Goal: Task Accomplishment & Management: Manage account settings

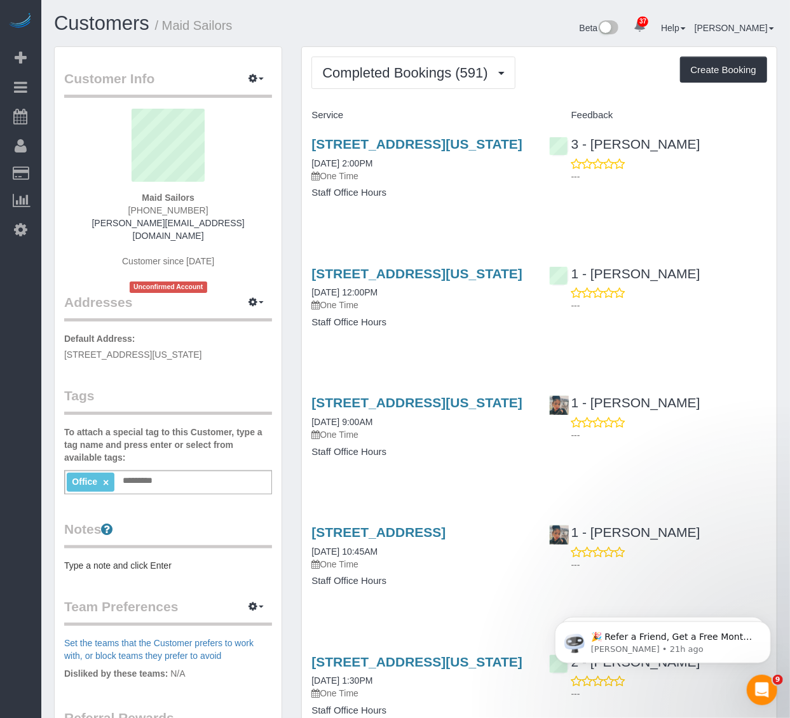
click at [425, 72] on span "Completed Bookings (591)" at bounding box center [408, 73] width 172 height 16
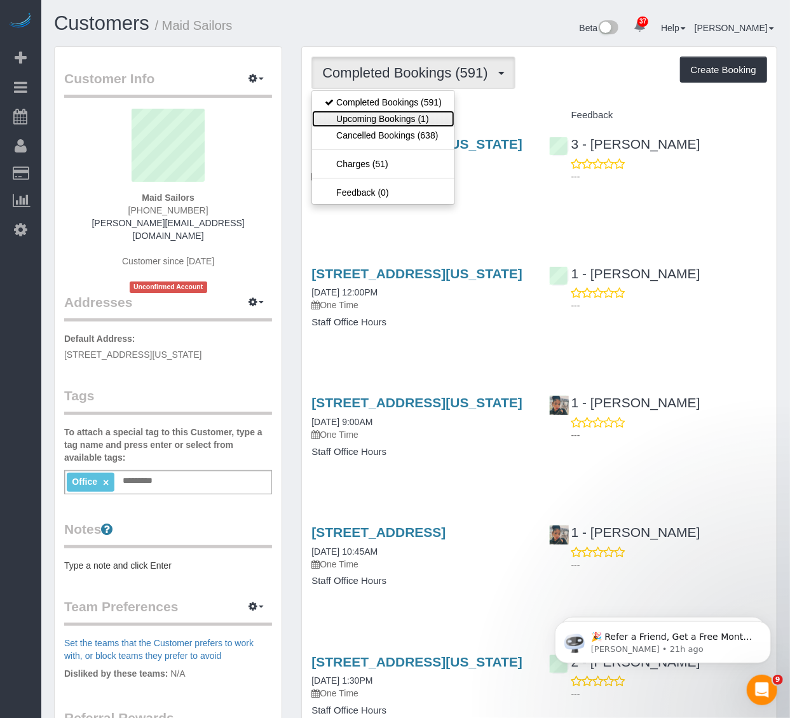
click at [428, 123] on link "Upcoming Bookings (1)" at bounding box center [383, 119] width 142 height 17
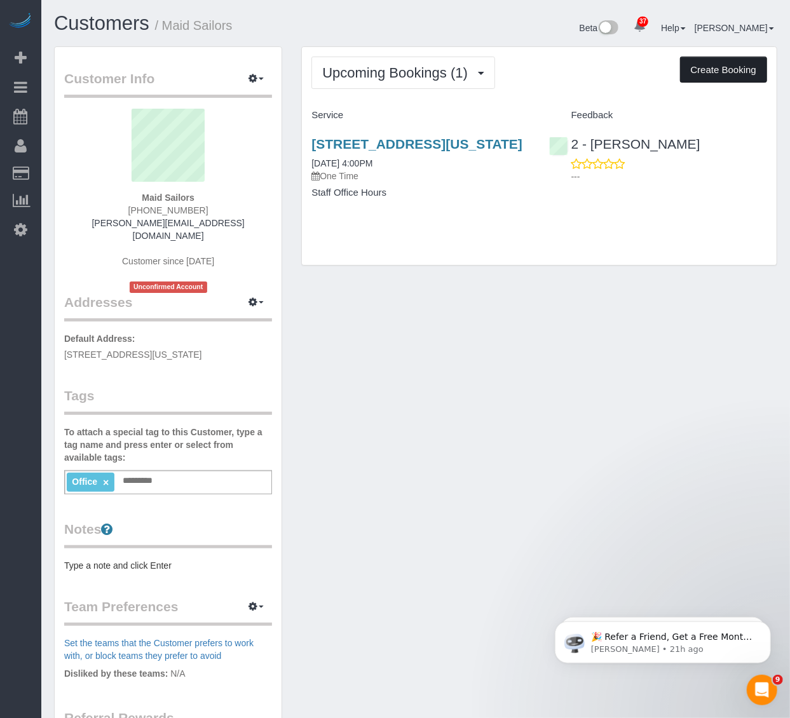
click at [708, 78] on button "Create Booking" at bounding box center [723, 70] width 87 height 27
select select "NY"
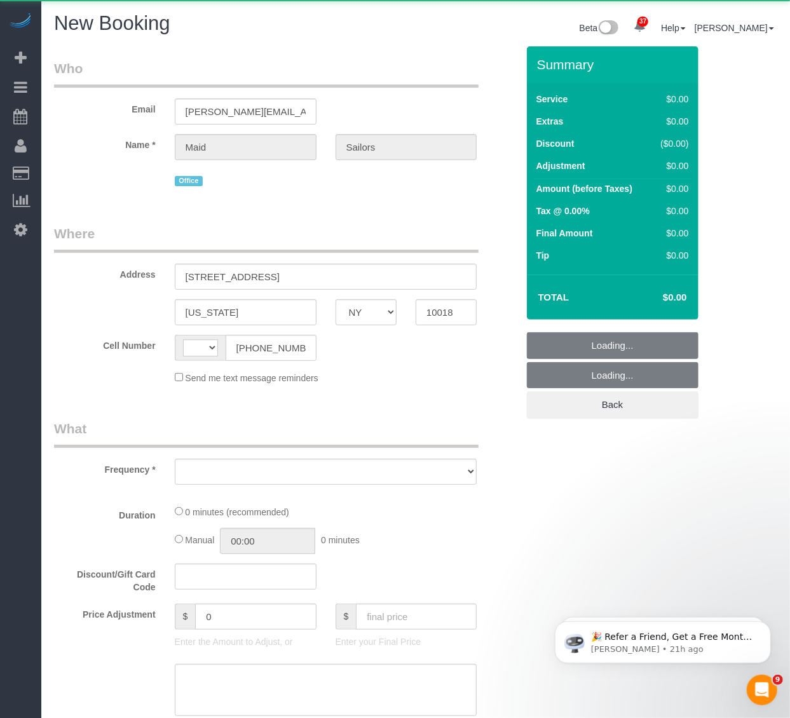
select select "string:[GEOGRAPHIC_DATA]"
select select "object:2060"
select select "number:89"
select select "number:90"
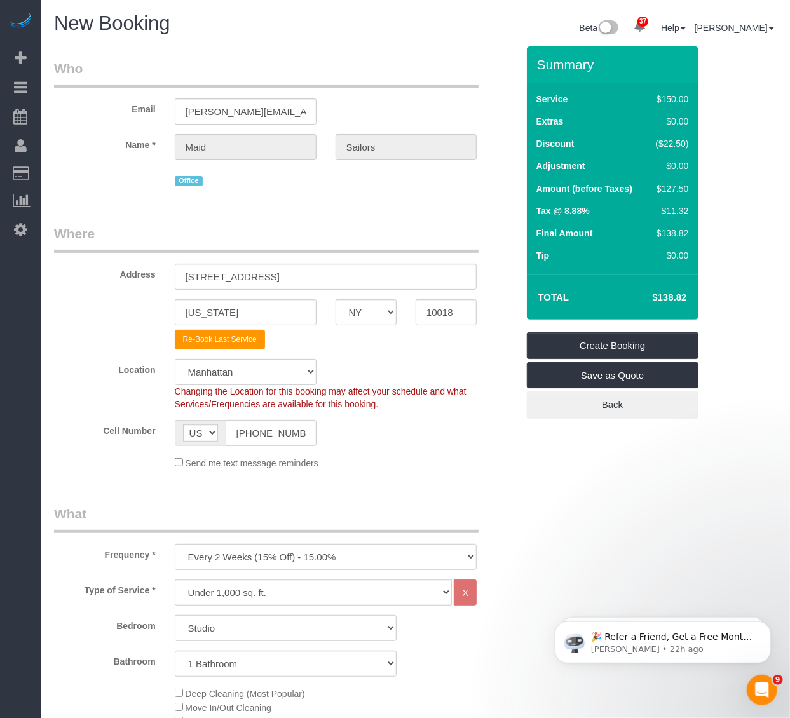
click at [329, 542] on div "Frequency * One Time Weekly (20% Off) - 20.00% Every 2 Weeks (15% Off) - 15.00%…" at bounding box center [286, 537] width 483 height 65
click at [322, 560] on select "One Time Weekly (20% Off) - 20.00% Every 2 Weeks (15% Off) - 15.00% Every 4 Wee…" at bounding box center [326, 557] width 303 height 26
select select "object:2651"
click at [175, 546] on select "One Time Weekly (20% Off) - 20.00% Every 2 Weeks (15% Off) - 15.00% Every 4 Wee…" at bounding box center [326, 557] width 303 height 26
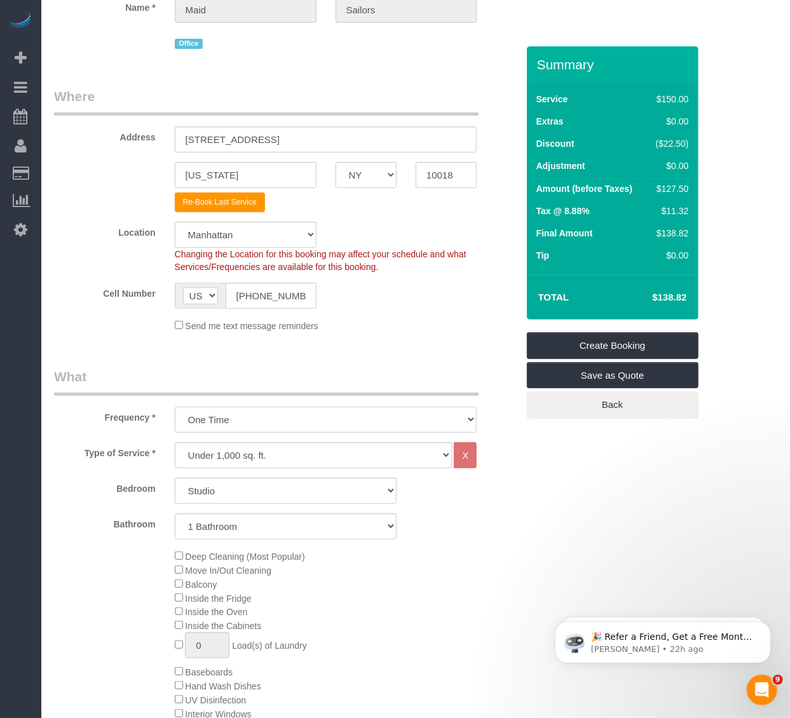
scroll to position [141, 0]
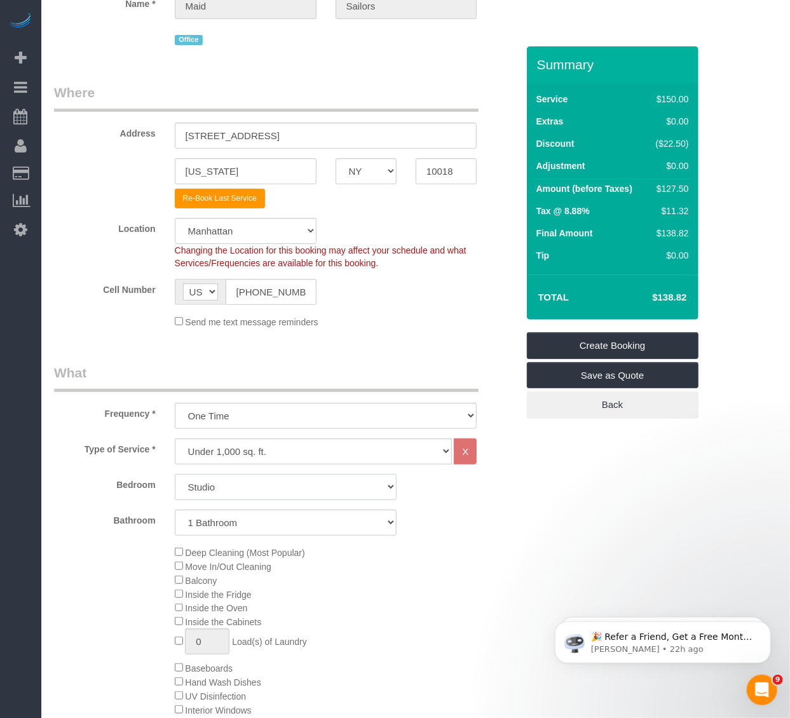
click at [273, 490] on select "Studio 1 Bedroom 2 Bedrooms 3 Bedrooms" at bounding box center [286, 487] width 222 height 26
click at [297, 447] on select "Under 1,000 sq. ft. 1,001 - 1,500 sq. ft. 1,500+ sq. ft. Custom Cleaning Office…" at bounding box center [314, 452] width 278 height 26
select select "869"
click at [175, 441] on select "Under 1,000 sq. ft. 1,001 - 1,500 sq. ft. 1,500+ sq. ft. Custom Cleaning Office…" at bounding box center [314, 452] width 278 height 26
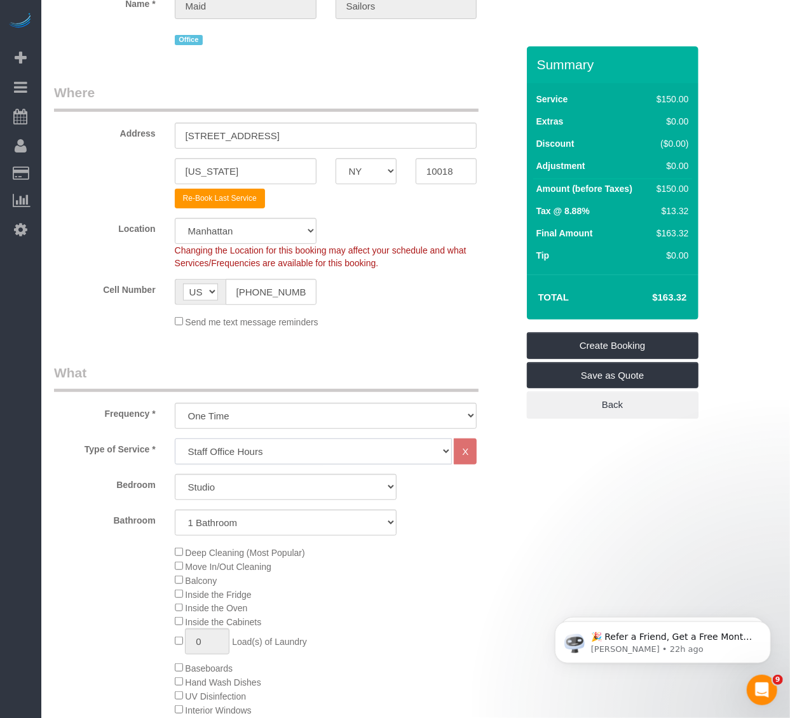
select select "1"
select select "30"
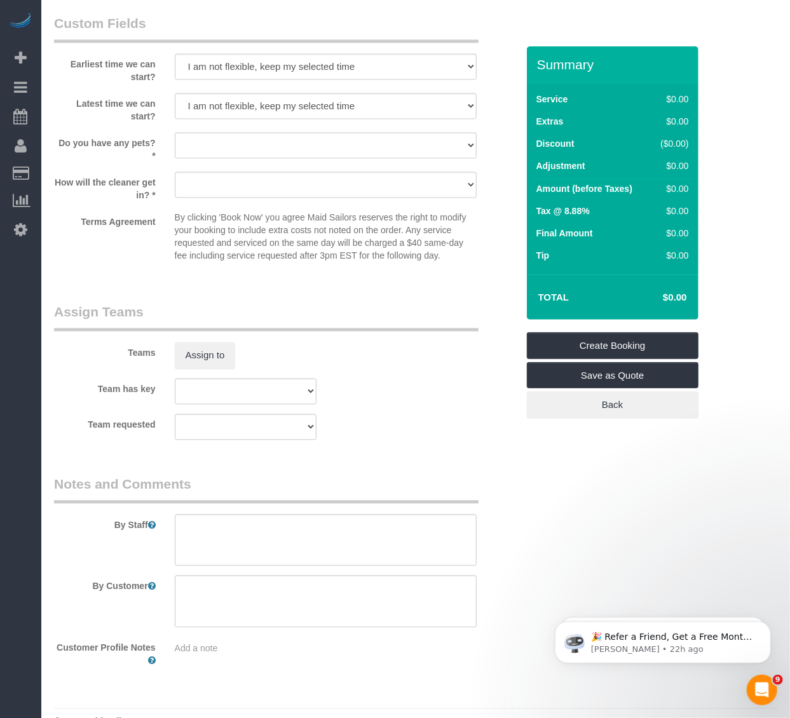
scroll to position [1267, 0]
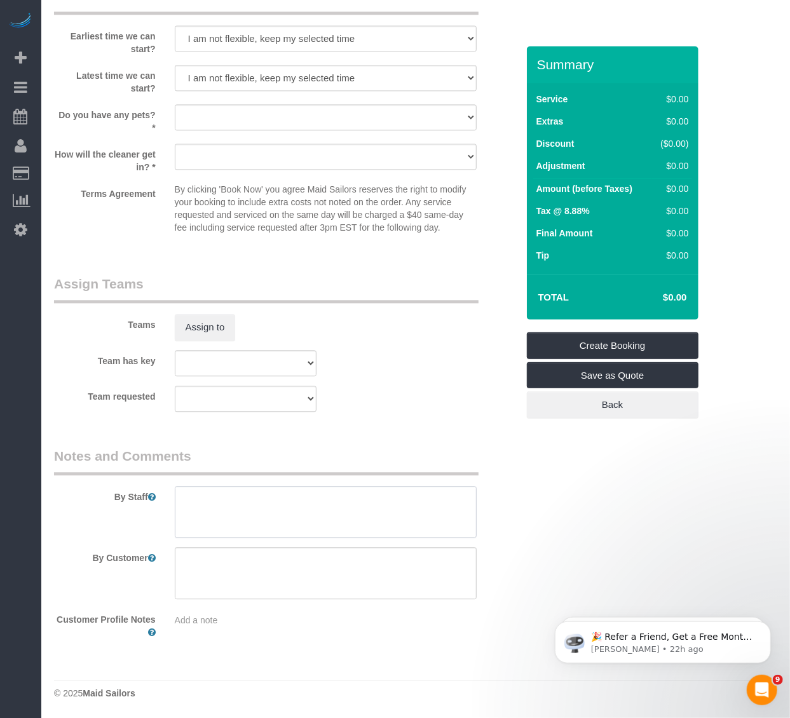
click at [301, 505] on textarea at bounding box center [326, 512] width 303 height 52
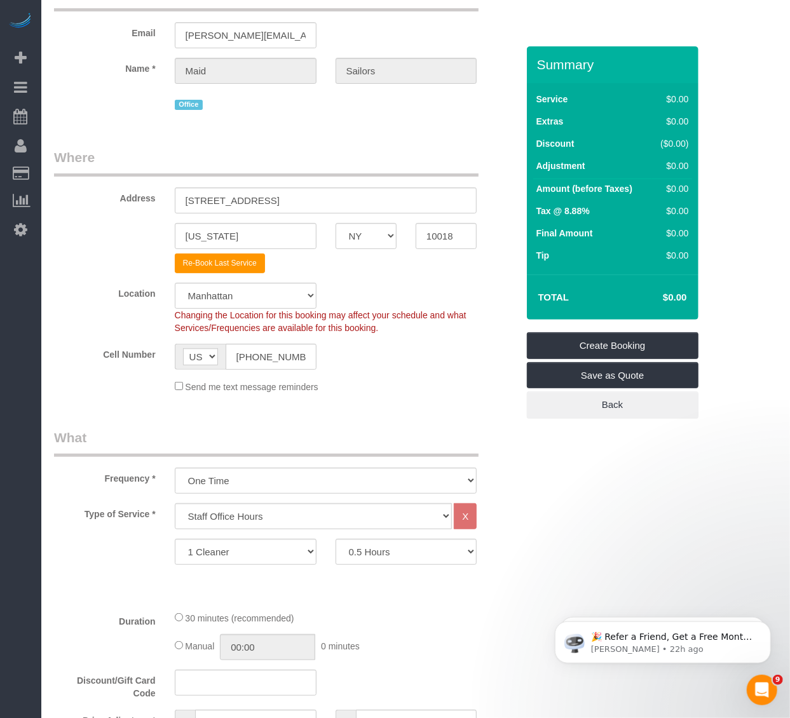
scroll to position [66, 0]
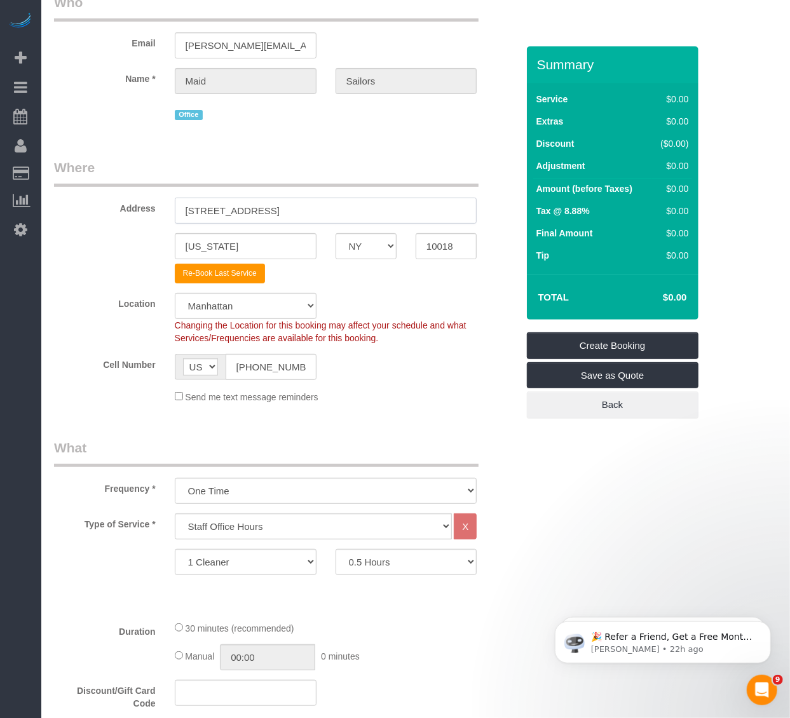
click at [264, 211] on input "333 West 39th Street, Suite. 405" at bounding box center [326, 211] width 303 height 26
paste input "288 West 12th Street, Apt.2r, New York, NY 10014"
click at [306, 209] on input "288 West 12th Street, Apt.2r, New York, NY 10014" at bounding box center [326, 211] width 303 height 26
click at [385, 197] on div "Address 288 West 12th Street, Apt.2R, New York, NY 10014" at bounding box center [286, 190] width 483 height 65
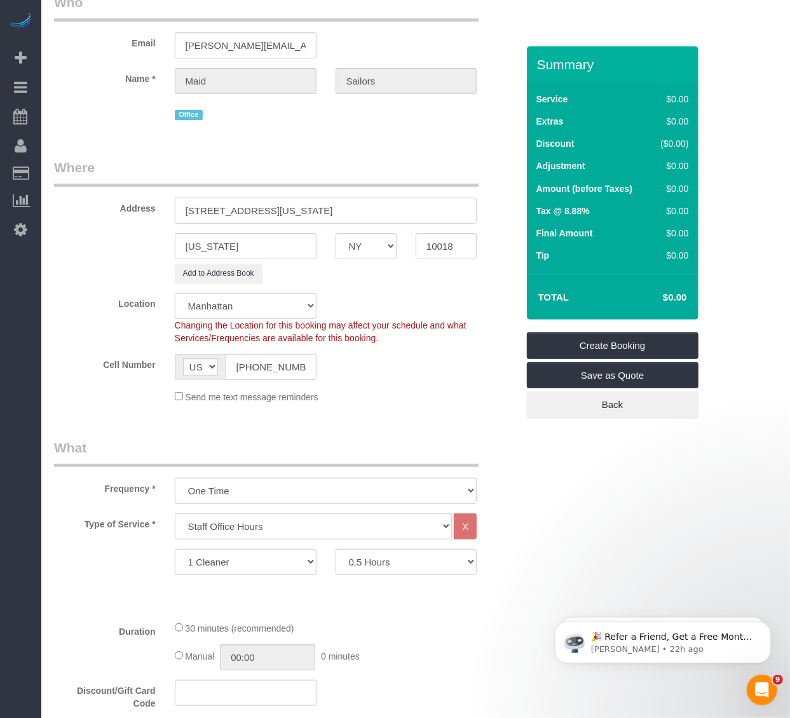
click at [384, 210] on input "288 West 12th Street, Apt.2R, New York, NY 10014" at bounding box center [326, 211] width 303 height 26
type input "288 West 12th Street, Apt.2R, New York, NY"
click at [447, 245] on input "10018" at bounding box center [446, 246] width 61 height 26
paste input "4"
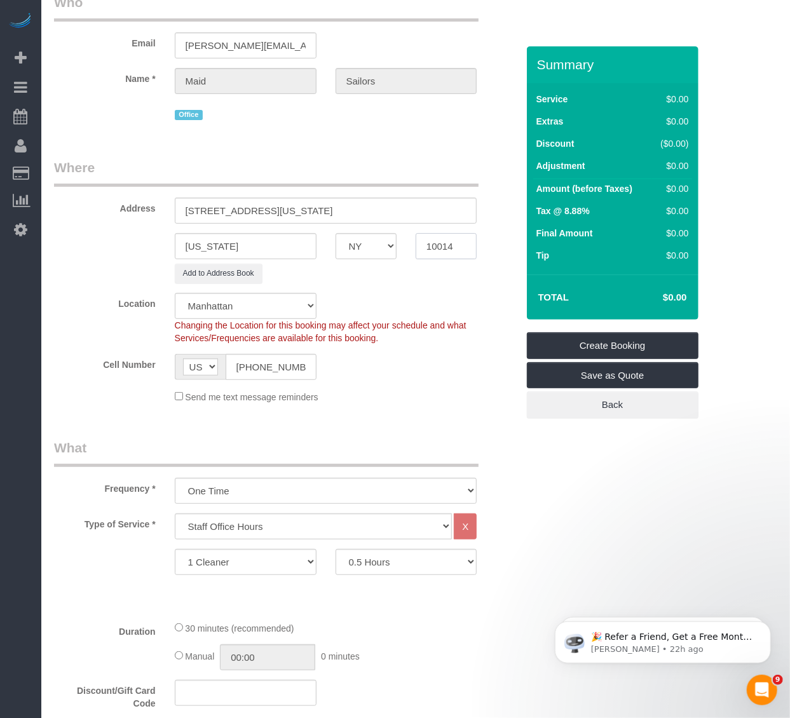
type input "10014"
drag, startPoint x: 305, startPoint y: 209, endPoint x: 380, endPoint y: 224, distance: 76.7
click at [380, 224] on input "288 West 12th Street, Apt.2R, New York, NY" at bounding box center [326, 211] width 303 height 26
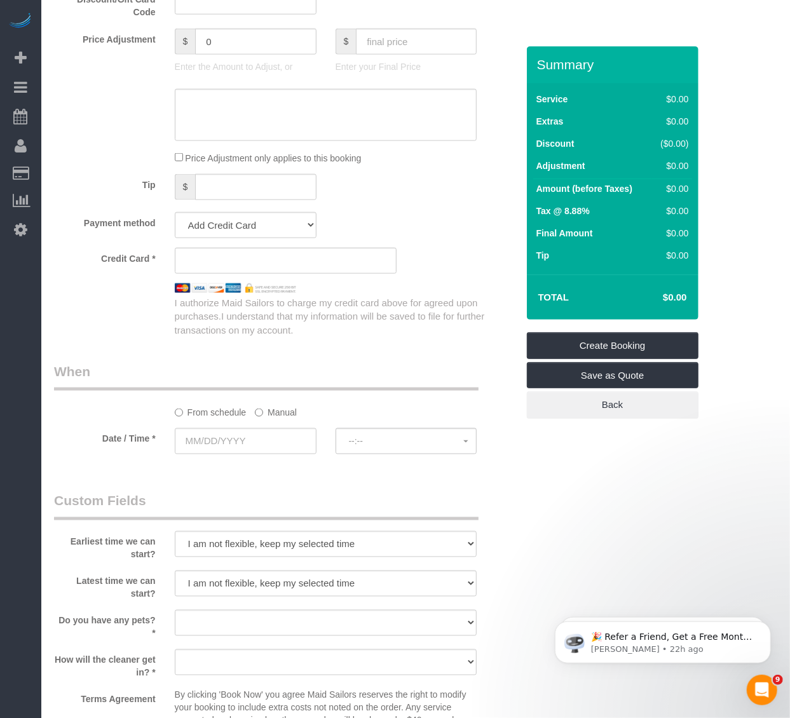
scroll to position [772, 0]
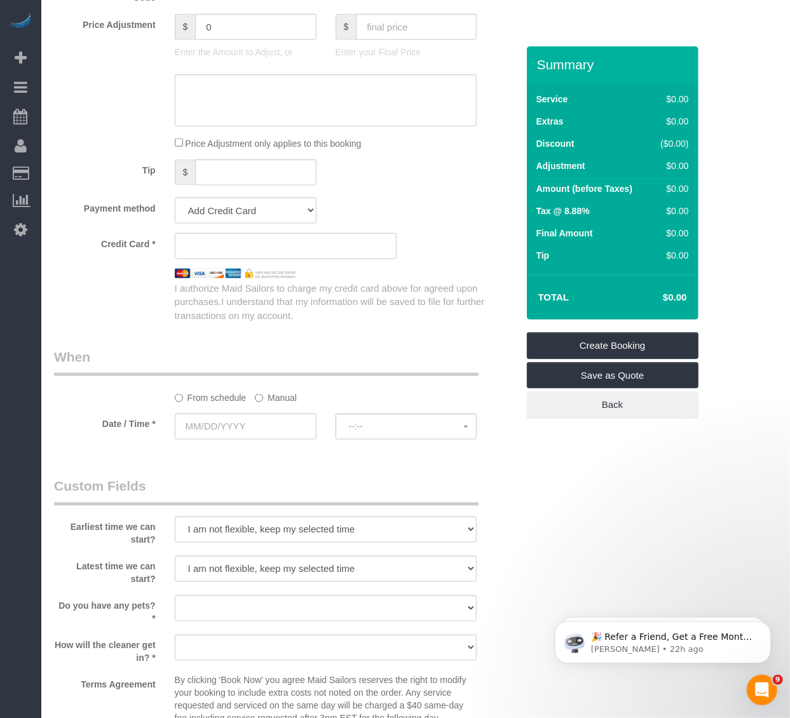
type input "288 West 12th Street, Apt.2R"
click at [249, 218] on select "Add Credit Card Cash Check Paypal" at bounding box center [246, 211] width 142 height 26
select select "string:cash"
click at [175, 202] on select "Add Credit Card Cash Check Paypal" at bounding box center [246, 211] width 142 height 26
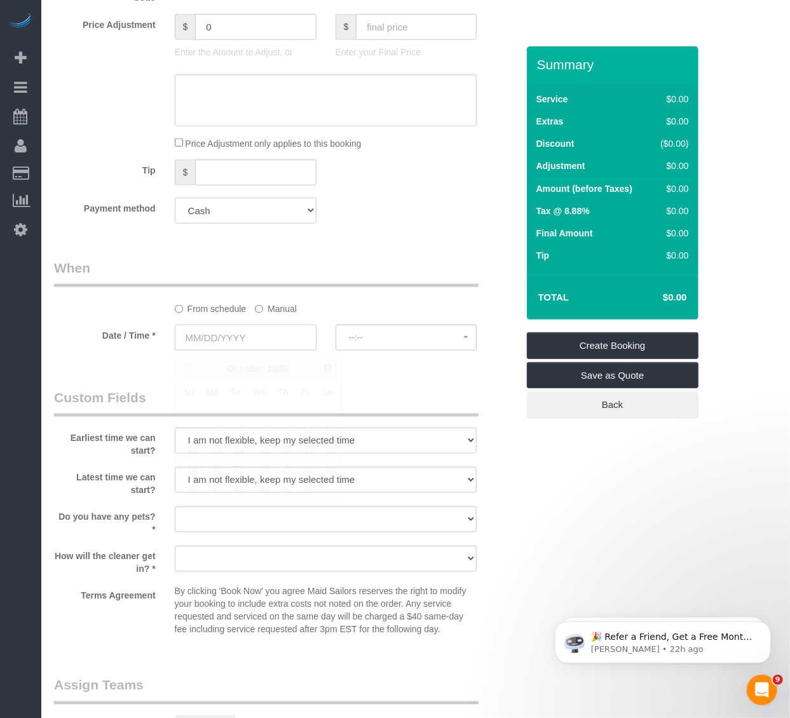
click at [233, 332] on input "text" at bounding box center [246, 338] width 142 height 26
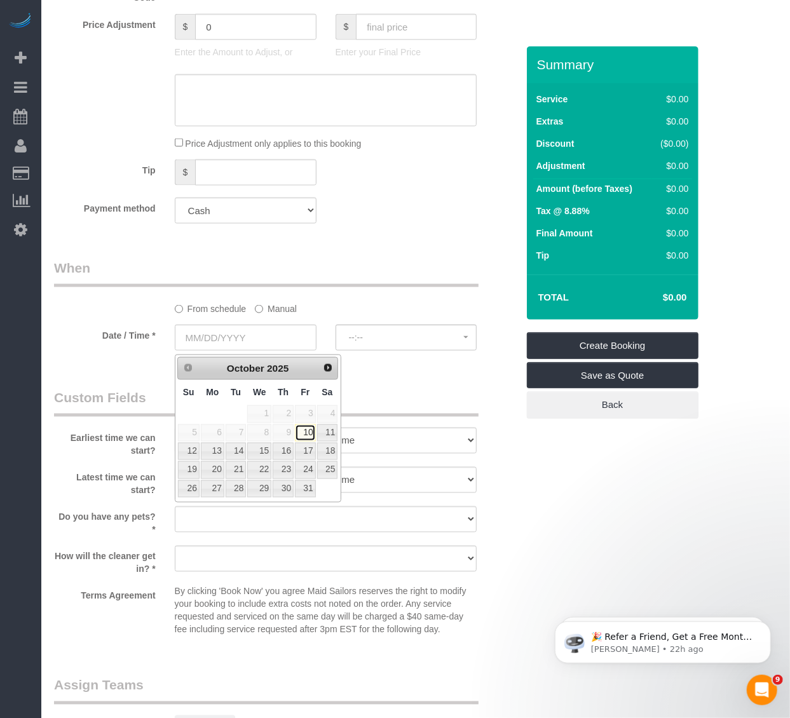
click at [308, 435] on link "10" at bounding box center [305, 433] width 20 height 17
type input "[DATE]"
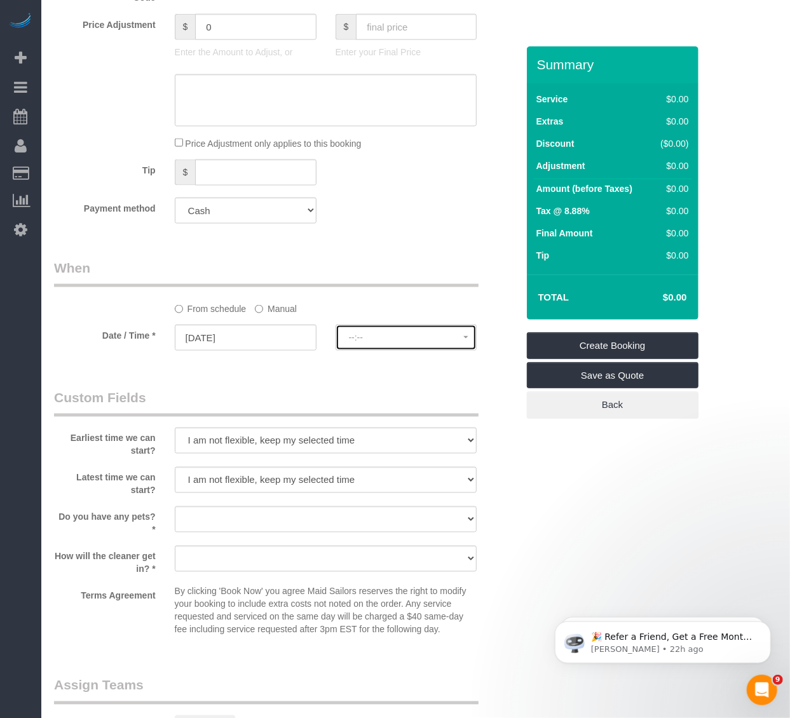
click at [392, 347] on button "--:--" at bounding box center [407, 338] width 142 height 26
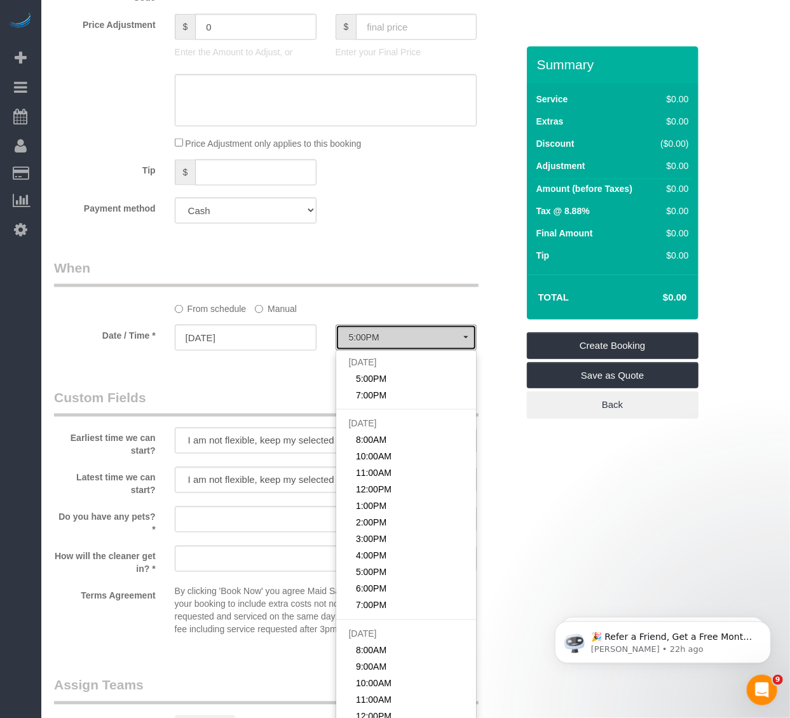
select select "spot1"
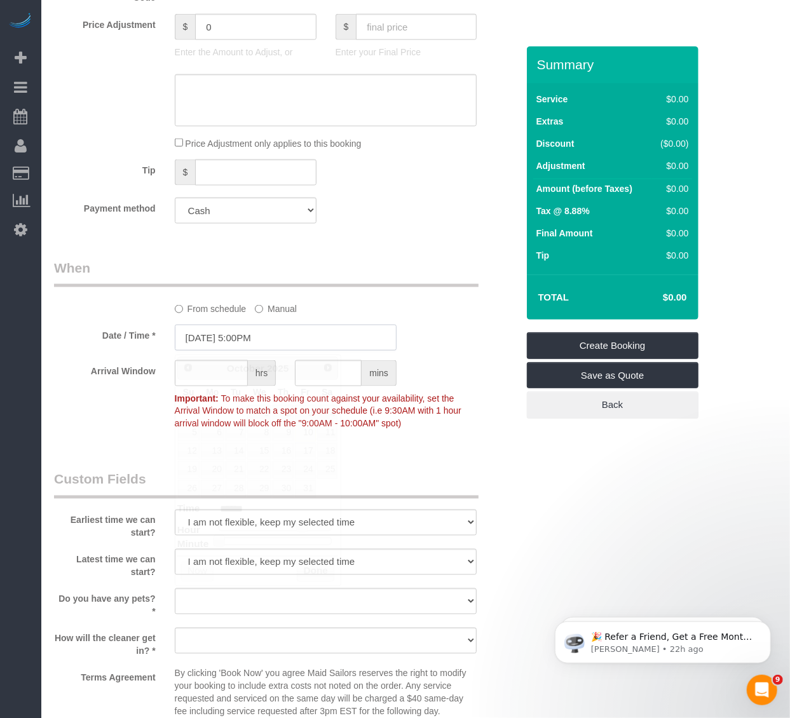
click at [272, 344] on input "10/10/2025 5:00PM" at bounding box center [286, 338] width 222 height 26
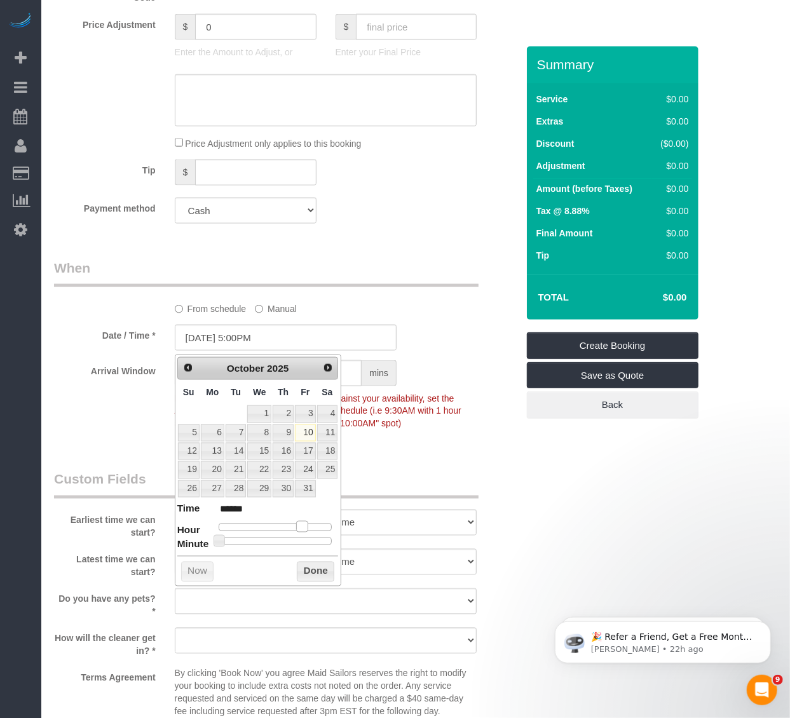
type input "10/10/2025 4:00PM"
type input "******"
type input "10/10/2025 3:00PM"
type input "******"
type input "10/10/2025 2:00PM"
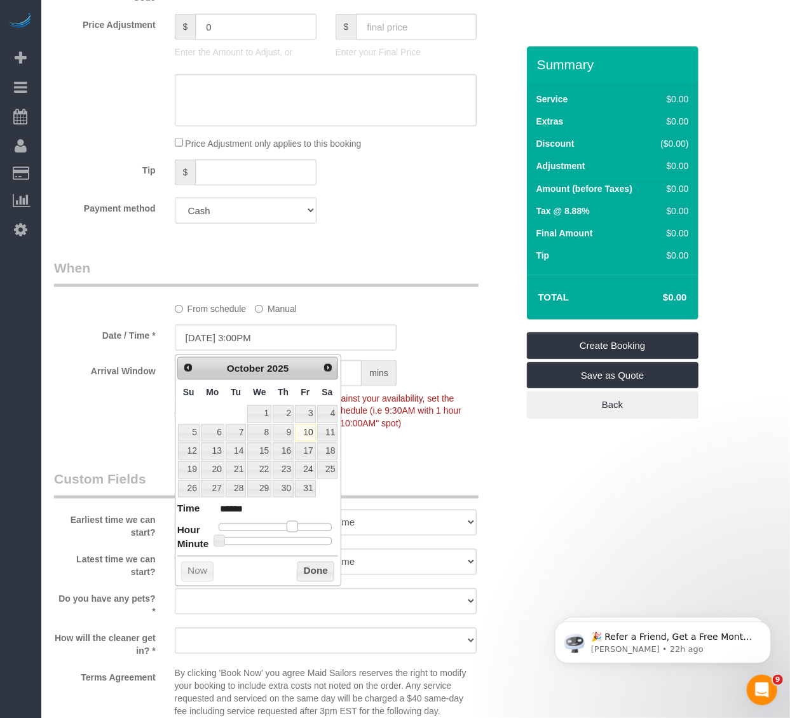
type input "******"
type input "10/10/2025 1:00PM"
type input "******"
type input "10/10/2025 12:00PM"
type input "*******"
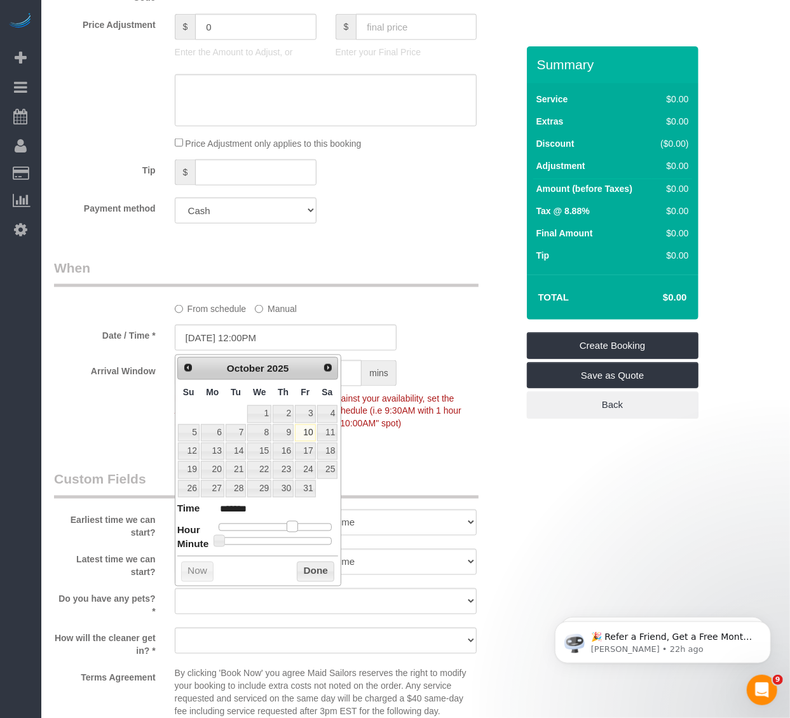
type input "10/10/2025 11:00AM"
type input "*******"
type input "10/10/2025 10:00AM"
type input "*******"
type input "10/10/2025 11:00AM"
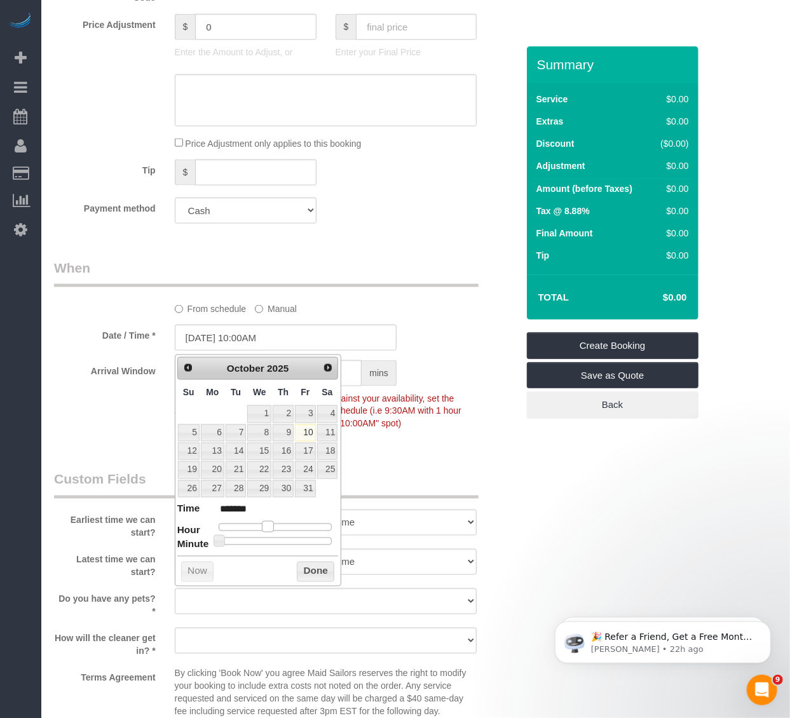
type input "*******"
type input "10/10/2025 12:00PM"
type input "*******"
type input "10/10/2025 1:00PM"
type input "******"
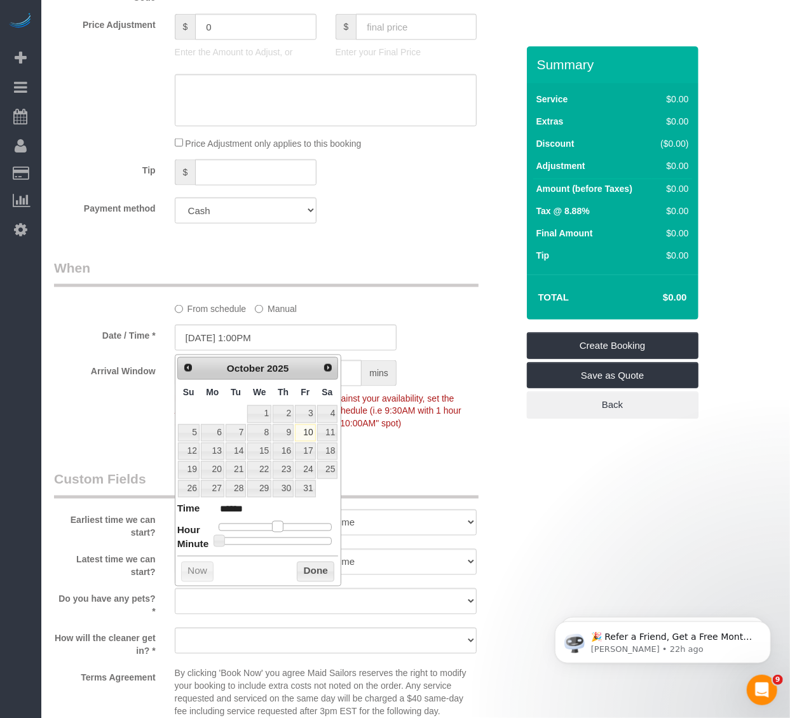
type input "10/10/2025 2:00PM"
type input "******"
drag, startPoint x: 302, startPoint y: 530, endPoint x: 287, endPoint y: 526, distance: 15.7
click at [287, 526] on span at bounding box center [287, 526] width 11 height 11
type input "10/10/2025 2:30PM"
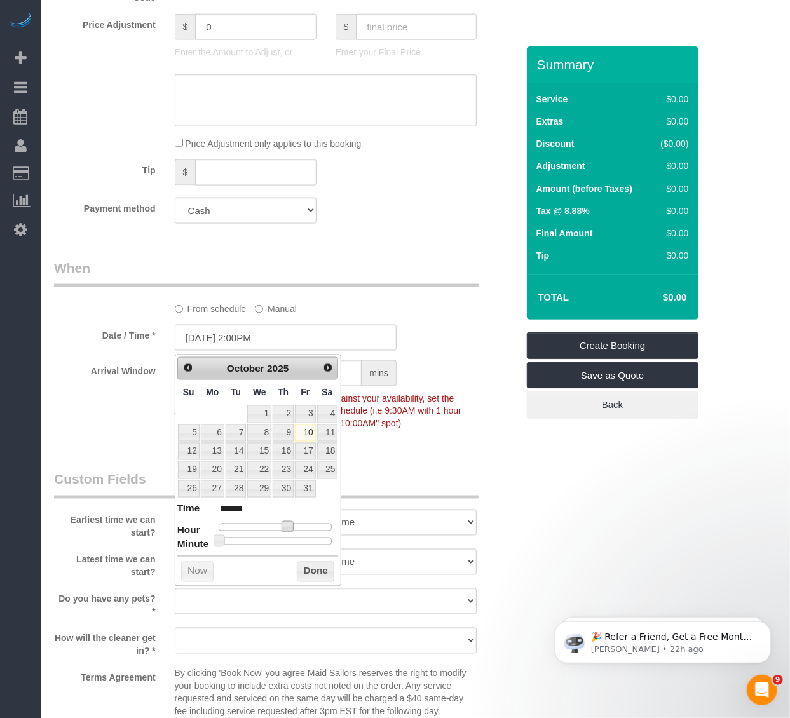
type input "******"
click at [278, 538] on div at bounding box center [276, 542] width 114 height 8
click at [308, 576] on button "Done" at bounding box center [316, 572] width 38 height 20
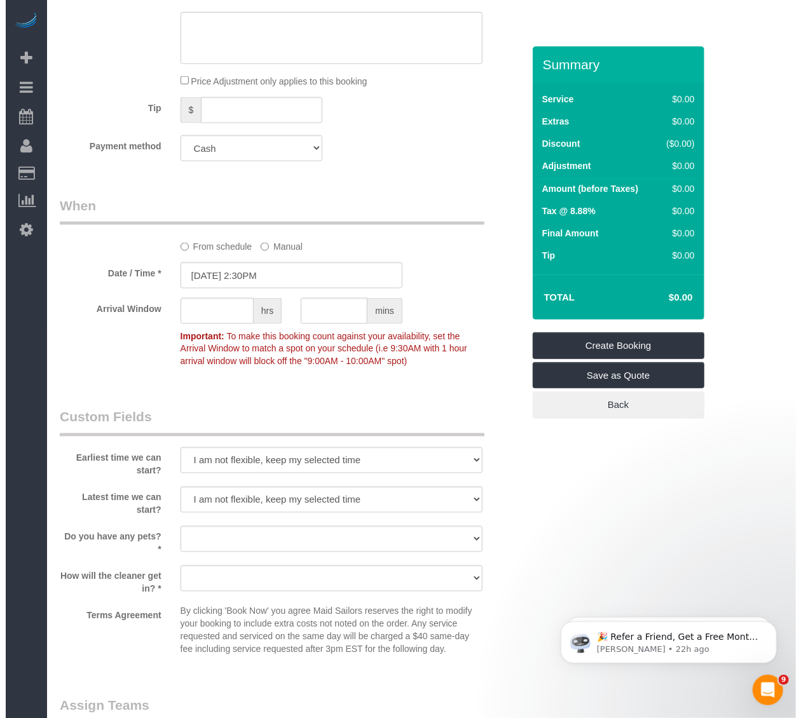
scroll to position [1126, 0]
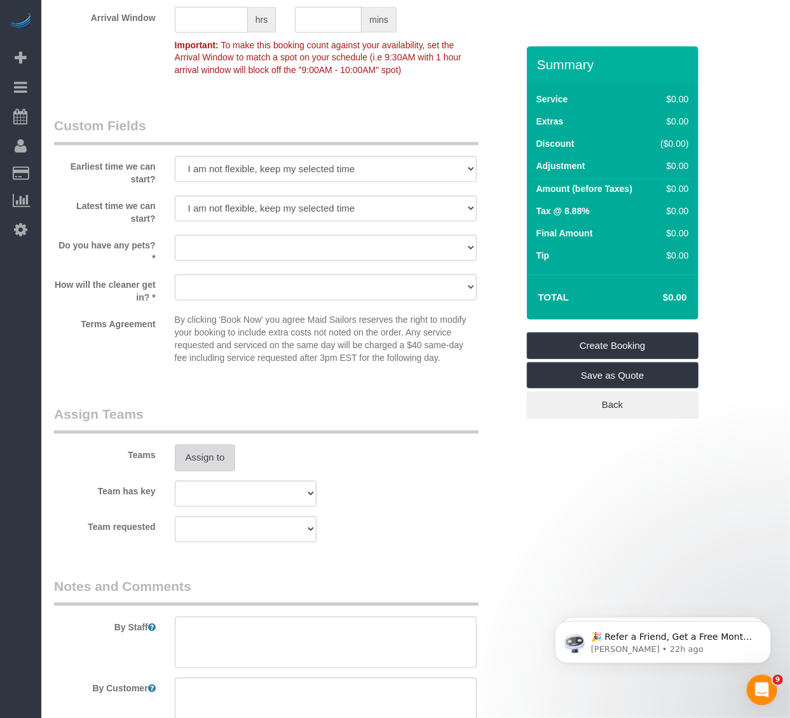
click at [195, 454] on button "Assign to" at bounding box center [205, 458] width 61 height 27
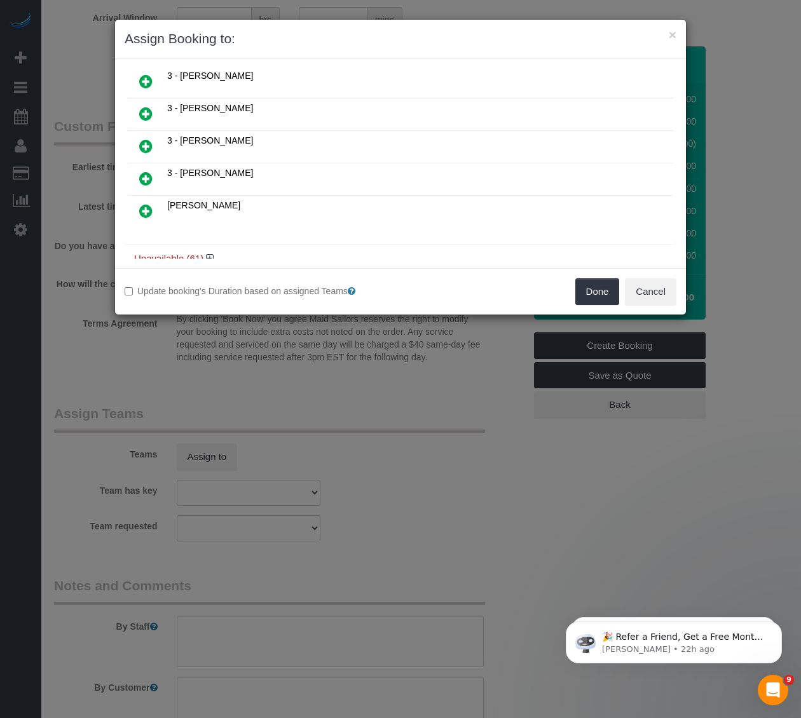
scroll to position [732, 0]
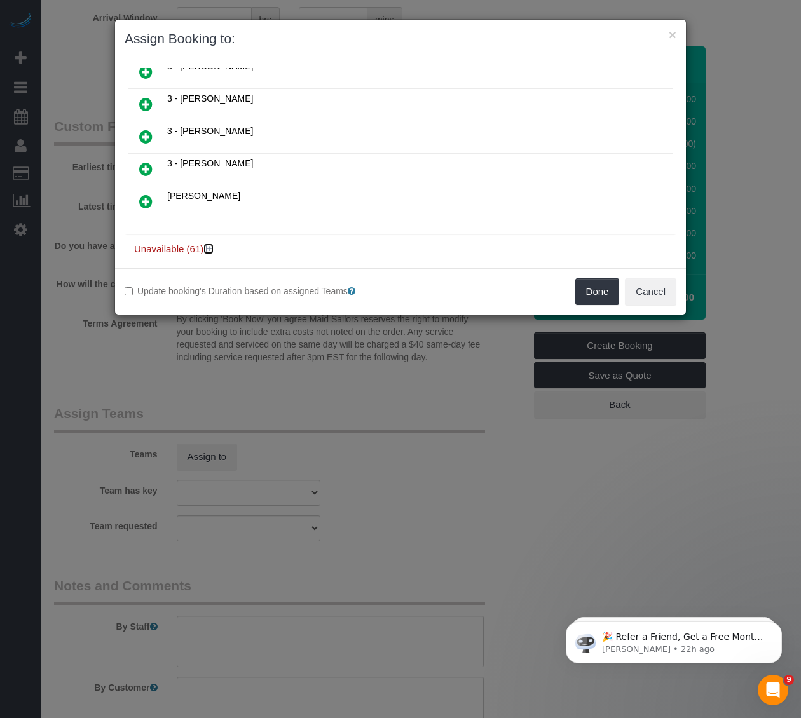
click at [210, 244] on icon at bounding box center [210, 249] width 8 height 10
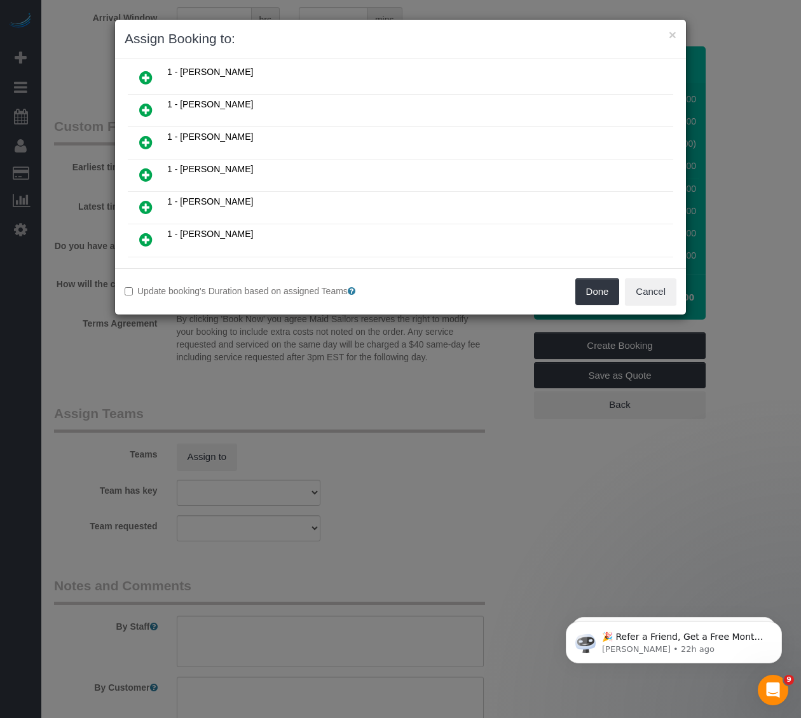
click at [145, 167] on icon at bounding box center [145, 174] width 13 height 15
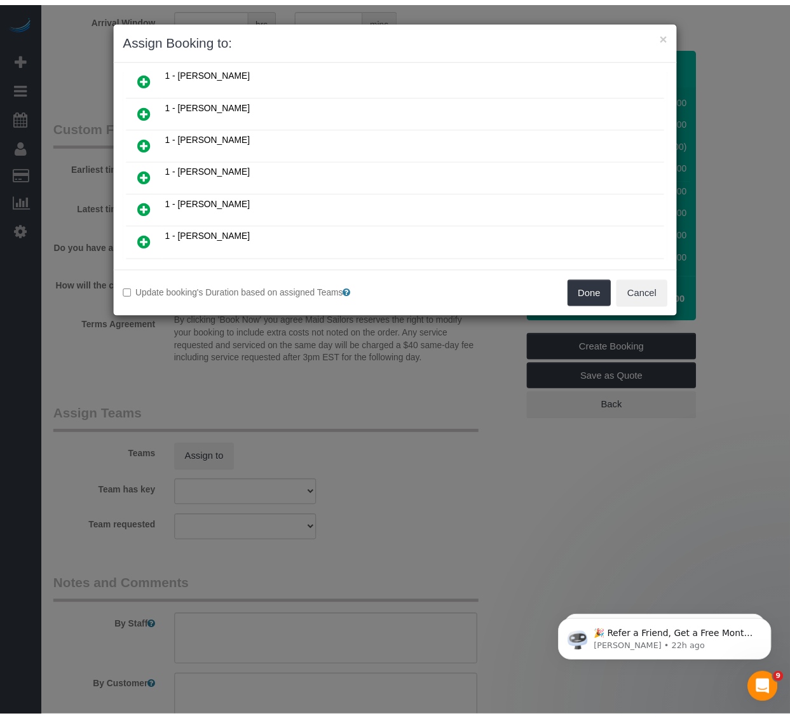
scroll to position [270, 0]
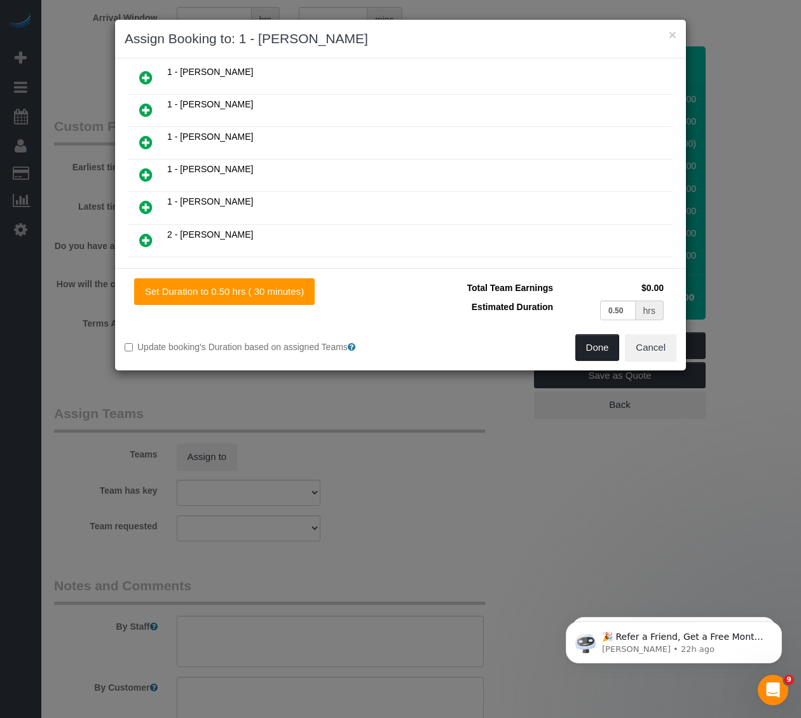
click at [589, 341] on button "Done" at bounding box center [597, 347] width 45 height 27
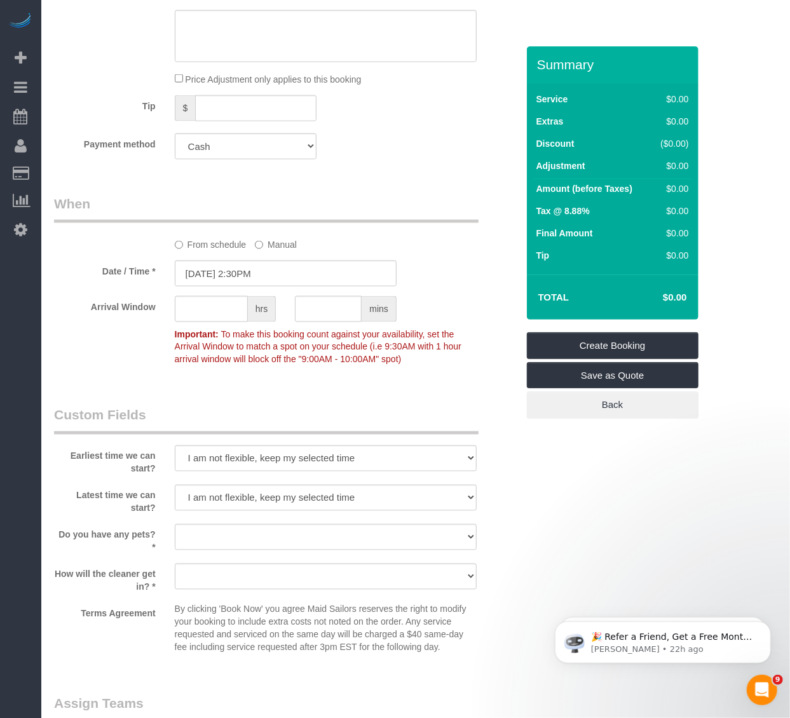
scroll to position [772, 0]
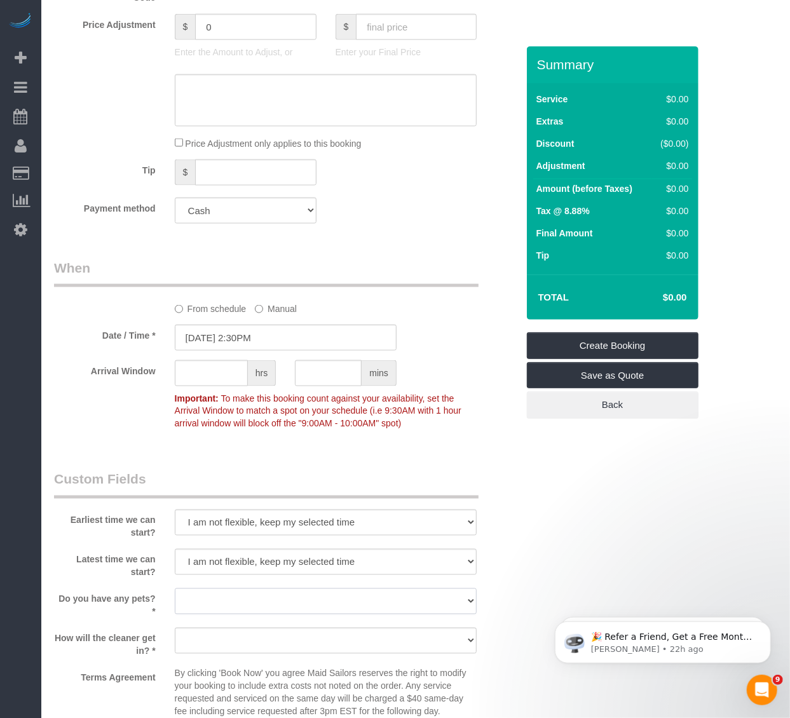
click at [354, 596] on select "Dog Cat None" at bounding box center [326, 602] width 303 height 26
select select "number:15"
click at [175, 592] on select "Dog Cat None" at bounding box center [326, 602] width 303 height 26
click at [332, 634] on select "We'll let you in. Doorman/Front Desk has the key. Other (Provide details)" at bounding box center [326, 641] width 303 height 26
select select "number:5"
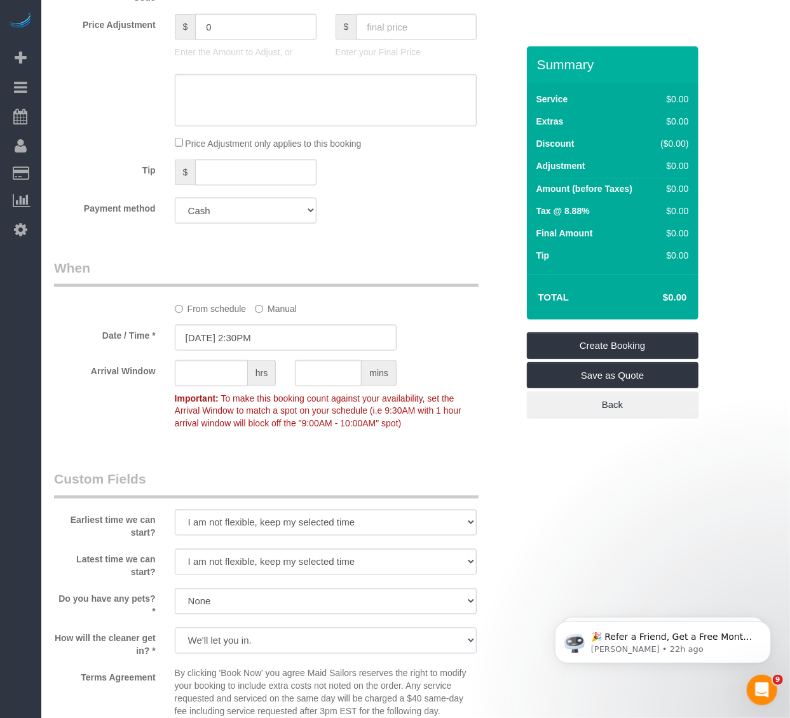
click at [175, 631] on select "We'll let you in. Doorman/Front Desk has the key. Other (Provide details)" at bounding box center [326, 641] width 303 height 26
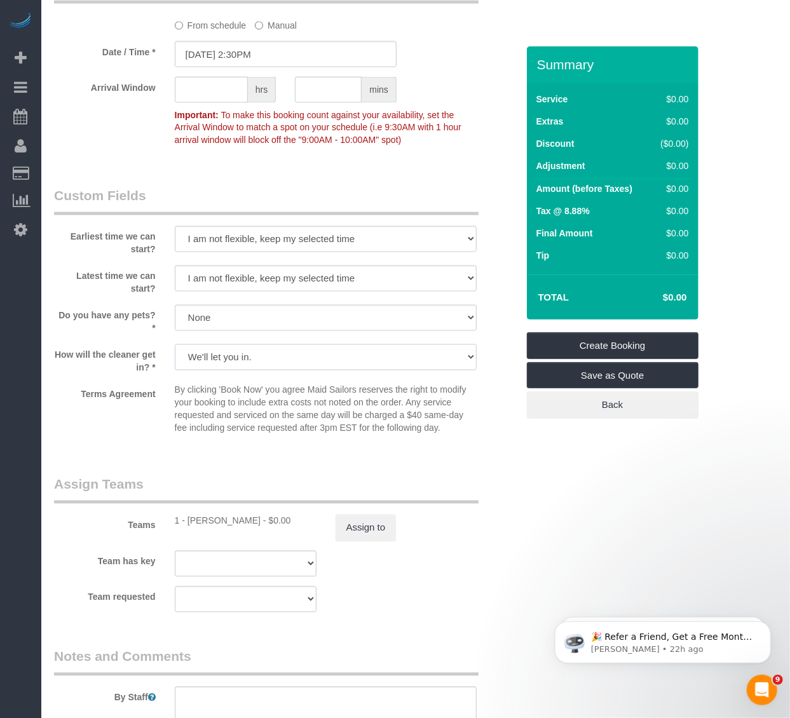
scroll to position [1196, 0]
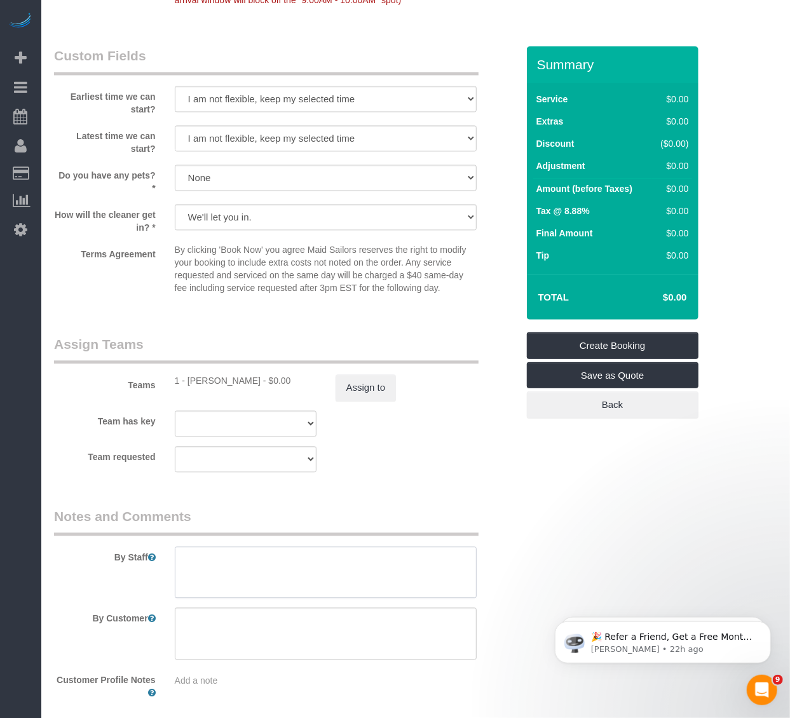
click at [236, 569] on textarea at bounding box center [326, 573] width 303 height 52
click at [278, 568] on textarea at bounding box center [326, 573] width 303 height 52
paste textarea "https://maidsailors.slack.com/archives/CS2CV1A6M/p1759957295782179"
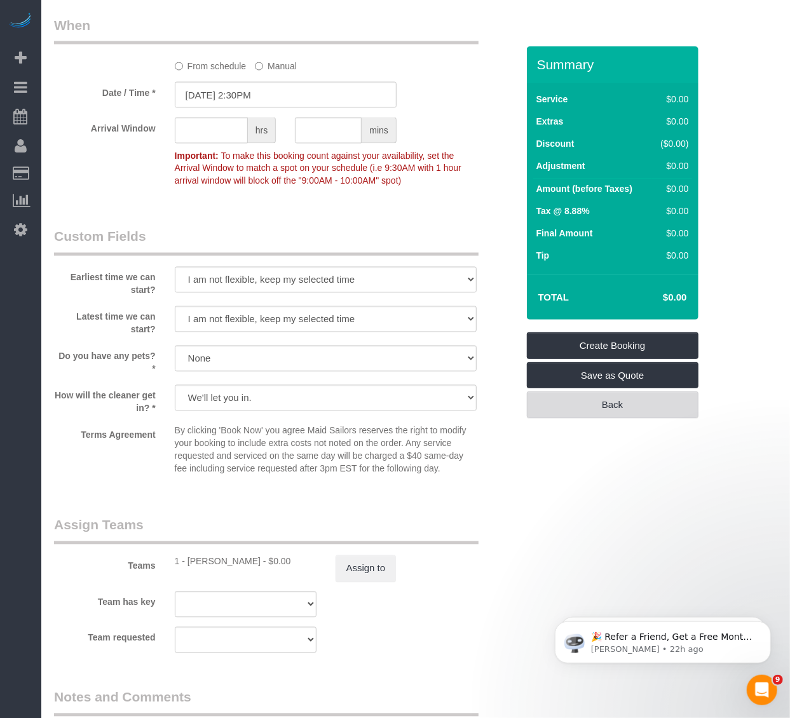
scroll to position [914, 0]
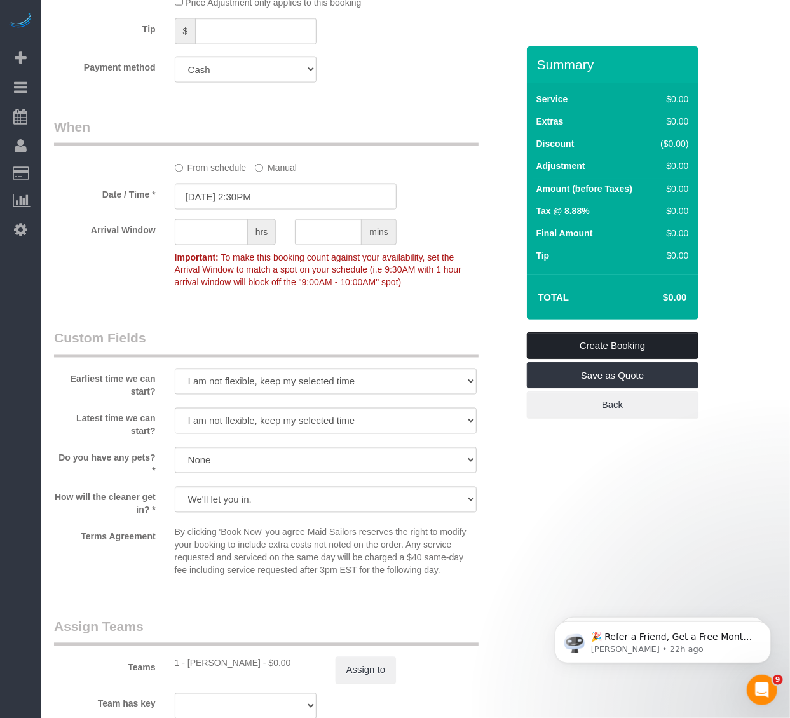
type textarea "Assess client walls https://maidsailors.slack.com/archives/CS2CV1A6M/p175995729…"
click at [611, 352] on link "Create Booking" at bounding box center [613, 345] width 172 height 27
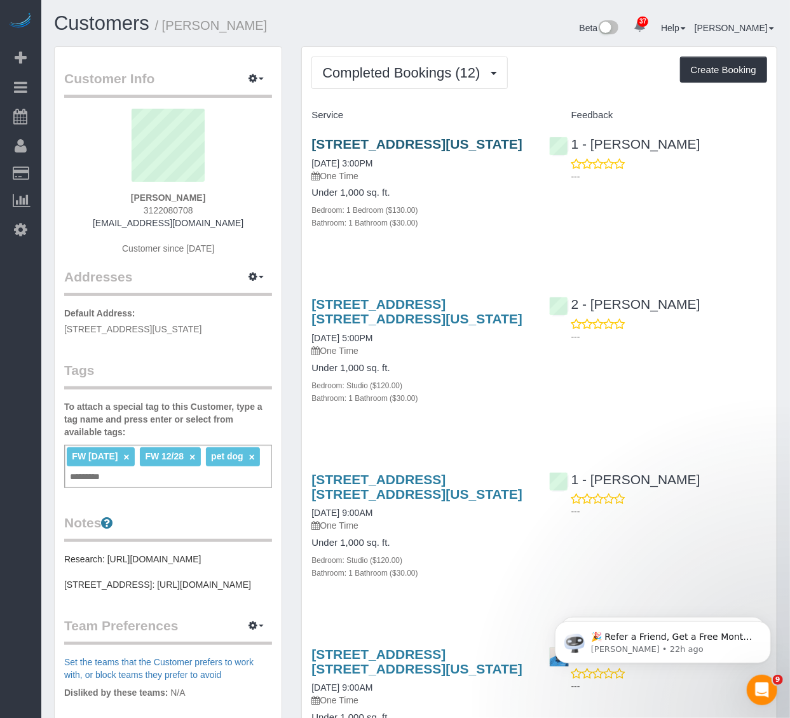
drag, startPoint x: 423, startPoint y: 168, endPoint x: 312, endPoint y: 140, distance: 114.1
click at [312, 140] on div "288 West 12th Street, Apt.2r, New York, NY 10014 10/08/2025 3:00PM One Time" at bounding box center [421, 160] width 218 height 46
click at [462, 168] on div "288 West 12th Street, Apt.2r, New York, NY 10014 10/08/2025 3:00PM One Time" at bounding box center [421, 160] width 218 height 46
drag, startPoint x: 412, startPoint y: 161, endPoint x: 309, endPoint y: 135, distance: 106.2
click at [309, 135] on div "288 West 12th Street, Apt.2r, New York, NY 10014 10/08/2025 3:00PM One Time Und…" at bounding box center [420, 190] width 237 height 128
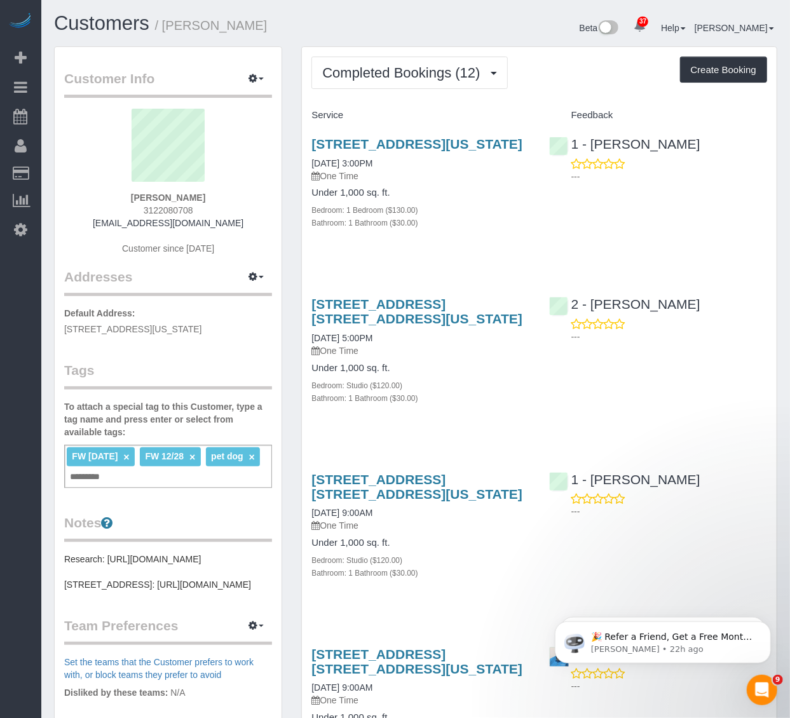
copy link "[STREET_ADDRESS][US_STATE]"
click at [357, 151] on link "[STREET_ADDRESS][US_STATE]" at bounding box center [417, 144] width 211 height 15
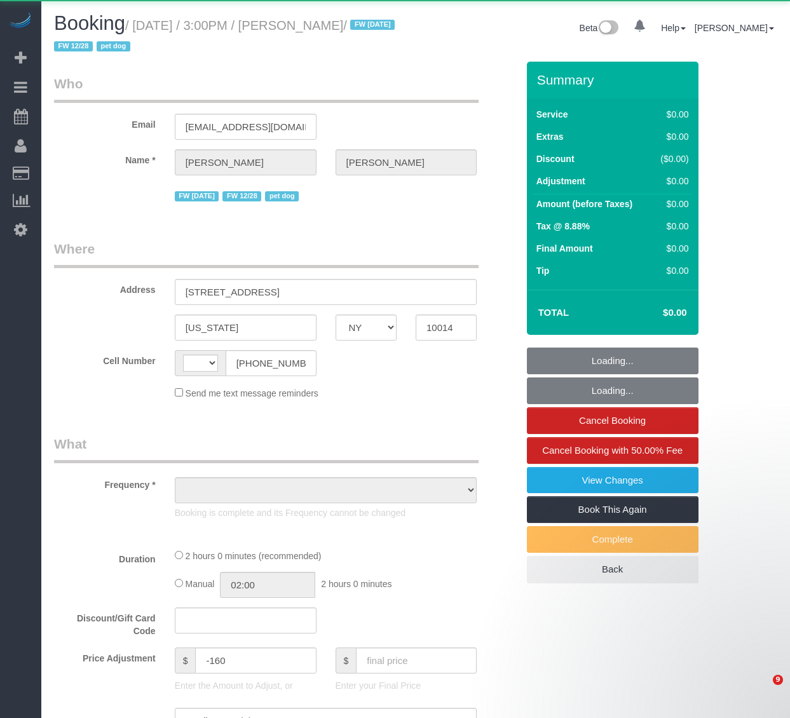
select select "NY"
select select "object:510"
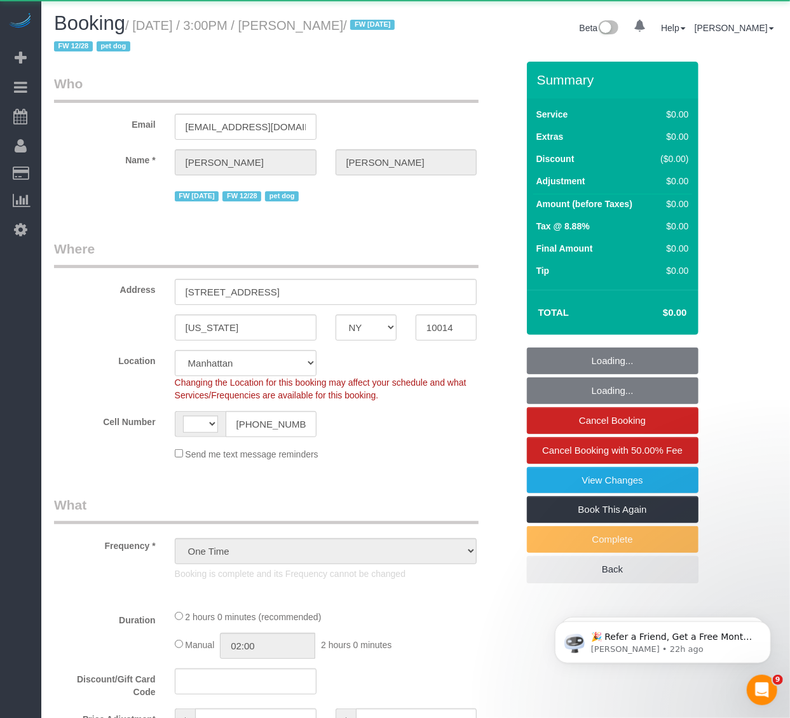
select select "string:[GEOGRAPHIC_DATA]"
select select "1"
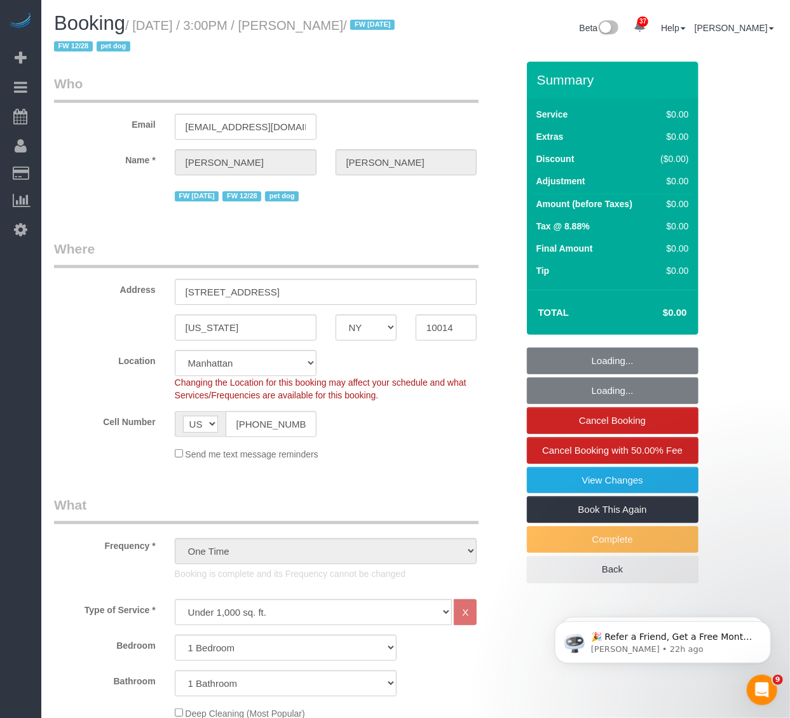
select select "object:941"
select select "spot1"
select select "1"
select select "number:63"
select select "number:76"
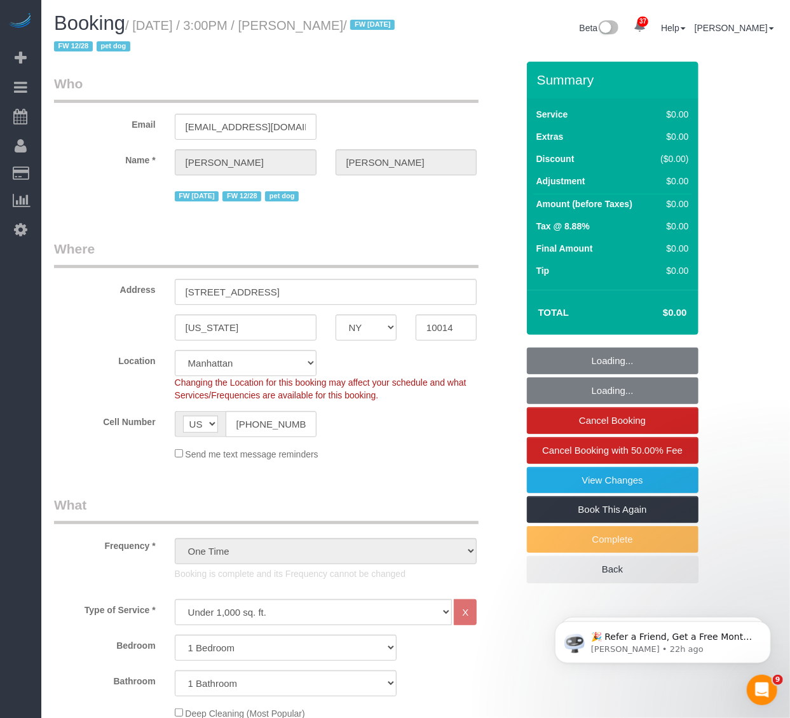
select select "number:13"
select select "number:5"
select select "string:stripe-pm_1PpWXg4VGloSiKo7I5Xh9ocu"
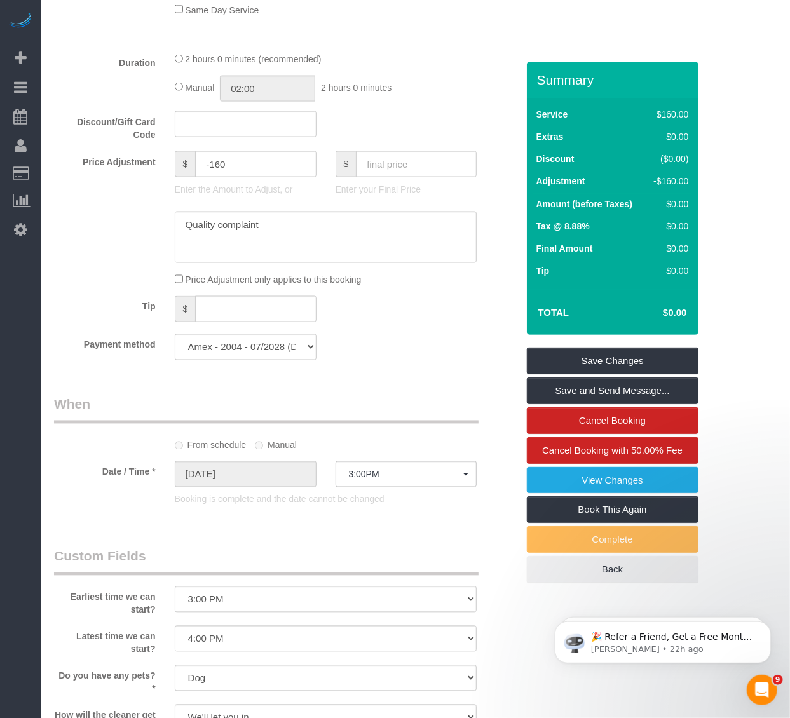
scroll to position [918, 0]
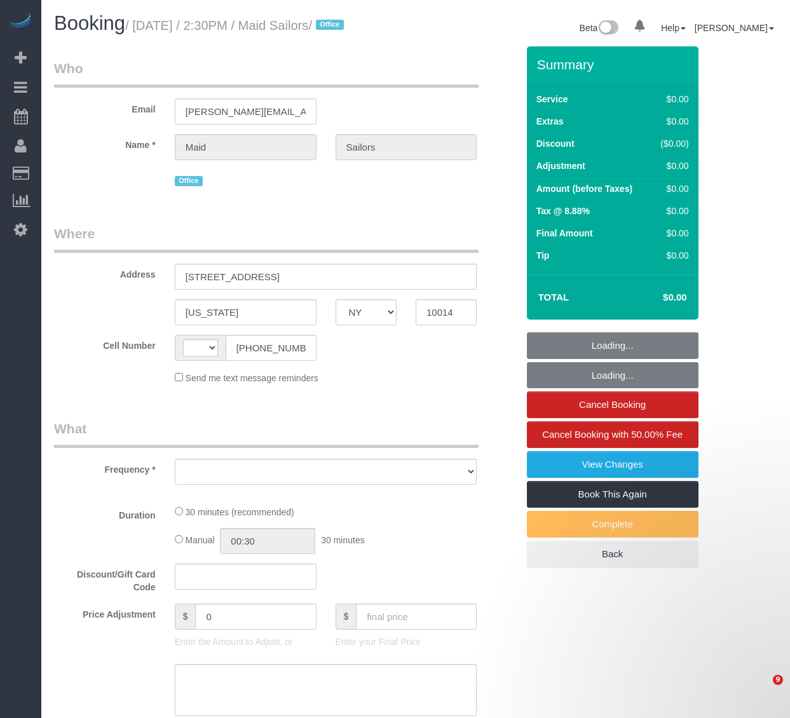
select select "NY"
select select "object:556"
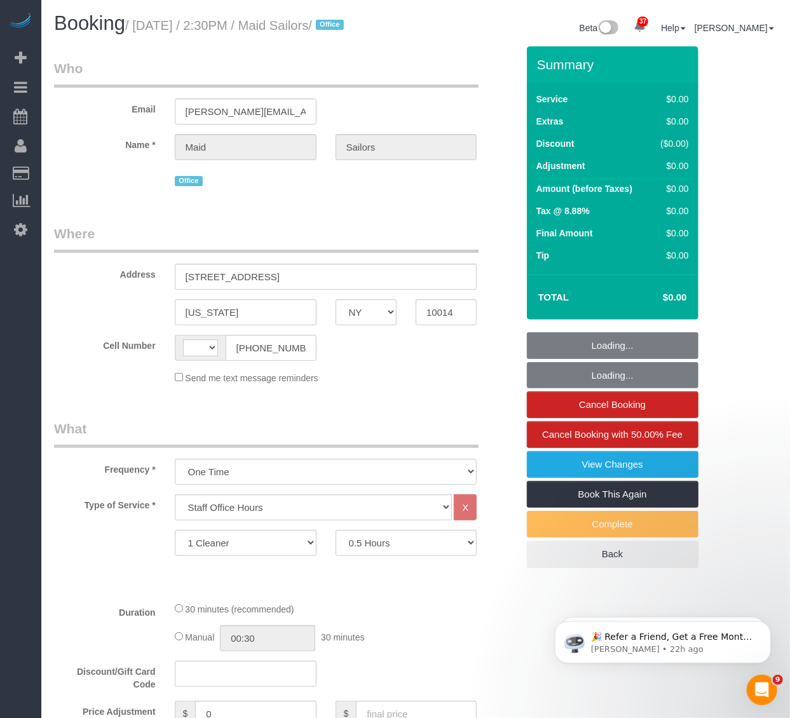
select select "string:[GEOGRAPHIC_DATA]"
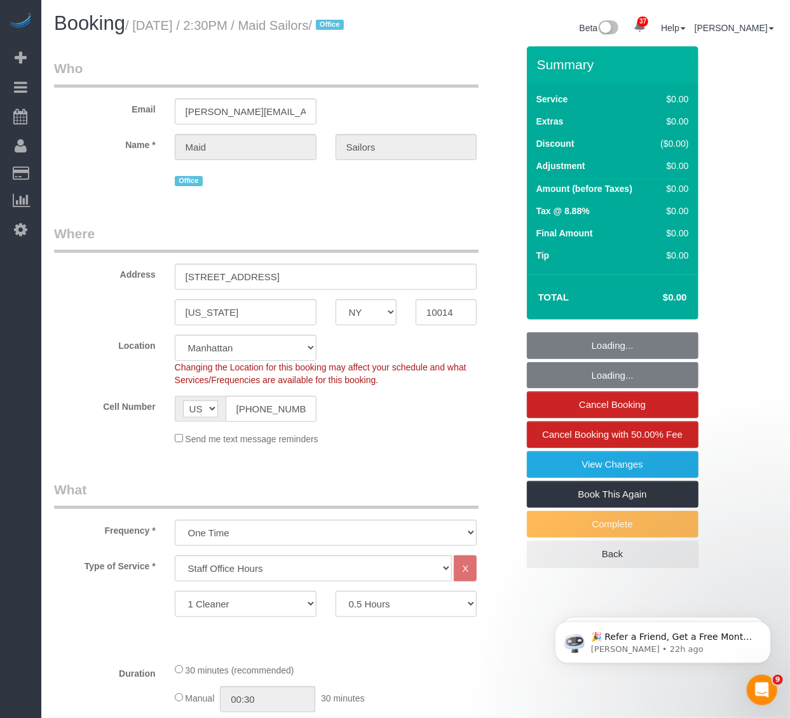
select select "object:1543"
select select "number:89"
select select "number:90"
select select "number:15"
select select "number:5"
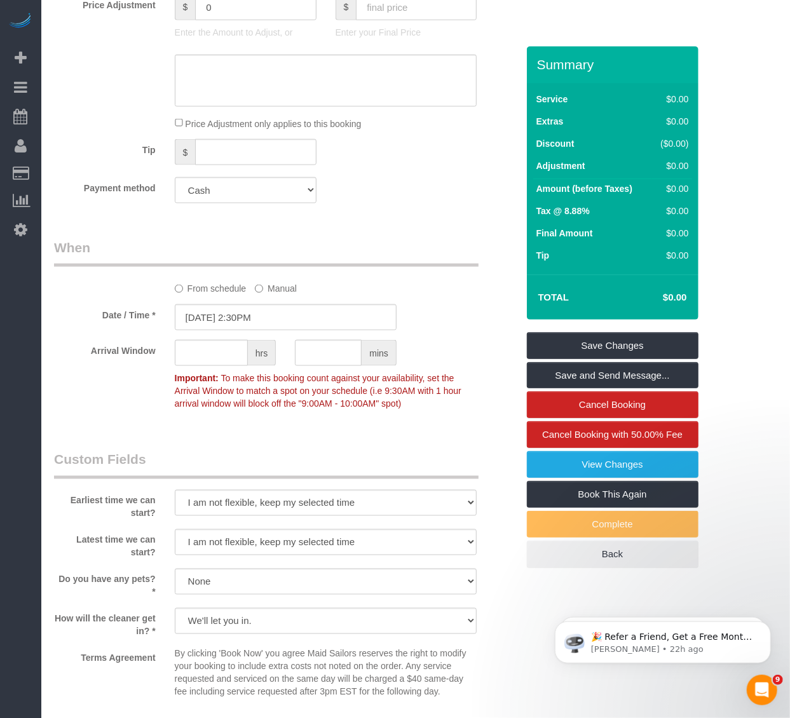
scroll to position [777, 0]
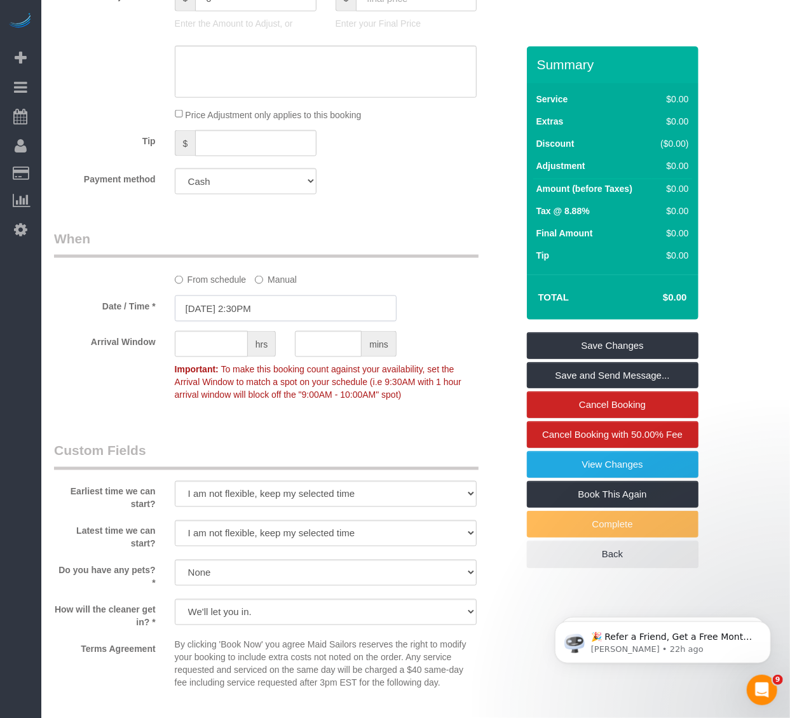
click at [296, 322] on input "[DATE] 2:30PM" at bounding box center [286, 309] width 222 height 26
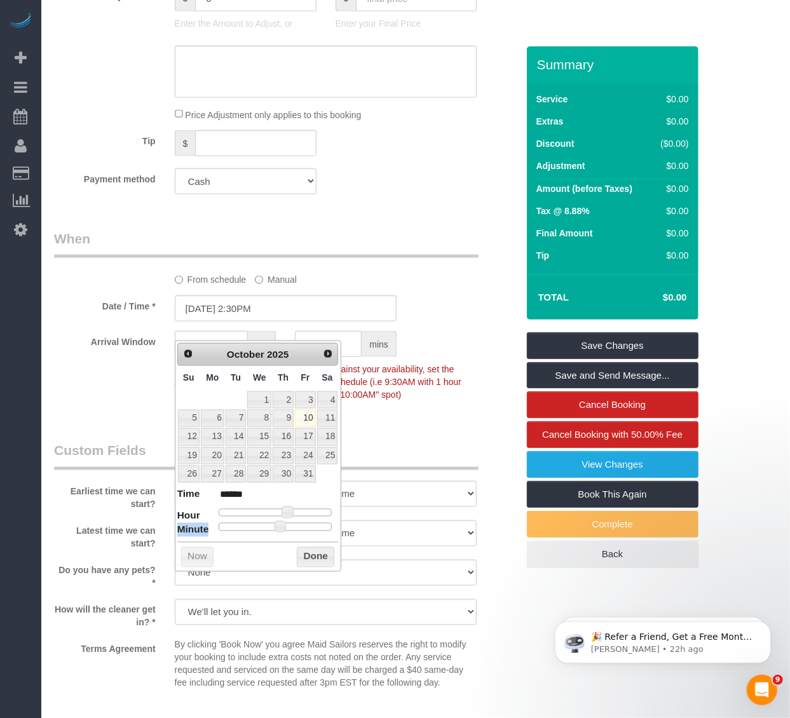
drag, startPoint x: 289, startPoint y: 520, endPoint x: 295, endPoint y: 513, distance: 9.0
click at [295, 513] on dl "Time ****** Hour Minute Second Millisecond Microsecond Time Zone ***** ***** **…" at bounding box center [257, 510] width 161 height 44
type input "10/10/2025 3:30PM"
type input "******"
type input "10/10/2025 4:30PM"
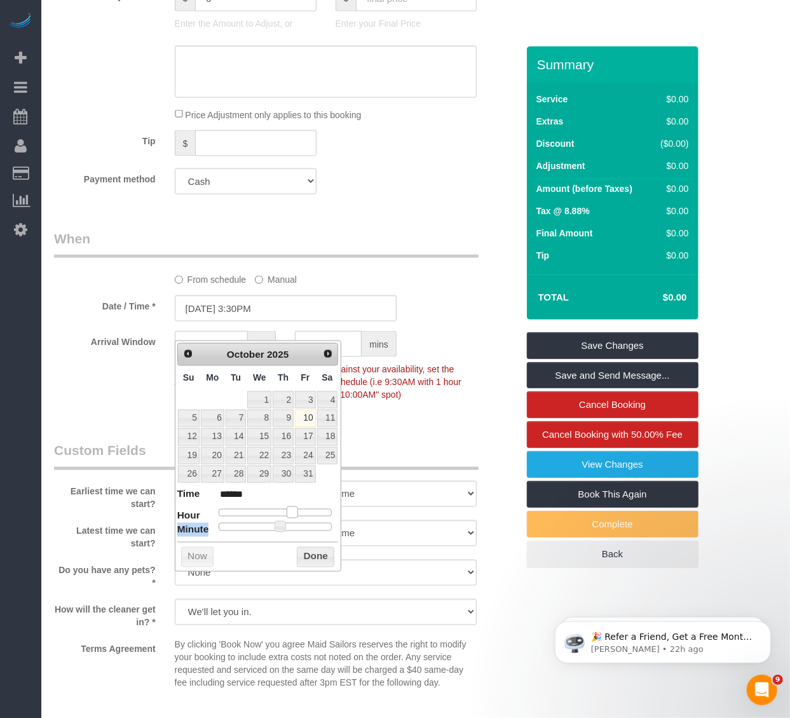
type input "******"
type input "10/10/2025 5:30PM"
type input "******"
drag, startPoint x: 288, startPoint y: 516, endPoint x: 302, endPoint y: 506, distance: 16.9
click at [302, 506] on dl "Time ****** Hour Minute Second Millisecond Microsecond Time Zone ***** ***** **…" at bounding box center [257, 510] width 161 height 44
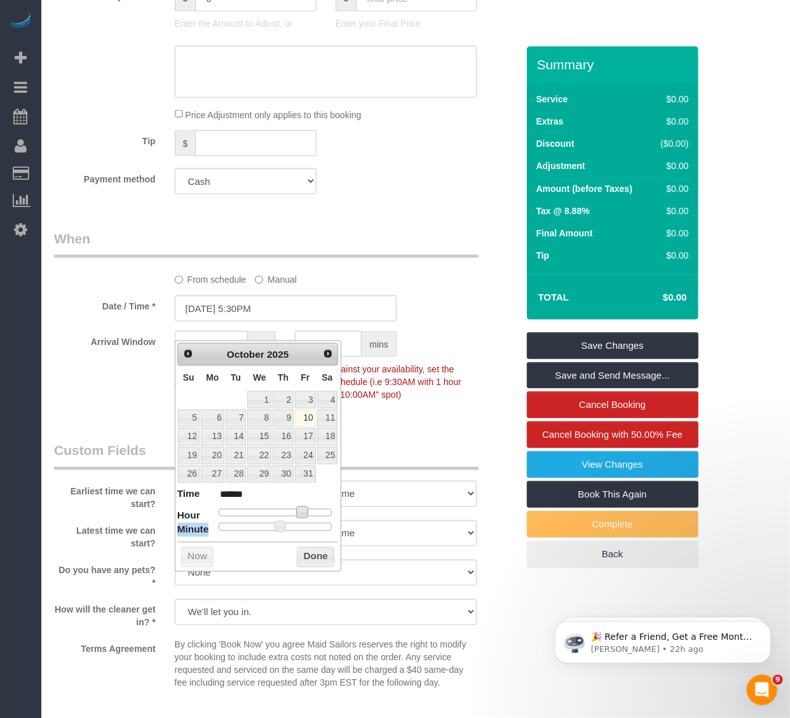
type input "10/10/2025 3:30PM"
type input "******"
click at [294, 509] on div at bounding box center [276, 513] width 114 height 8
type input "10/10/2025 3:25PM"
type input "******"
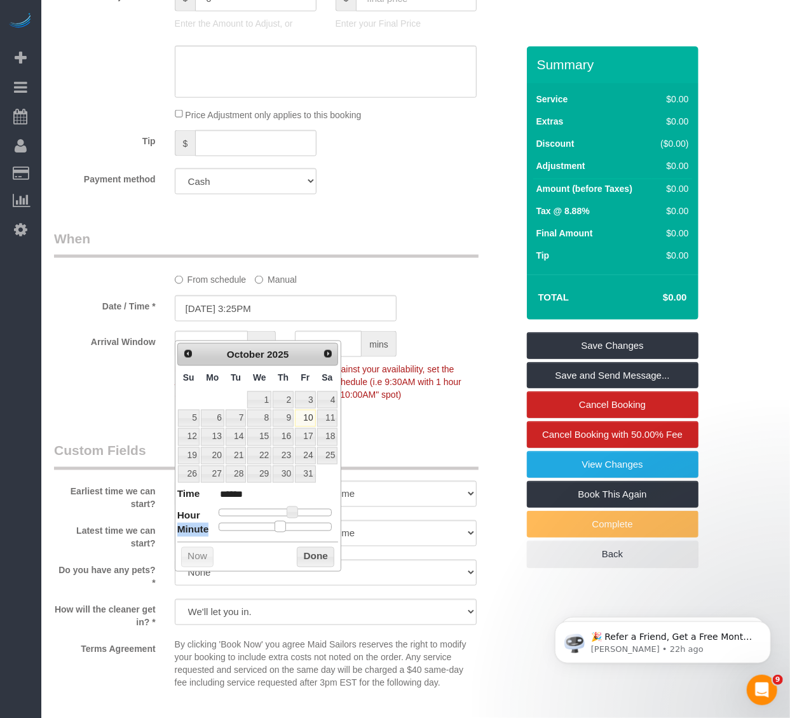
type input "10/10/2025 3:20PM"
type input "******"
type input "10/10/2025 3:15PM"
type input "******"
type input "10/10/2025 3:10PM"
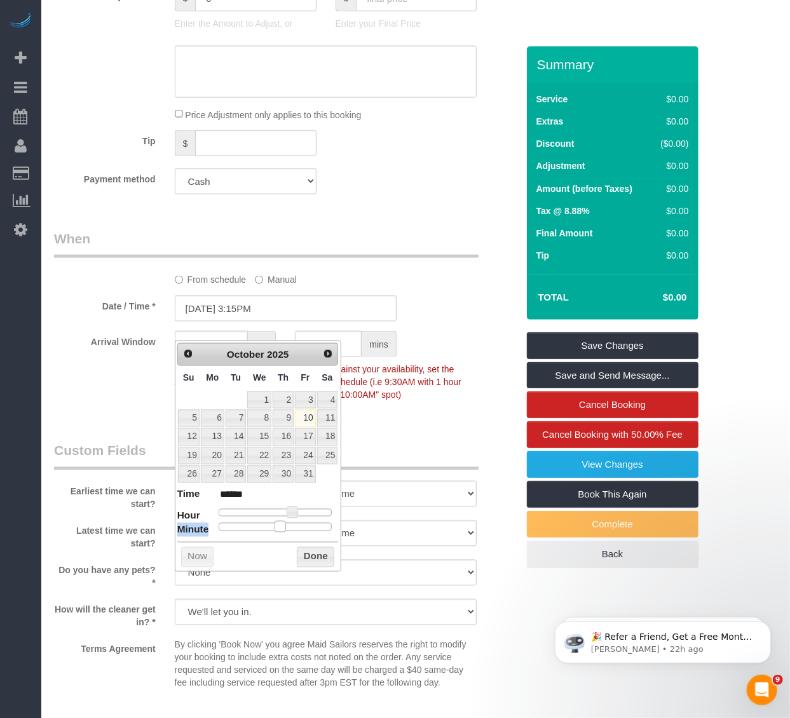
type input "******"
type input "10/10/2025 3:05PM"
type input "******"
type input "[DATE] 3:00PM"
type input "******"
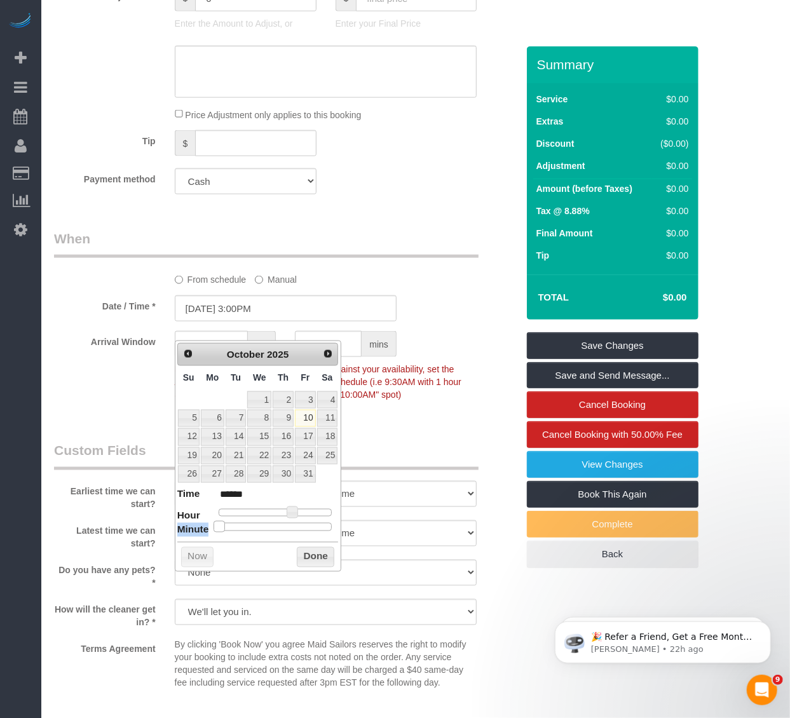
drag, startPoint x: 282, startPoint y: 531, endPoint x: 182, endPoint y: 530, distance: 99.8
click at [182, 530] on dl "Time ****** Hour Minute Second Millisecond Microsecond Time Zone ***** ***** **…" at bounding box center [257, 510] width 161 height 44
click at [327, 561] on button "Done" at bounding box center [316, 557] width 38 height 20
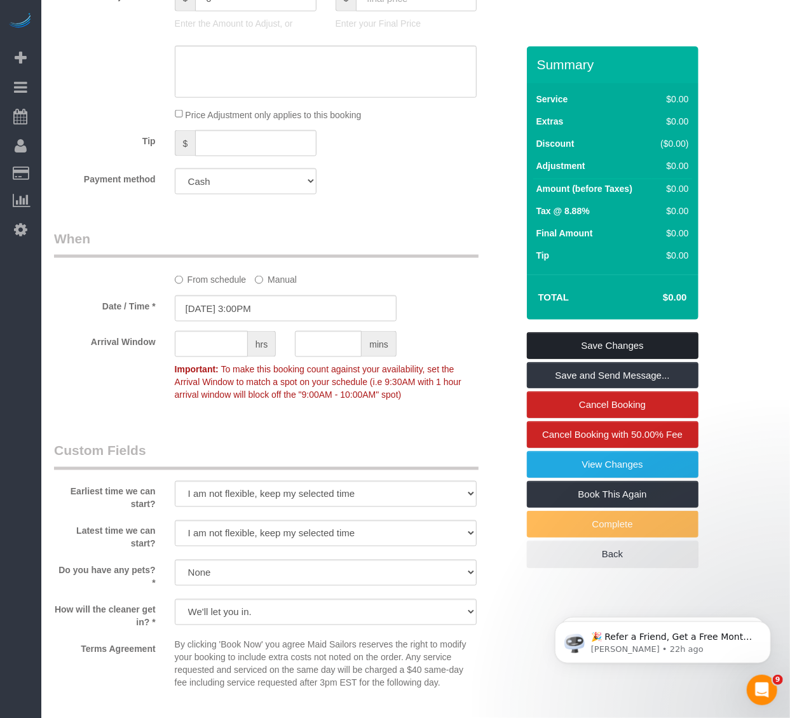
click at [573, 359] on link "Save Changes" at bounding box center [613, 345] width 172 height 27
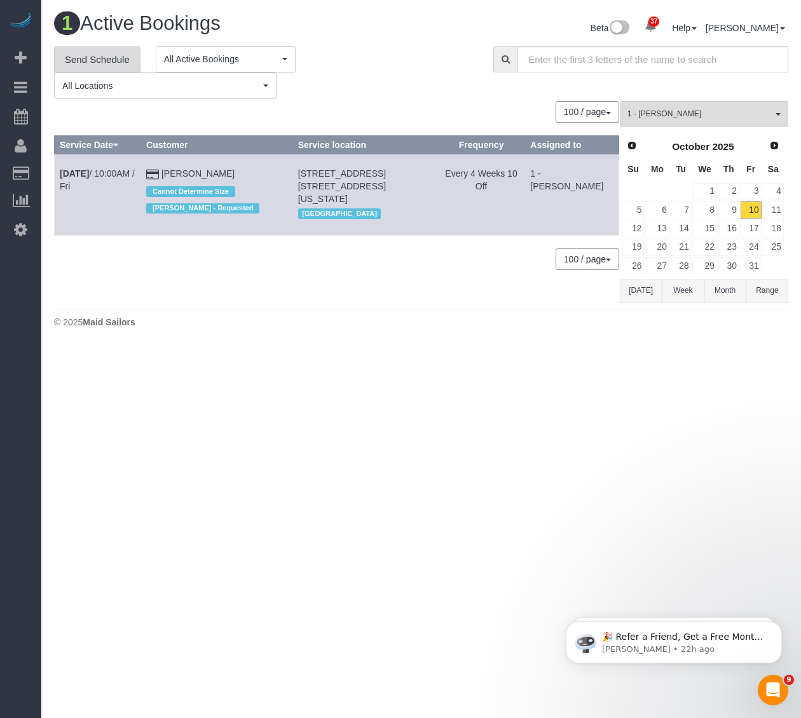
click at [114, 67] on link "Send Schedule" at bounding box center [97, 59] width 86 height 27
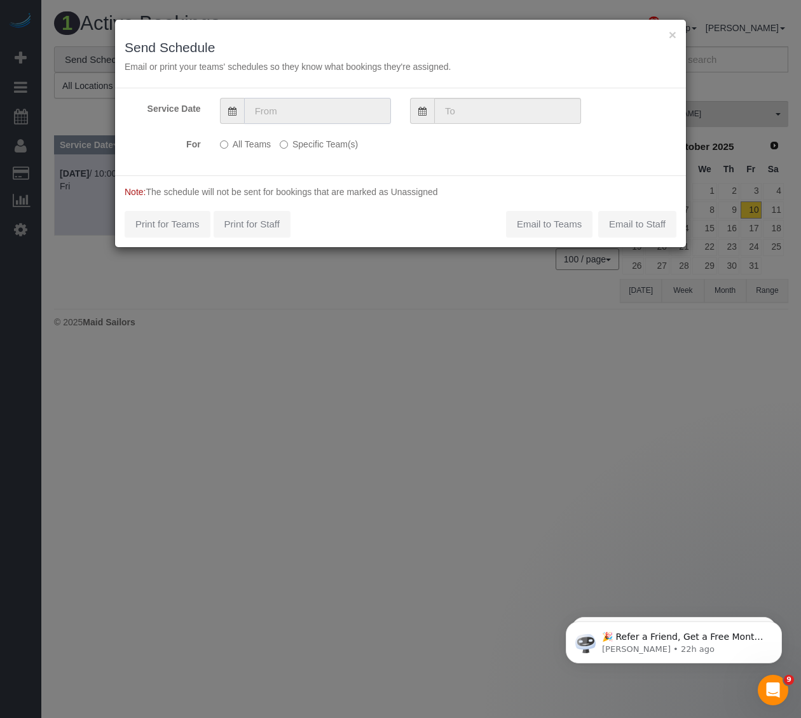
click at [306, 109] on input "text" at bounding box center [317, 111] width 147 height 26
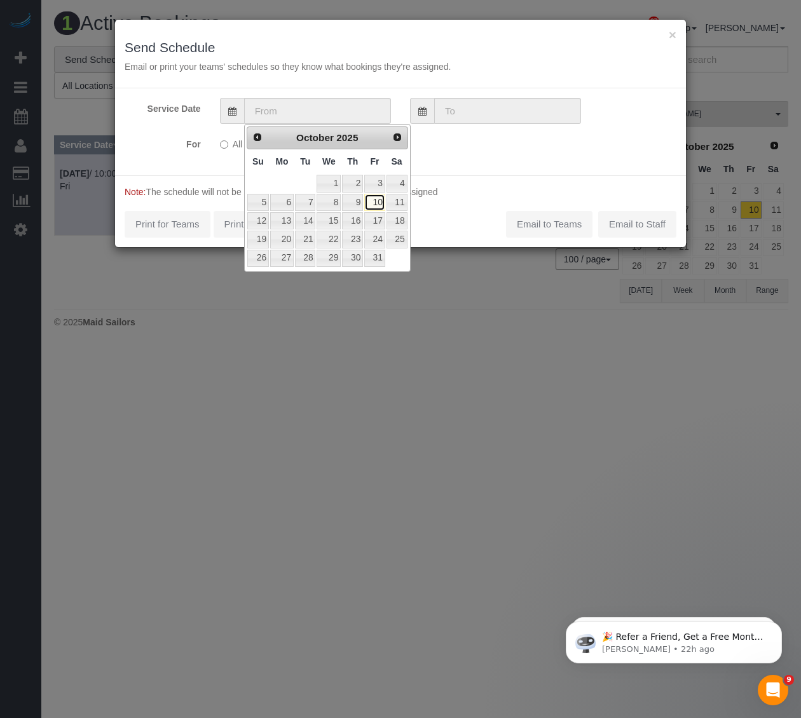
click at [378, 200] on link "10" at bounding box center [374, 202] width 20 height 17
type input "[DATE]"
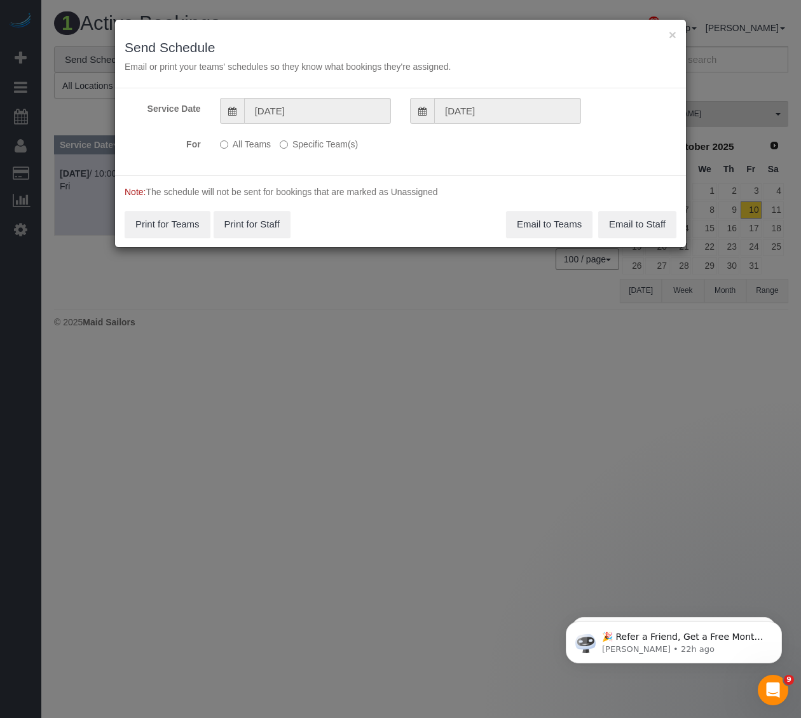
click at [276, 149] on p "All Teams Specific Team(s)" at bounding box center [353, 142] width 266 height 17
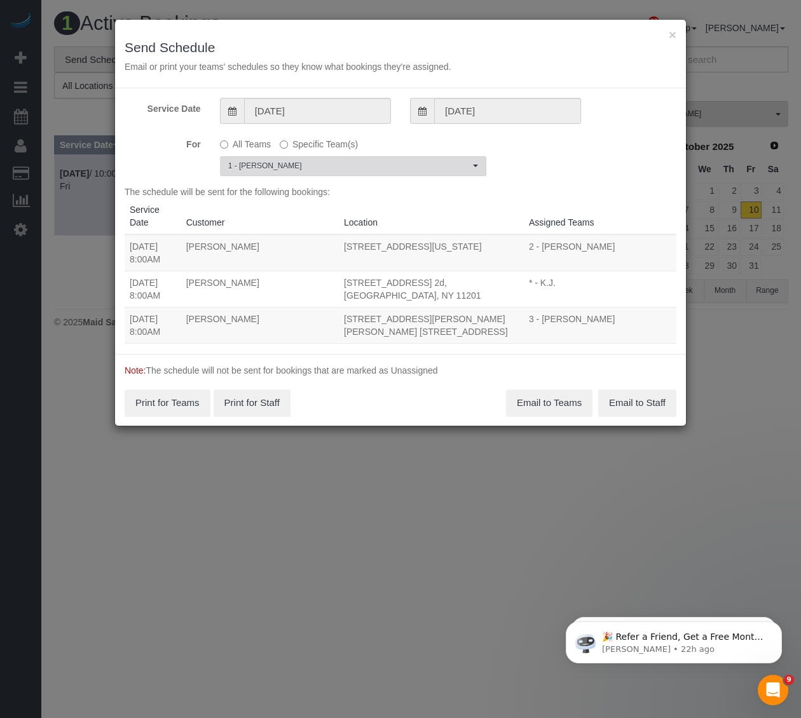
click at [287, 170] on span "1 - [PERSON_NAME]" at bounding box center [349, 166] width 242 height 11
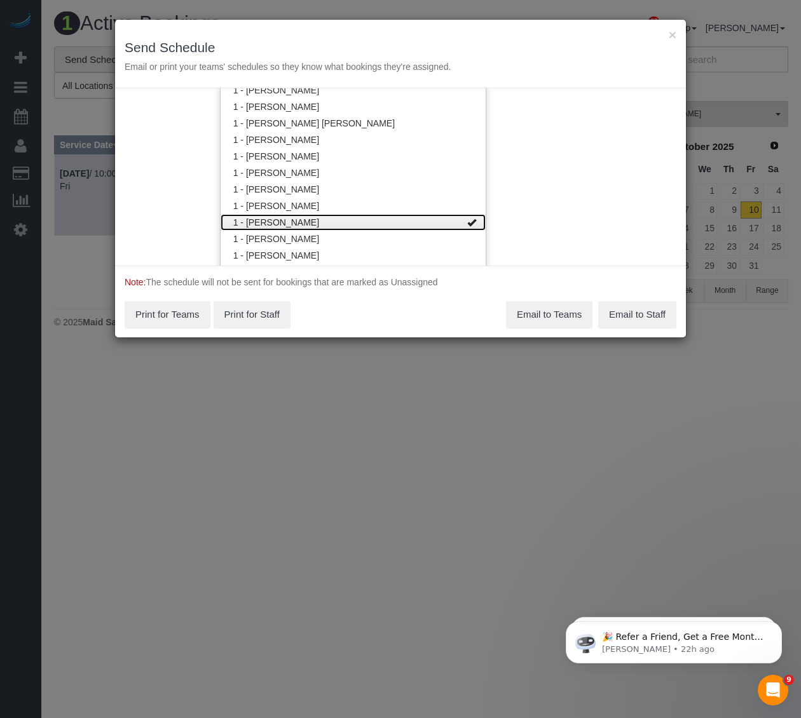
click at [276, 219] on link "1 - [PERSON_NAME]" at bounding box center [353, 222] width 265 height 17
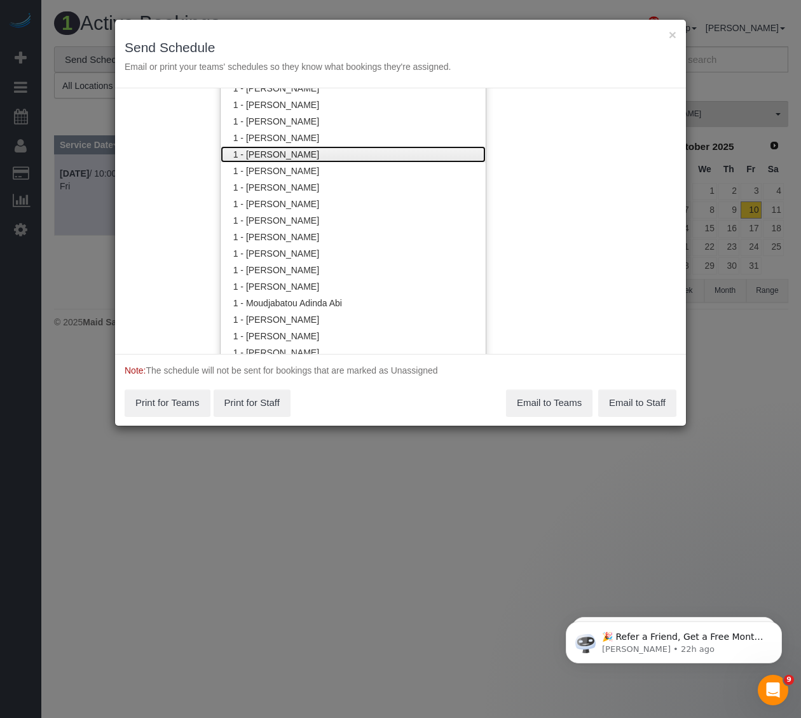
scroll to position [566, 0]
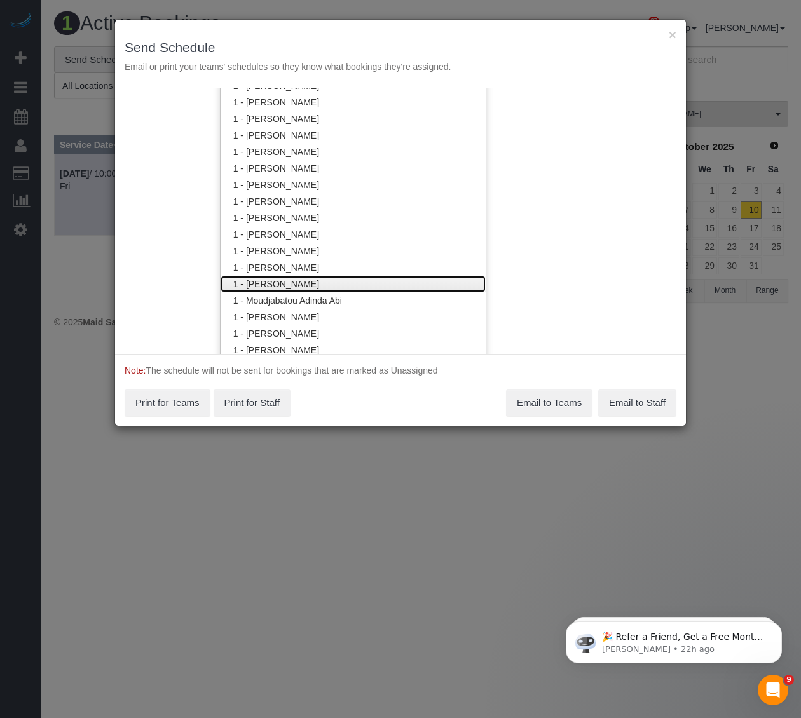
click at [287, 282] on link "1 - [PERSON_NAME]" at bounding box center [353, 284] width 265 height 17
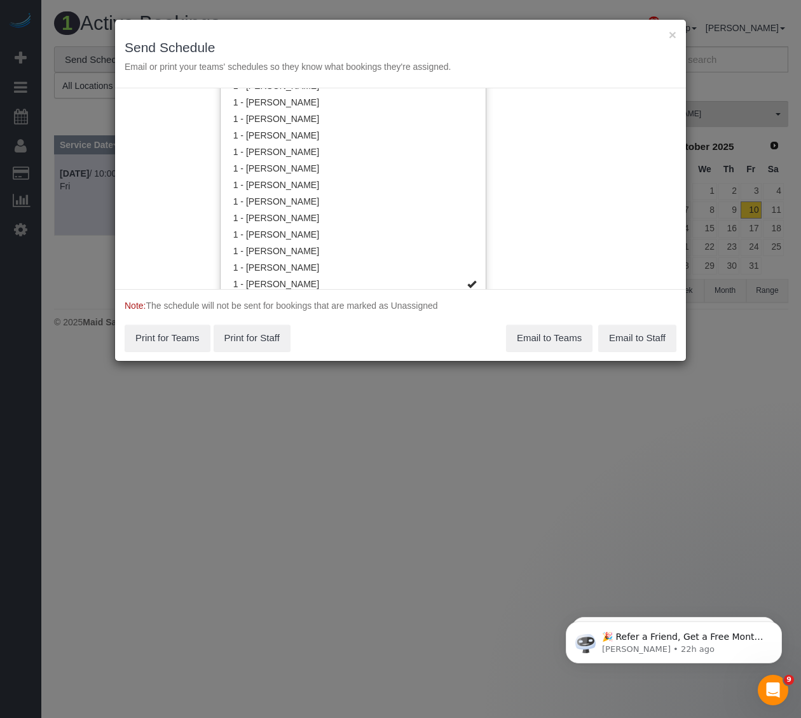
click at [430, 325] on div "Note: The schedule will not be sent for bookings that are marked as Unassigned …" at bounding box center [400, 325] width 571 height 72
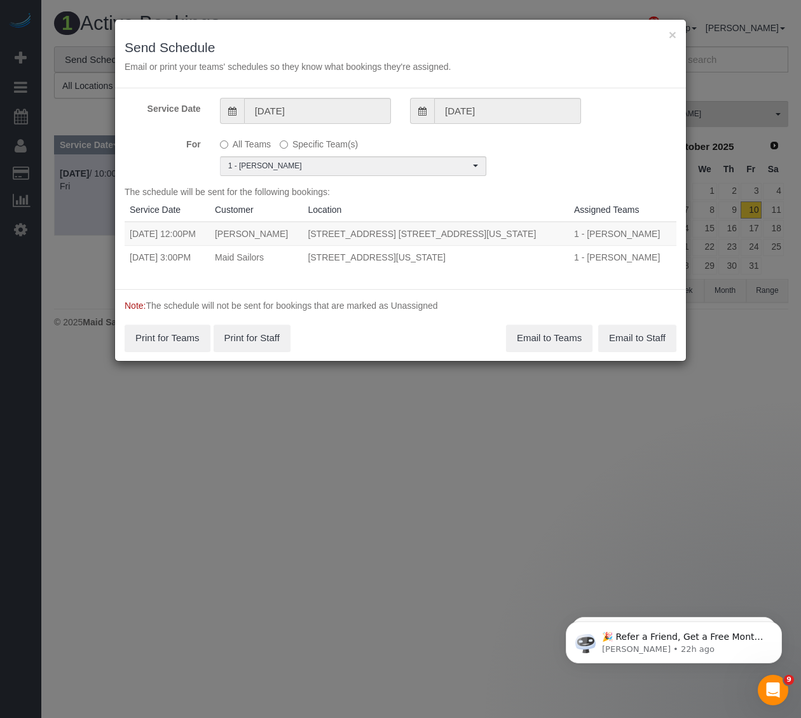
drag, startPoint x: 535, startPoint y: 259, endPoint x: 126, endPoint y: 254, distance: 409.4
click at [126, 254] on tr "10/10/2025 3:00PM Maid Sailors 288 West 12th Street, Apt.2r, New York, NY 10014…" at bounding box center [401, 257] width 552 height 24
copy tr "10/10/2025 3:00PM Maid Sailors 288 West 12th Street, Apt.2r, New York, NY 10014"
click at [534, 348] on button "Email to Teams" at bounding box center [549, 338] width 86 height 27
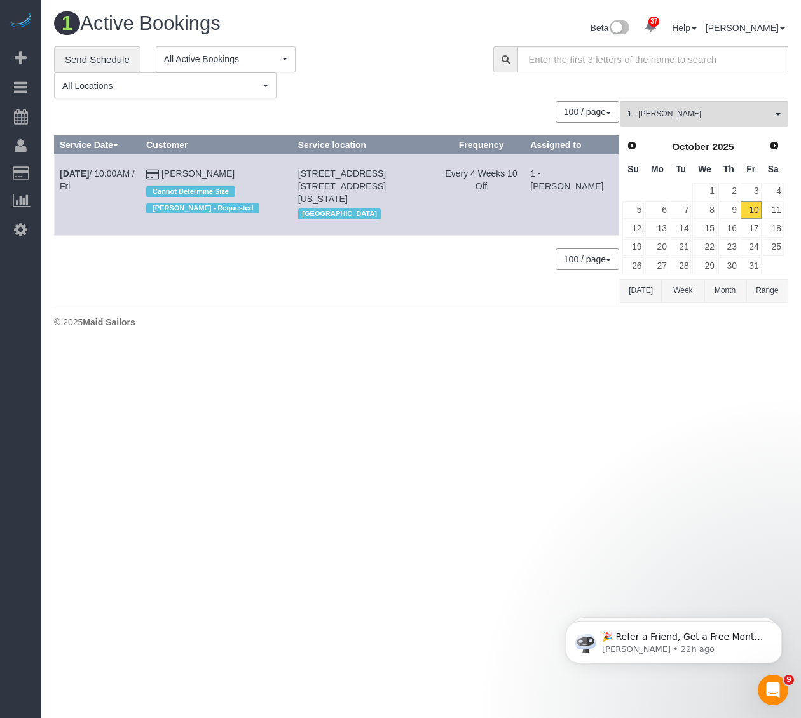
click at [410, 87] on div "**********" at bounding box center [264, 72] width 420 height 53
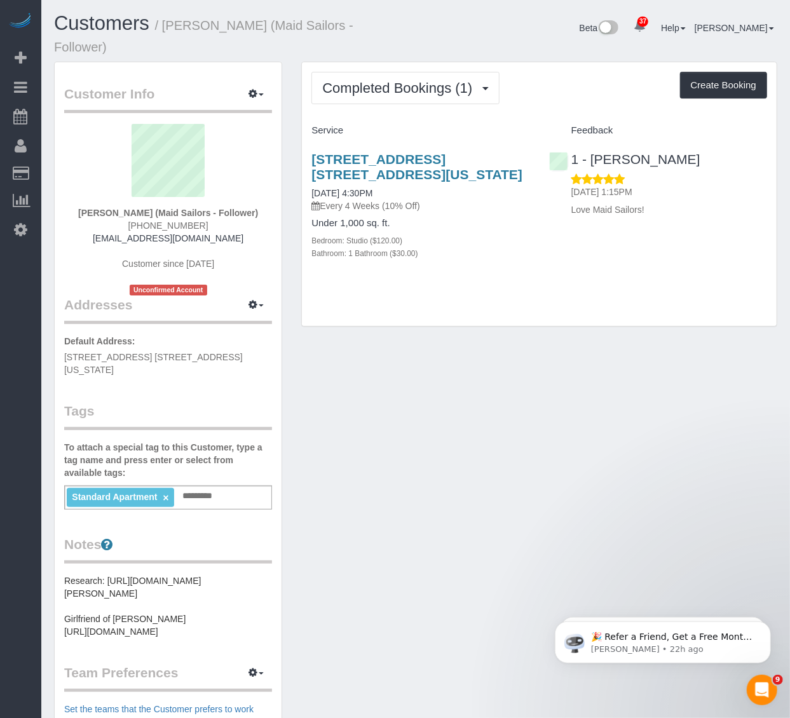
click at [385, 306] on div "Completed Bookings (1) Completed Bookings (1) Upcoming Bookings (6) Cancelled B…" at bounding box center [539, 194] width 475 height 264
click at [370, 153] on link "[STREET_ADDRESS] [STREET_ADDRESS][US_STATE]" at bounding box center [417, 166] width 211 height 29
click at [236, 486] on div "Standard Apartment × Add a tag" at bounding box center [168, 498] width 208 height 24
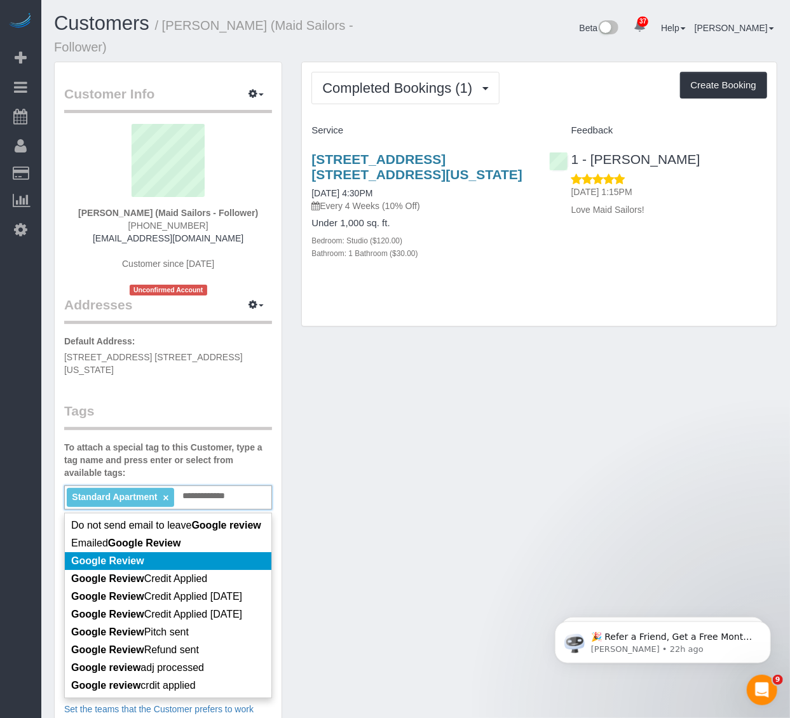
type input "**********"
click at [202, 552] on li "Google Review" at bounding box center [168, 561] width 207 height 18
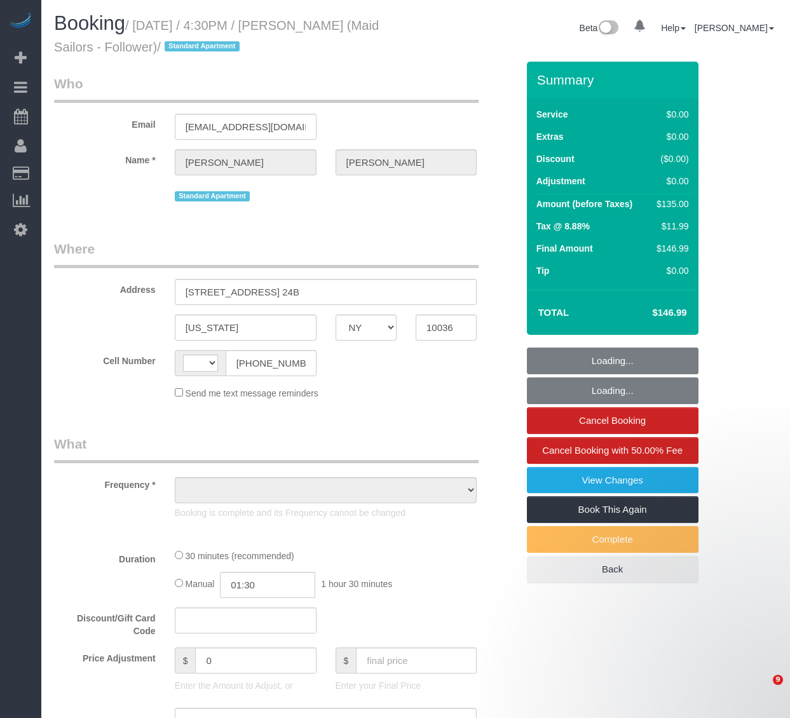
select select "NY"
select select "string:[GEOGRAPHIC_DATA]"
select select "object:845"
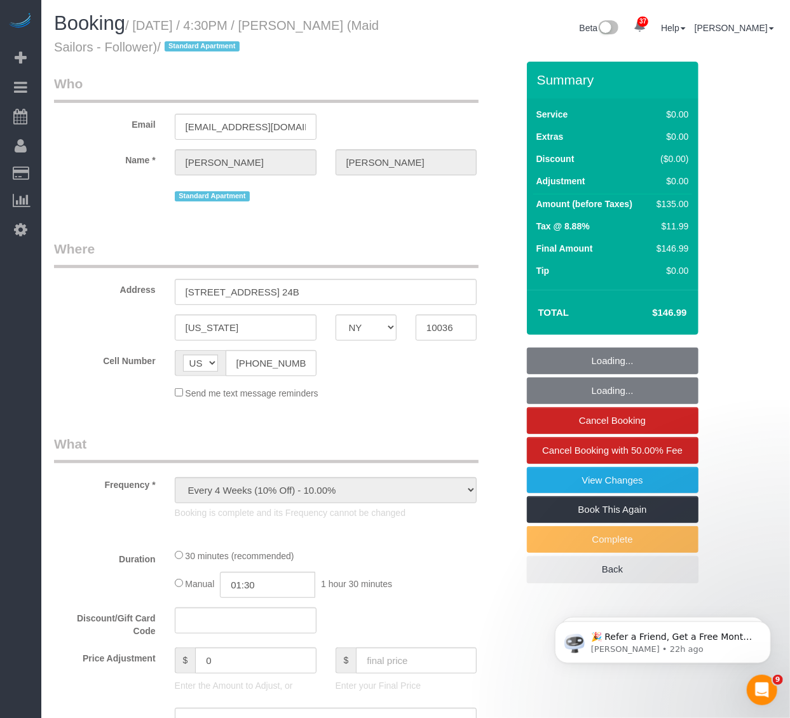
select select "number:64"
select select "number:79"
select select "number:15"
select select "number:6"
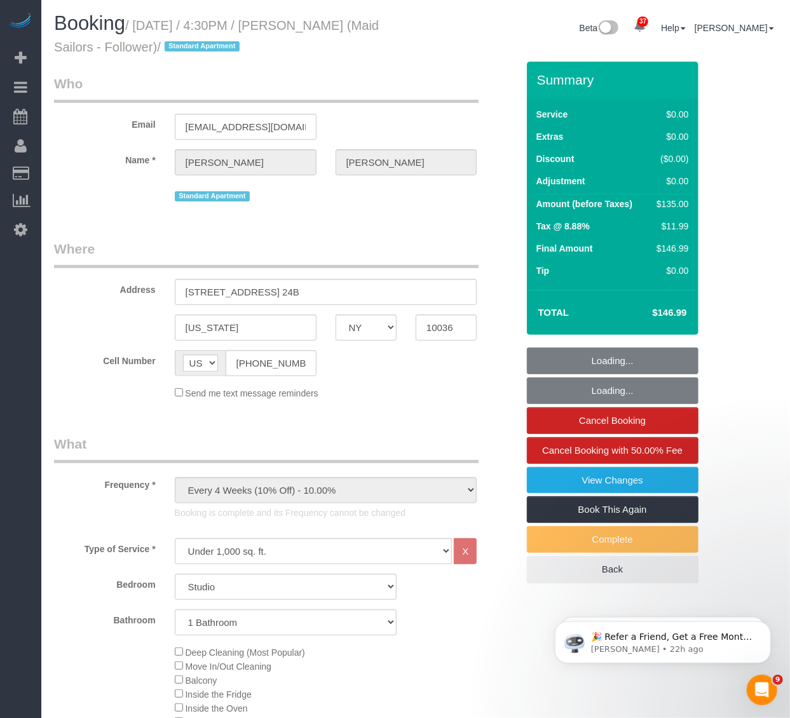
select select "string:stripe-pm_1SDZED4VGloSiKo7Q0fw3eFx"
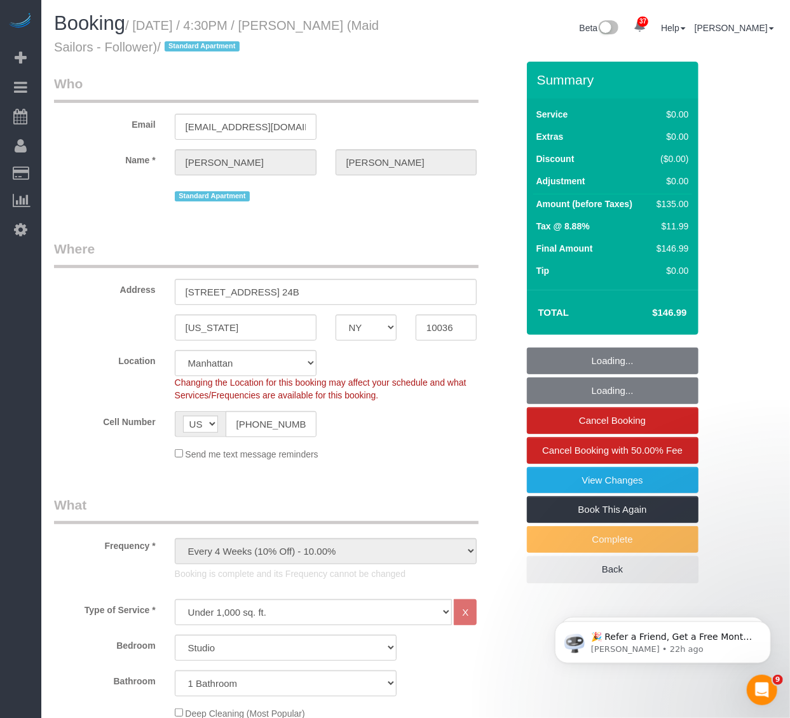
select select "object:1556"
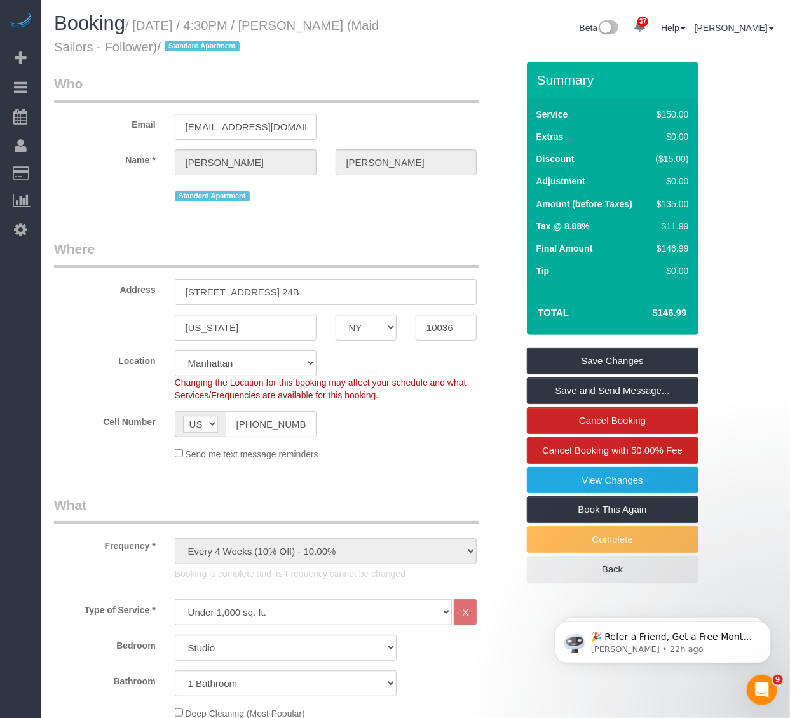
click at [346, 182] on sui-booking-customer "Email [EMAIL_ADDRESS][DOMAIN_NAME] Name * [PERSON_NAME][GEOGRAPHIC_DATA] Standa…" at bounding box center [285, 139] width 463 height 130
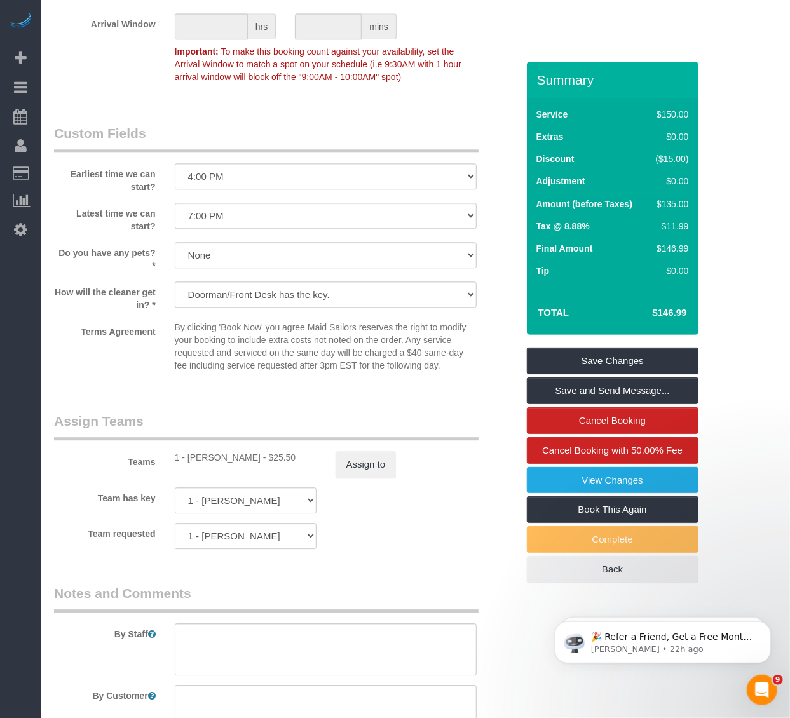
scroll to position [1483, 0]
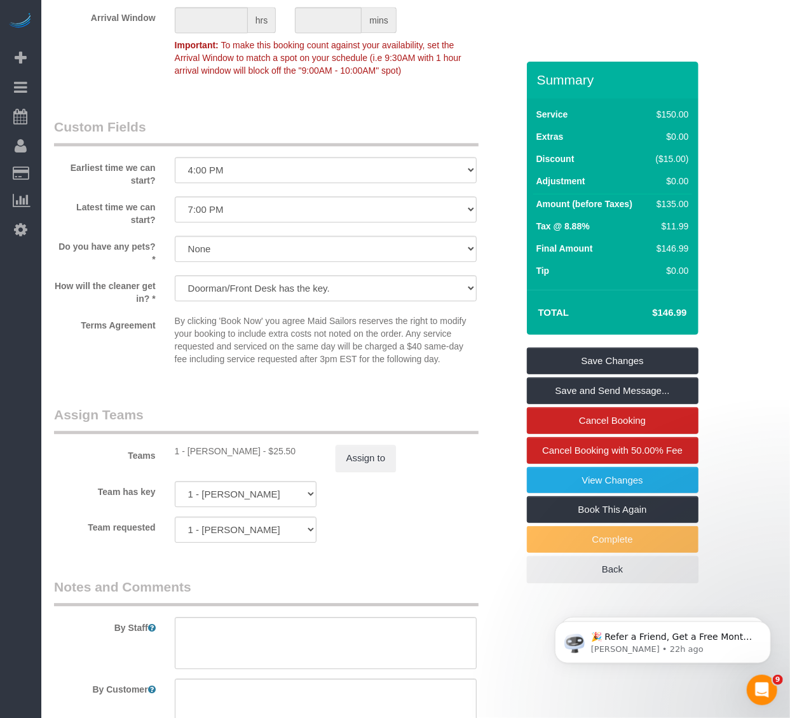
drag, startPoint x: 268, startPoint y: 134, endPoint x: 270, endPoint y: 140, distance: 6.6
click at [268, 134] on legend "Custom Fields" at bounding box center [266, 132] width 425 height 29
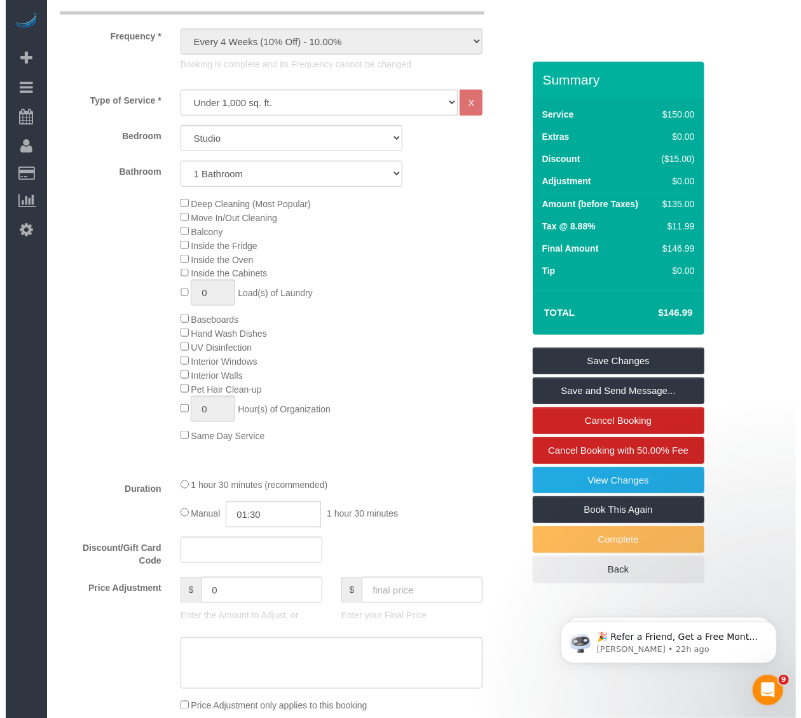
scroll to position [706, 0]
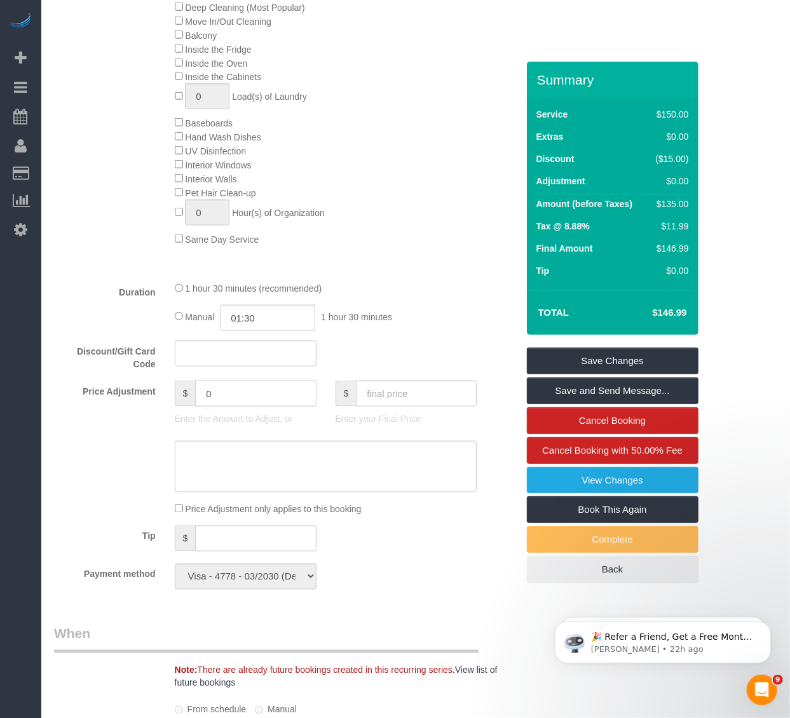
drag, startPoint x: 247, startPoint y: 407, endPoint x: 132, endPoint y: 402, distance: 115.2
click at [132, 402] on div "Price Adjustment $ 0 Enter the Amount to Adjust, or $ Enter your Final Price" at bounding box center [286, 406] width 483 height 51
type input "-50"
click at [231, 492] on textarea at bounding box center [326, 467] width 303 height 52
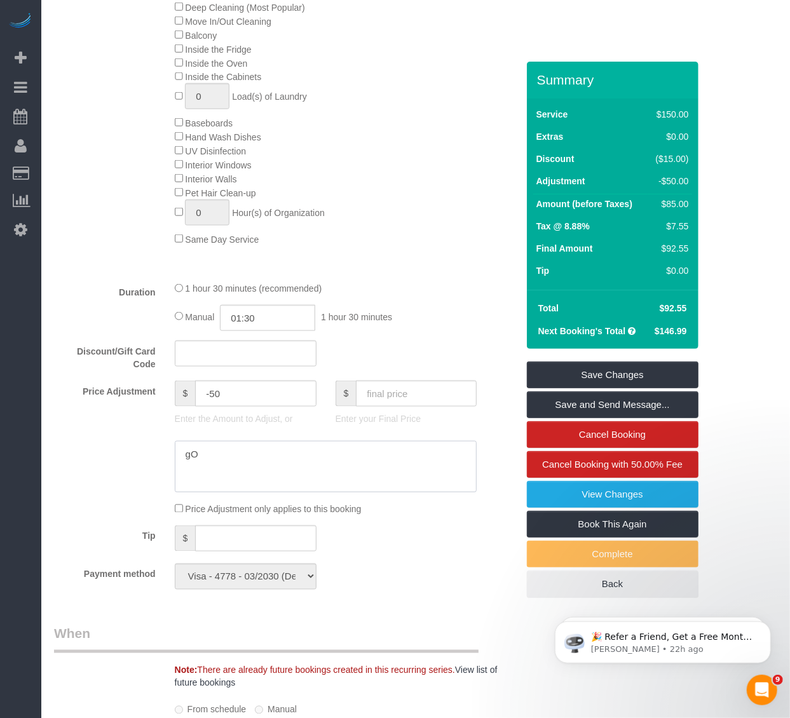
type textarea "g"
type textarea "Google Review"
click at [536, 394] on link "Save and Send Message..." at bounding box center [613, 405] width 172 height 27
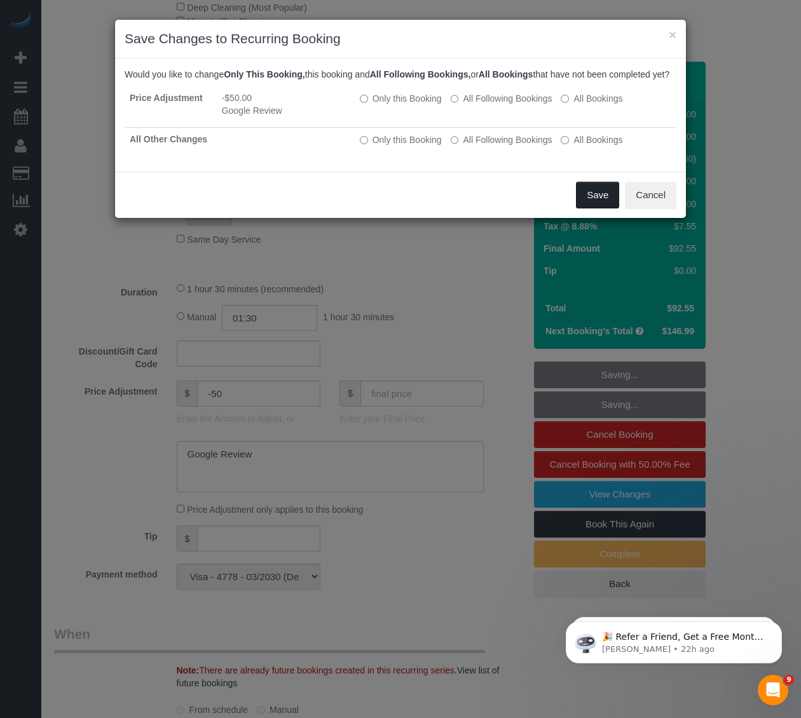
click at [600, 209] on button "Save" at bounding box center [597, 195] width 43 height 27
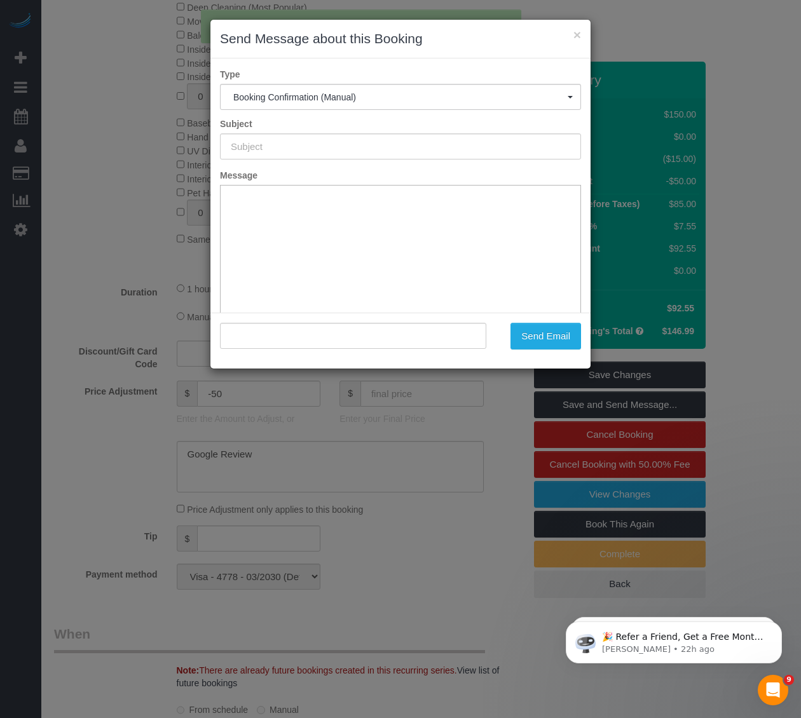
scroll to position [0, 0]
type input "Cleaning Confirmed for 10/03/2025 at 4:30pm"
type input ""Megha Gera" <meghagera13@gmail.com>"
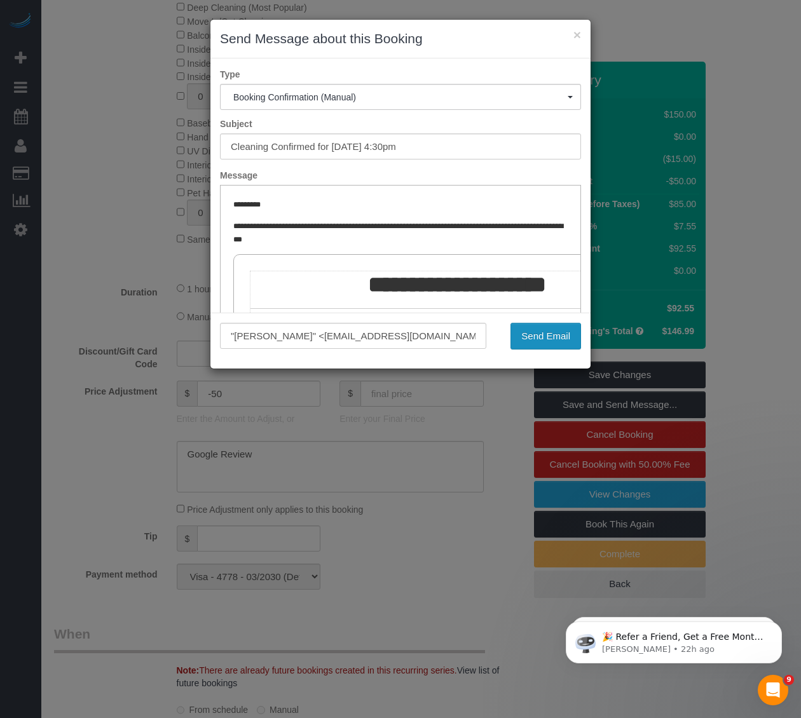
click at [524, 331] on button "Send Email" at bounding box center [545, 336] width 71 height 27
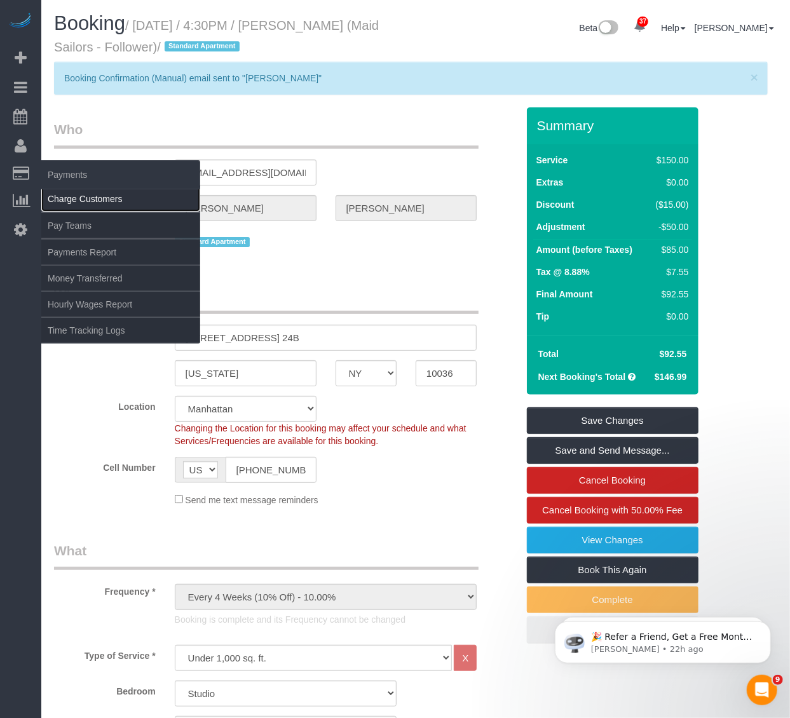
click at [88, 195] on link "Charge Customers" at bounding box center [120, 198] width 159 height 25
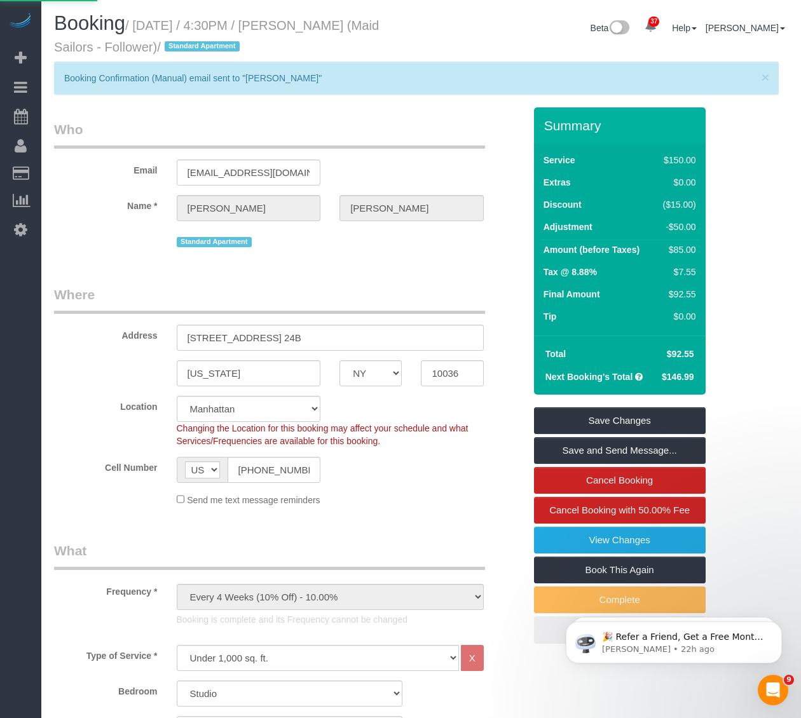
select select
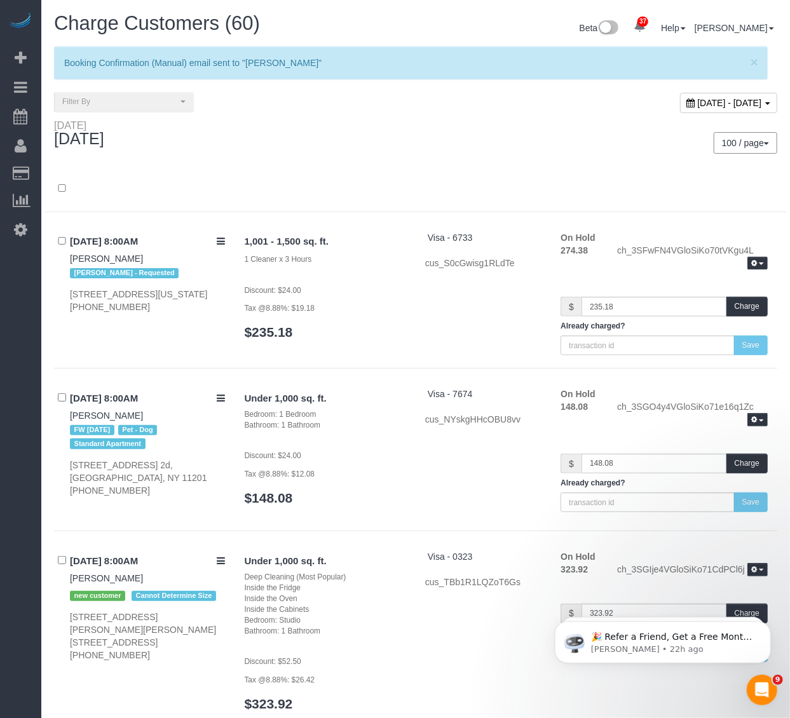
click at [680, 108] on div "[DATE] - [DATE]" at bounding box center [728, 103] width 97 height 20
type input "**********"
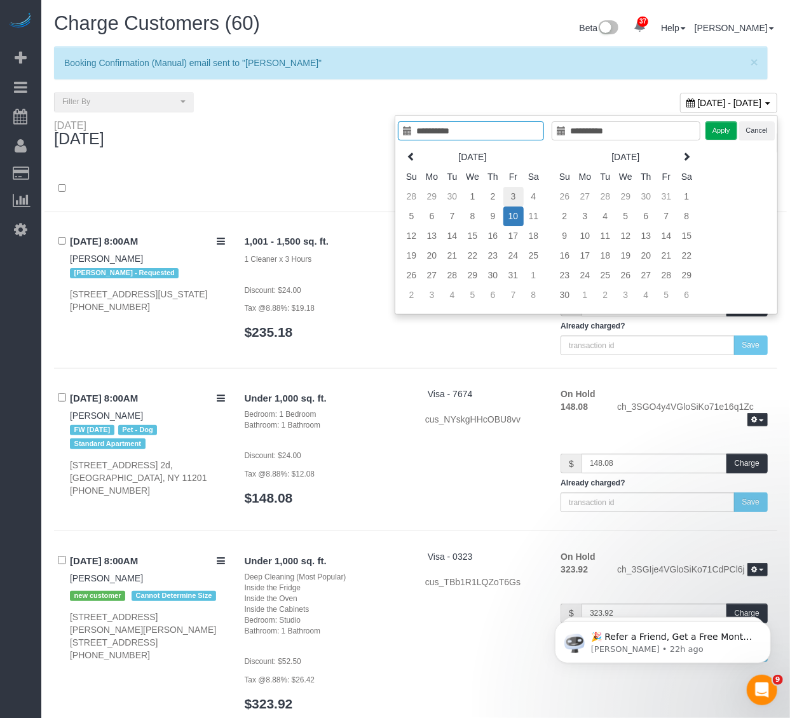
type input "**********"
click at [512, 195] on td "3" at bounding box center [514, 197] width 20 height 20
type input "**********"
click at [512, 195] on td "3" at bounding box center [514, 197] width 20 height 20
type input "**********"
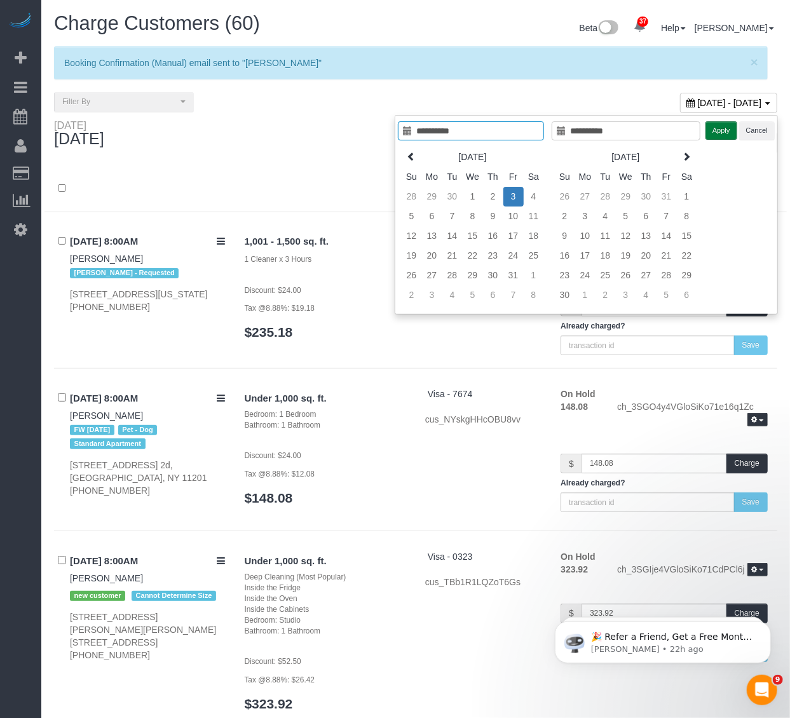
click at [716, 128] on button "Apply" at bounding box center [722, 130] width 32 height 18
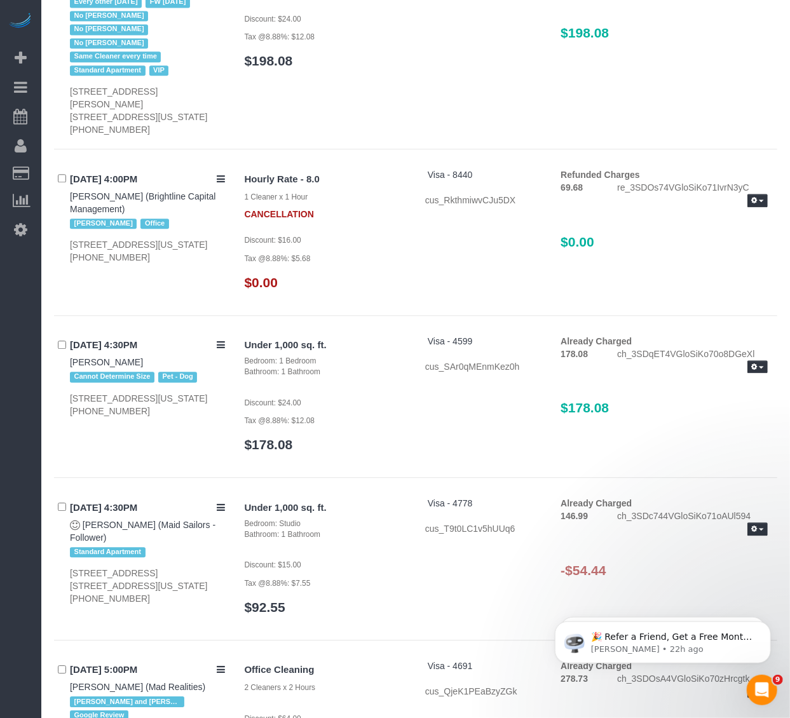
scroll to position [8829, 0]
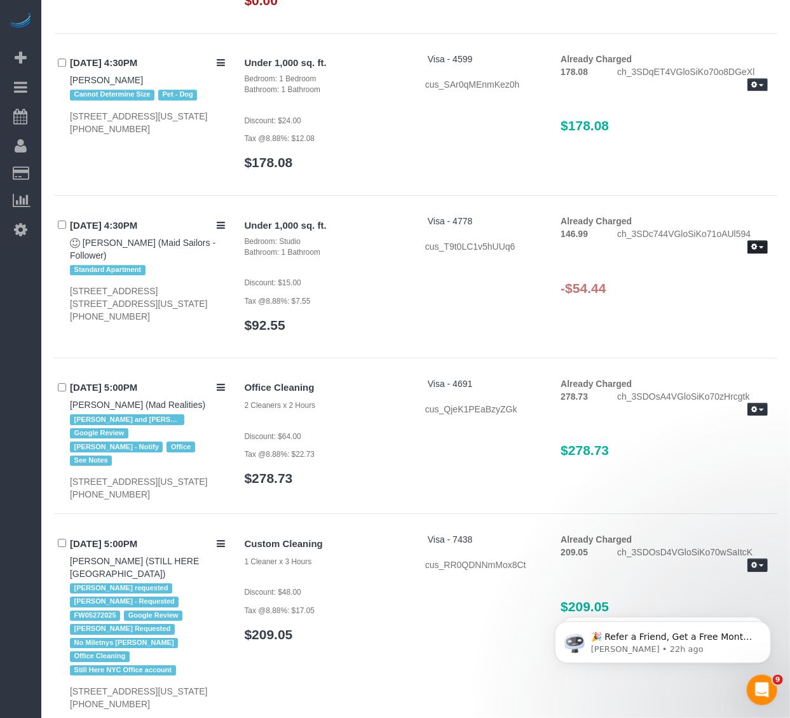
click at [761, 254] on button "button" at bounding box center [758, 246] width 20 height 13
click at [708, 277] on link "Refund" at bounding box center [717, 269] width 100 height 17
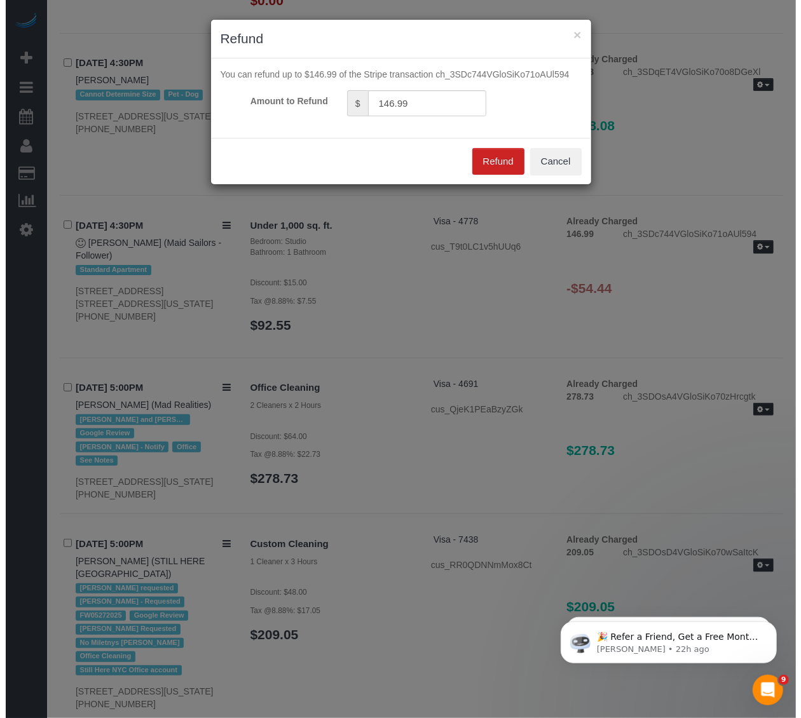
scroll to position [8796, 0]
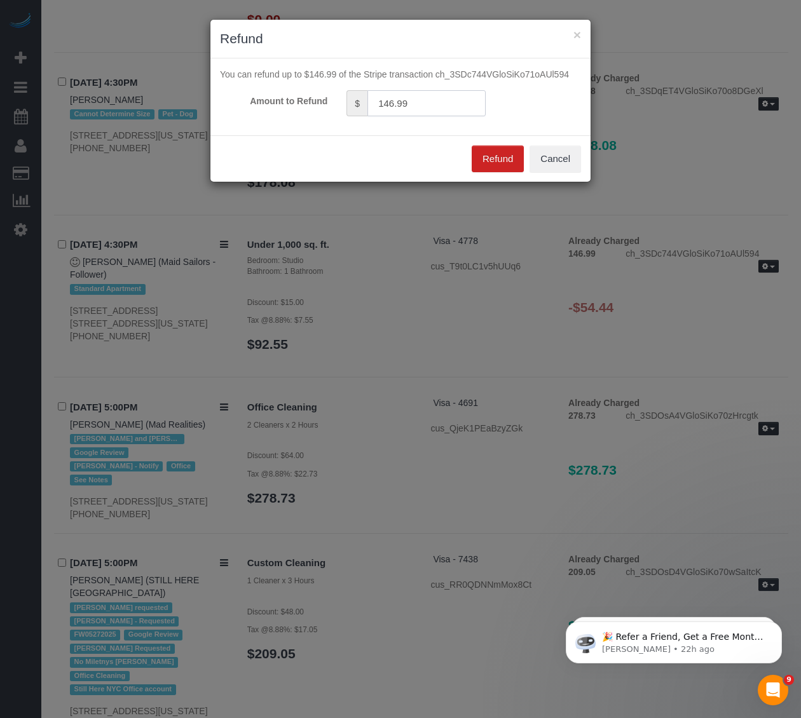
click at [417, 108] on input "146.99" at bounding box center [426, 103] width 118 height 26
type input "54.44"
click at [481, 165] on button "Refund" at bounding box center [498, 159] width 52 height 27
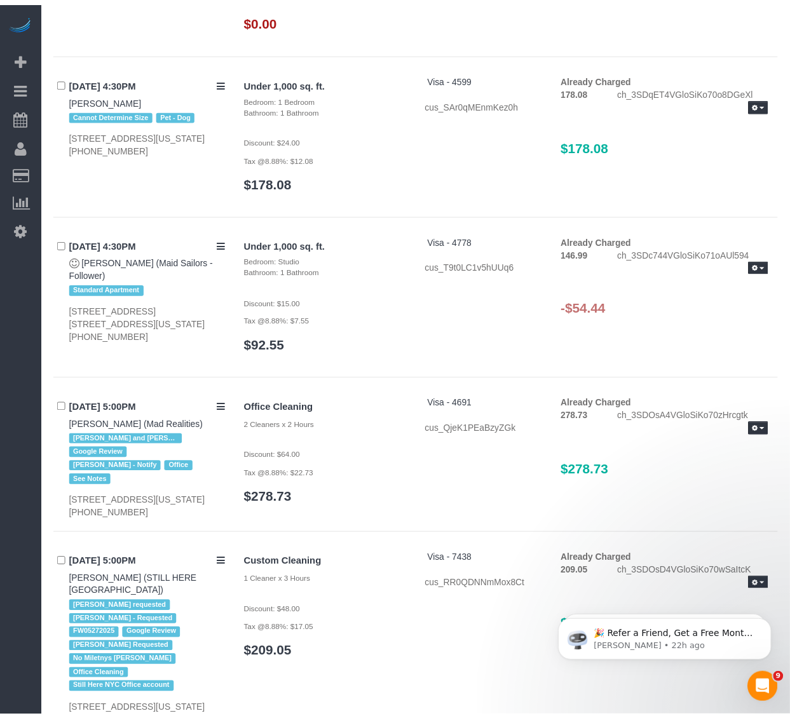
scroll to position [8829, 0]
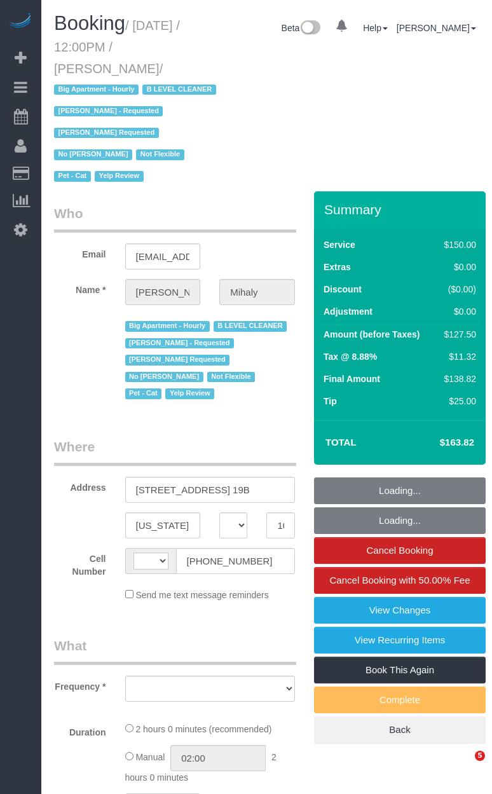
select select "NY"
select select "string:[GEOGRAPHIC_DATA]"
select select "object:527"
select select "number:89"
select select "number:90"
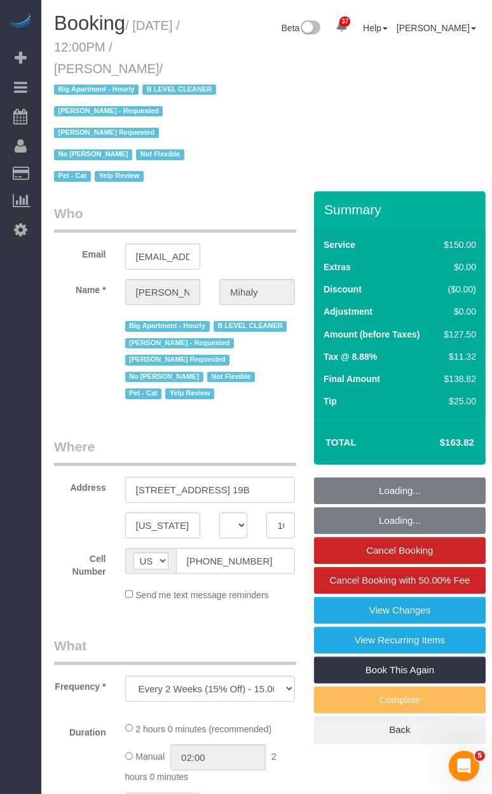
select select "number:15"
select select "number:5"
select select "number:21"
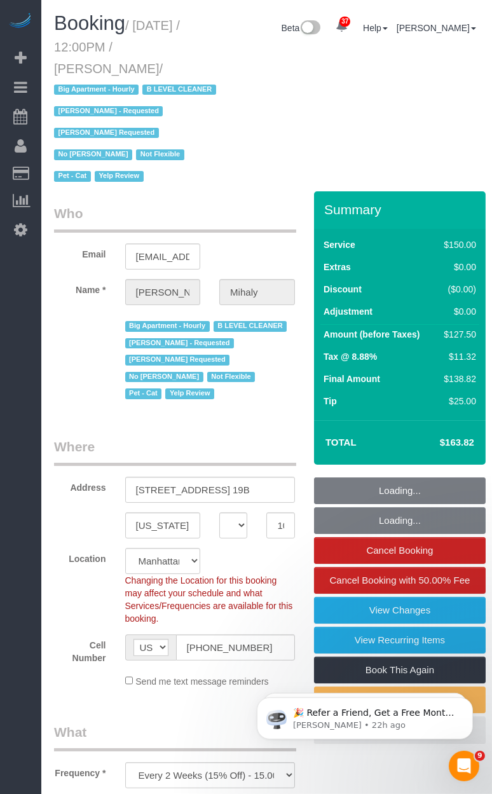
select select "object:1018"
select select "string:stripe-pm_1H5GA44VGloSiKo7GvbfxayA"
select select "spot1"
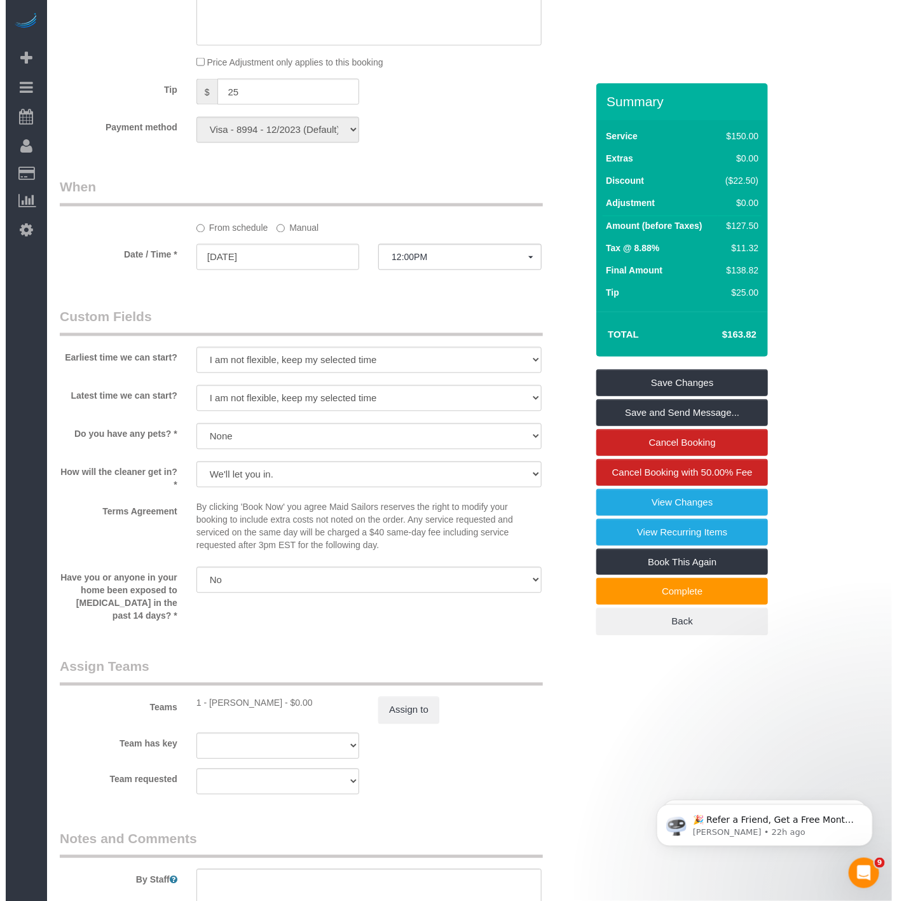
scroll to position [918, 0]
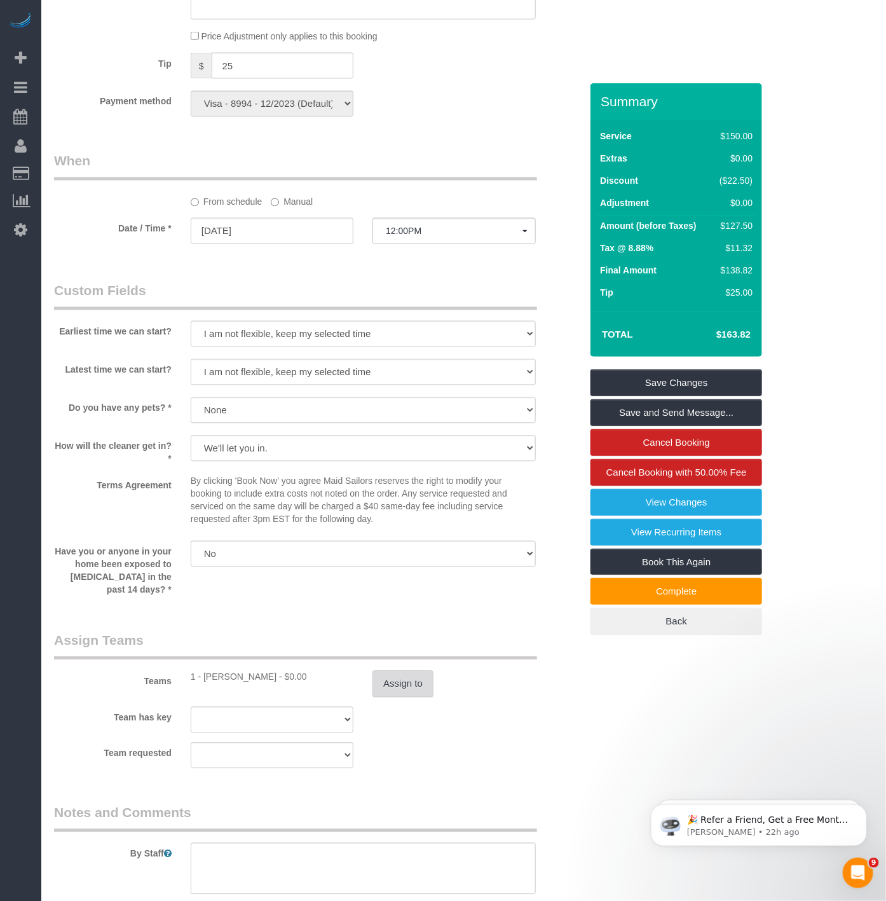
click at [393, 689] on button "Assign to" at bounding box center [403, 684] width 61 height 27
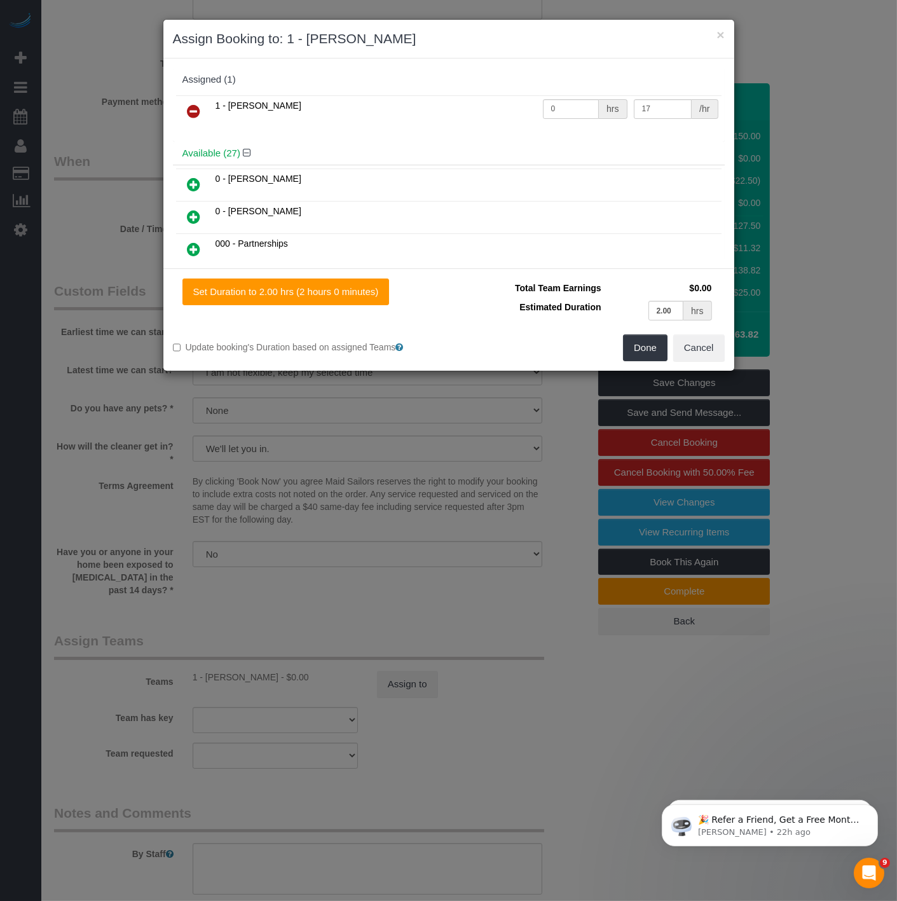
click at [192, 106] on icon at bounding box center [194, 111] width 13 height 15
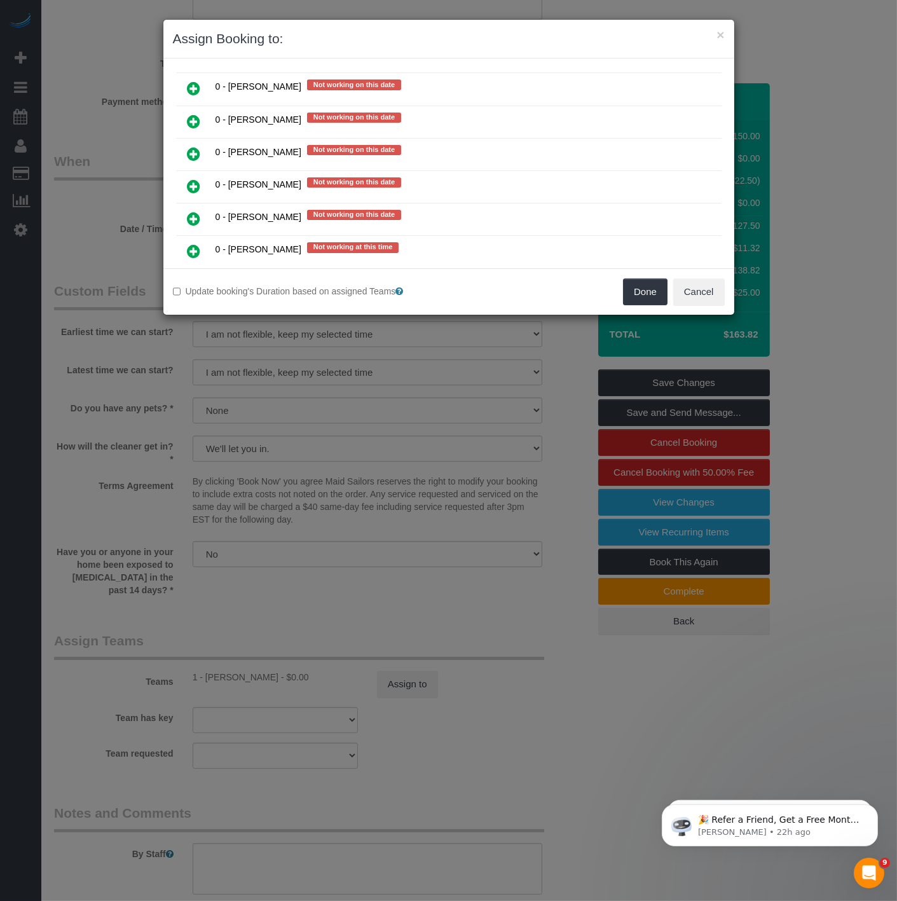
scroll to position [2622, 0]
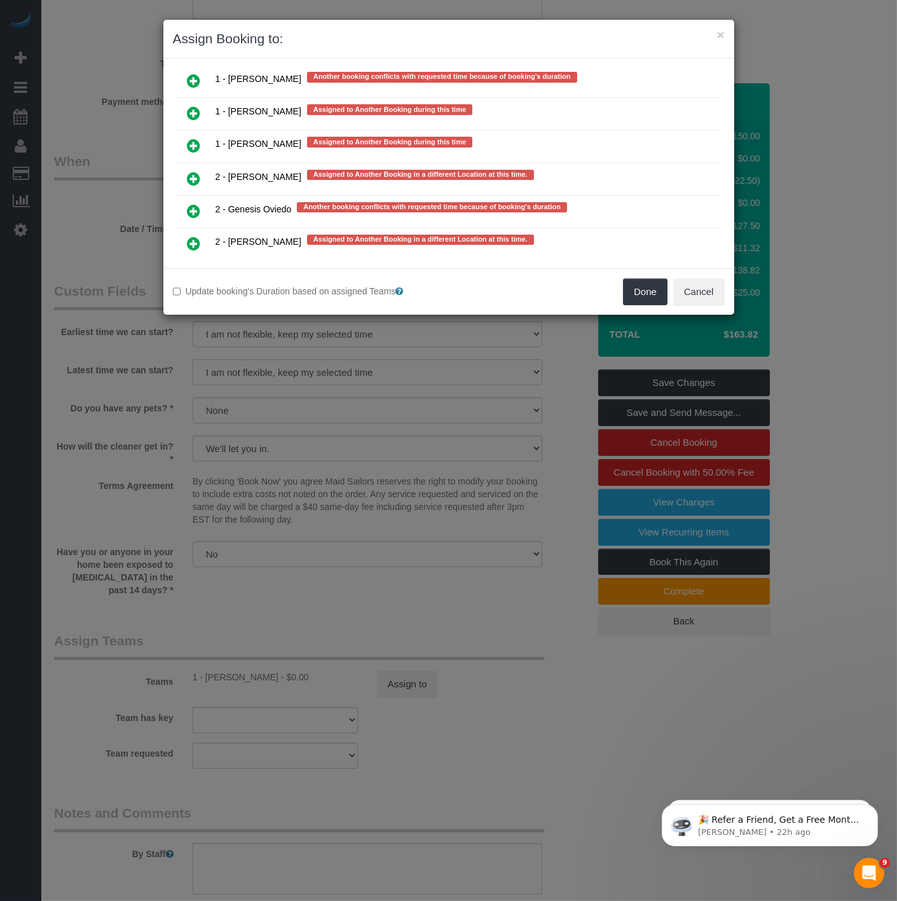
click at [196, 203] on icon at bounding box center [194, 210] width 13 height 15
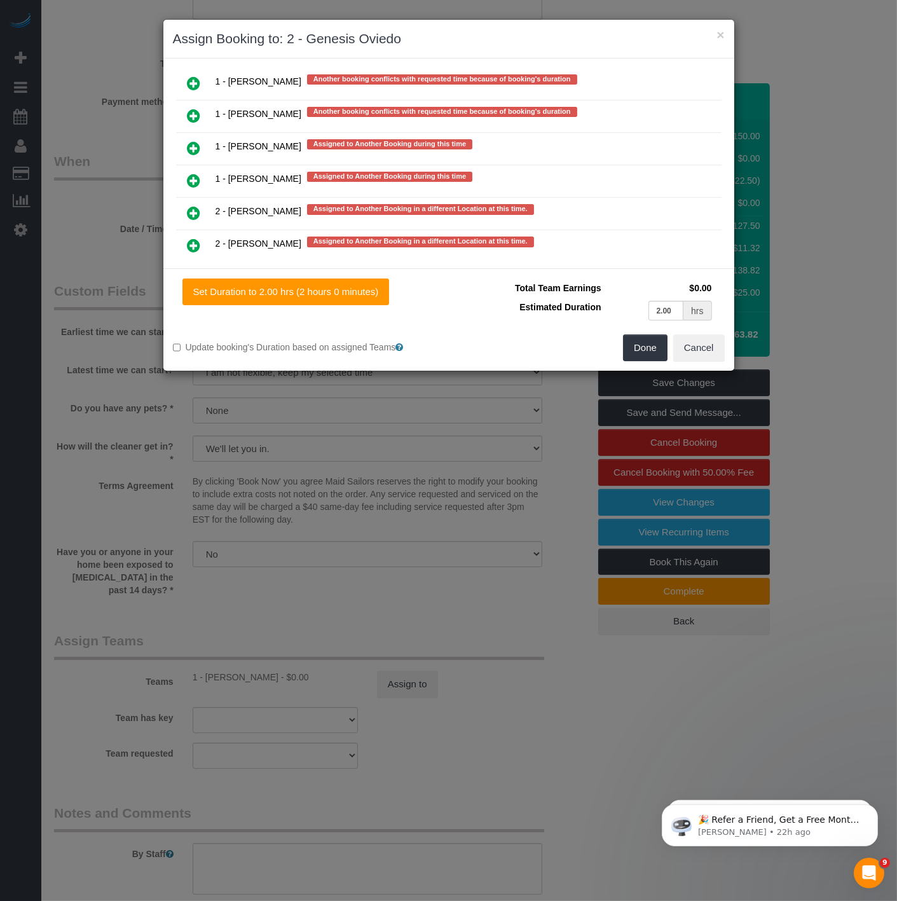
scroll to position [2658, 0]
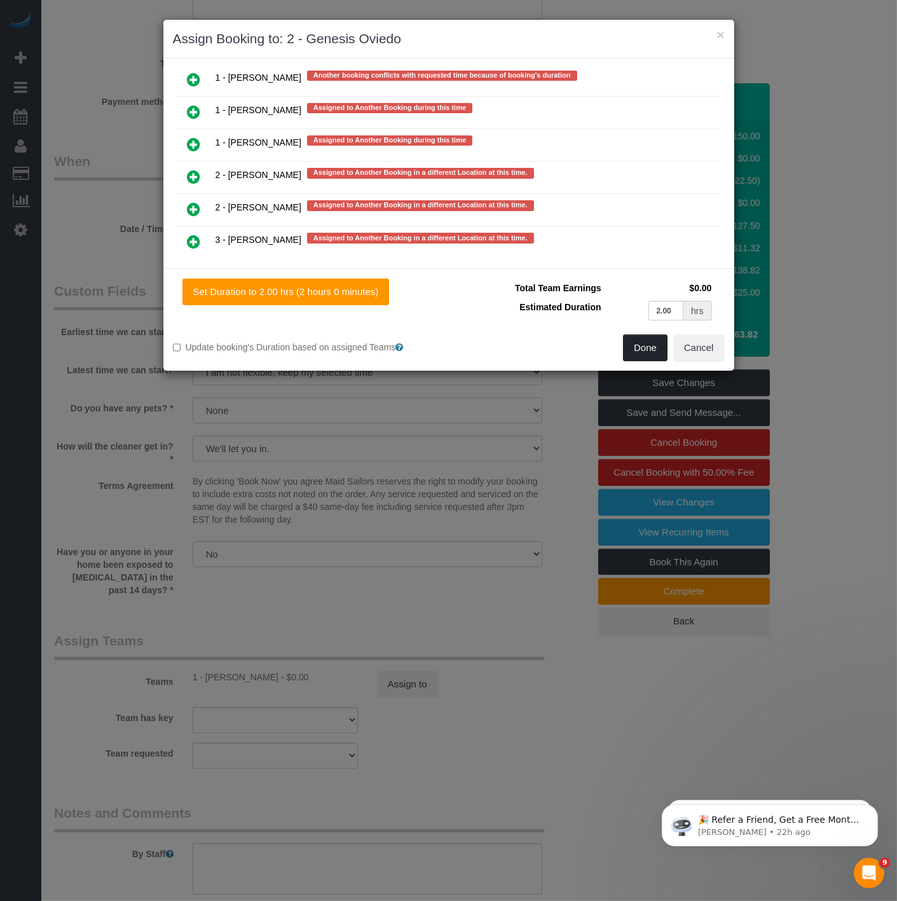
click at [491, 350] on button "Done" at bounding box center [645, 347] width 45 height 27
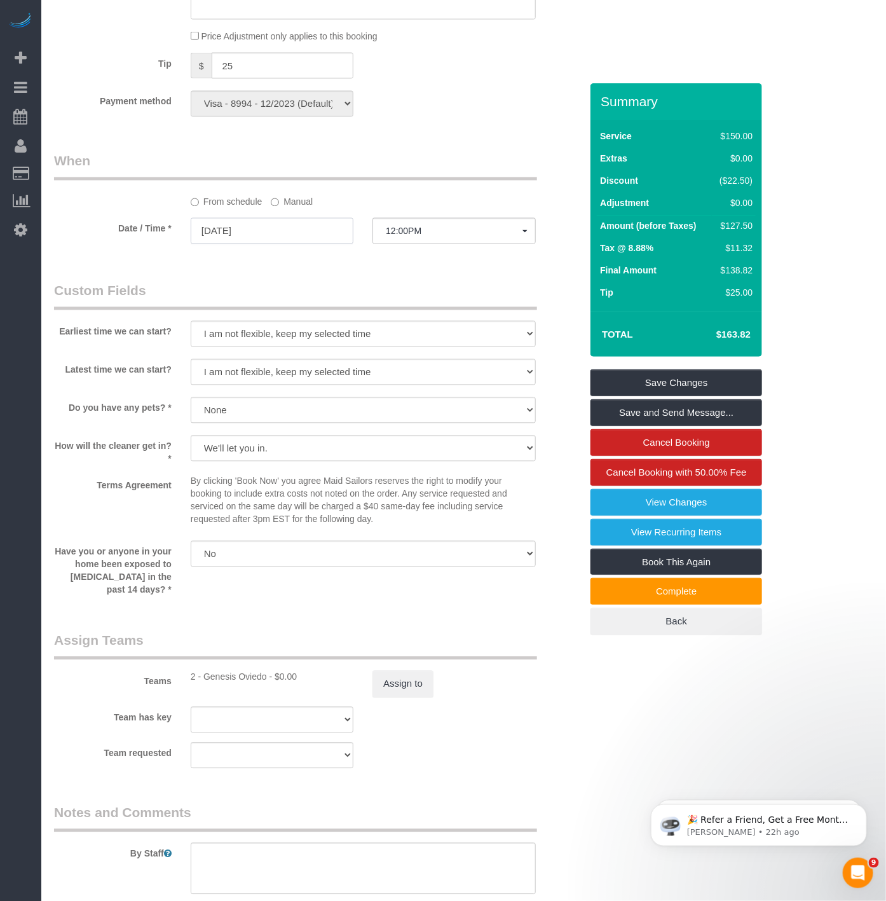
click at [243, 230] on input "[DATE]" at bounding box center [272, 231] width 163 height 26
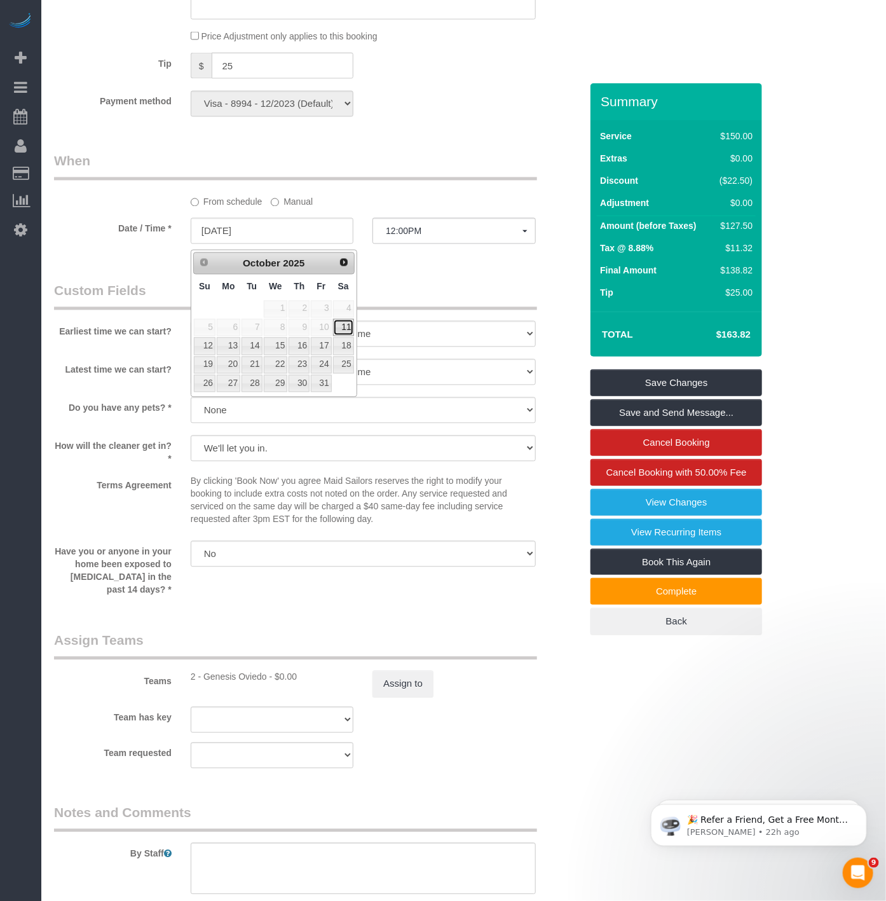
click at [344, 327] on link "11" at bounding box center [343, 327] width 21 height 17
type input "[DATE]"
select select "spot2"
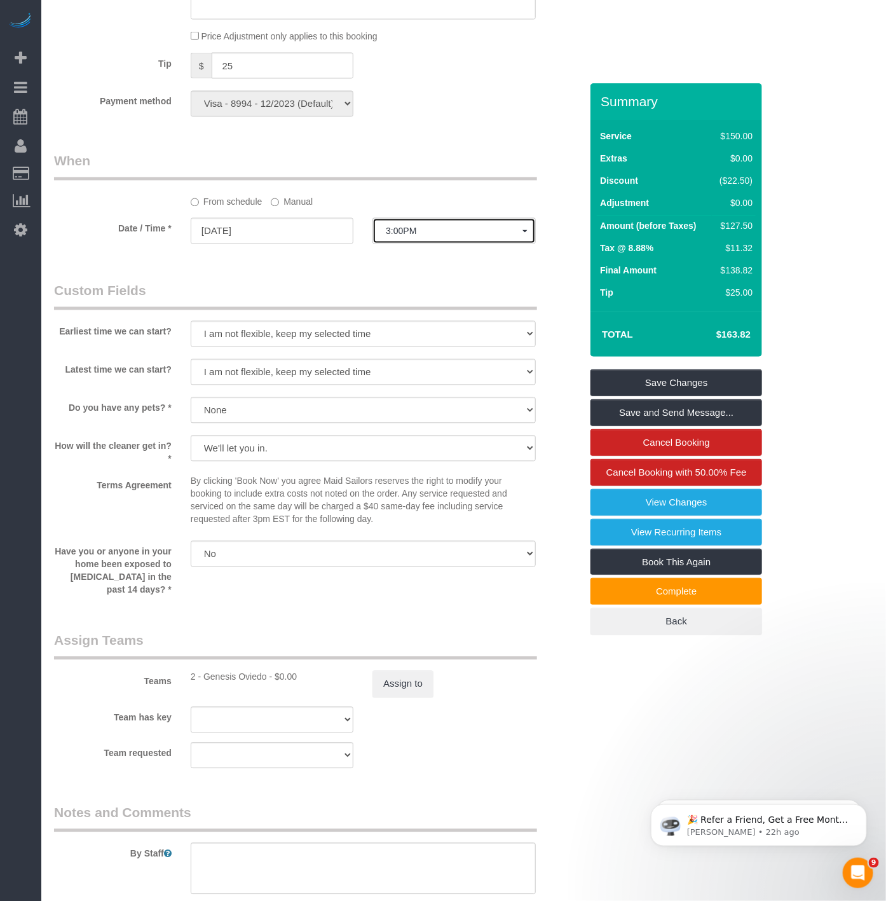
click at [448, 236] on span "3:00PM" at bounding box center [454, 231] width 136 height 10
click at [287, 209] on label "Manual" at bounding box center [292, 199] width 42 height 17
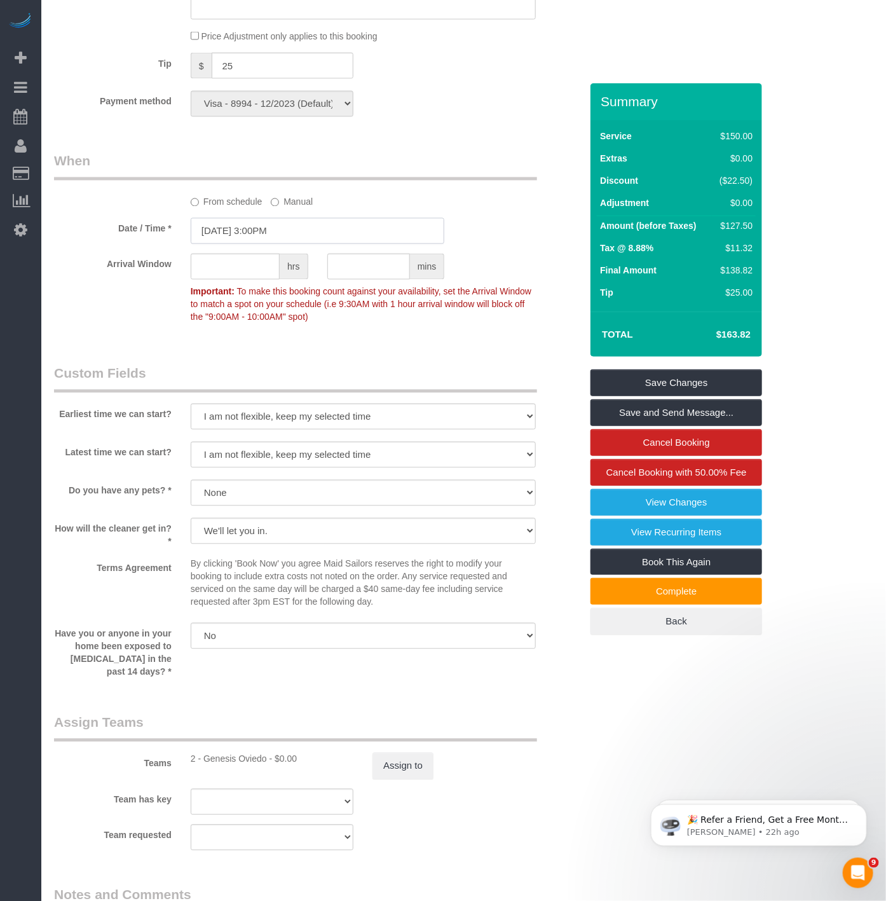
click at [318, 235] on input "[DATE] 3:00PM" at bounding box center [318, 231] width 254 height 26
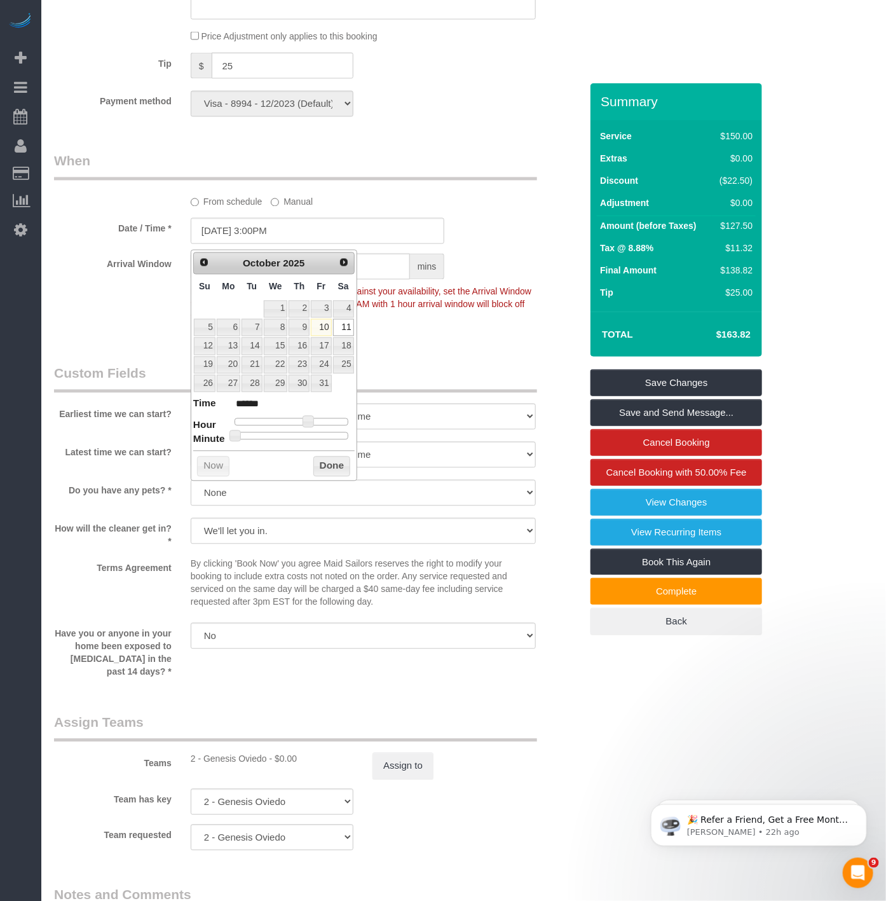
drag, startPoint x: 303, startPoint y: 428, endPoint x: 296, endPoint y: 427, distance: 7.1
click at [296, 427] on dl "Time ****** Hour Minute Second Millisecond Microsecond Time Zone ***** ***** **…" at bounding box center [273, 419] width 161 height 44
type input "[DATE] 2:00PM"
type input "******"
click at [303, 425] on span at bounding box center [303, 421] width 11 height 11
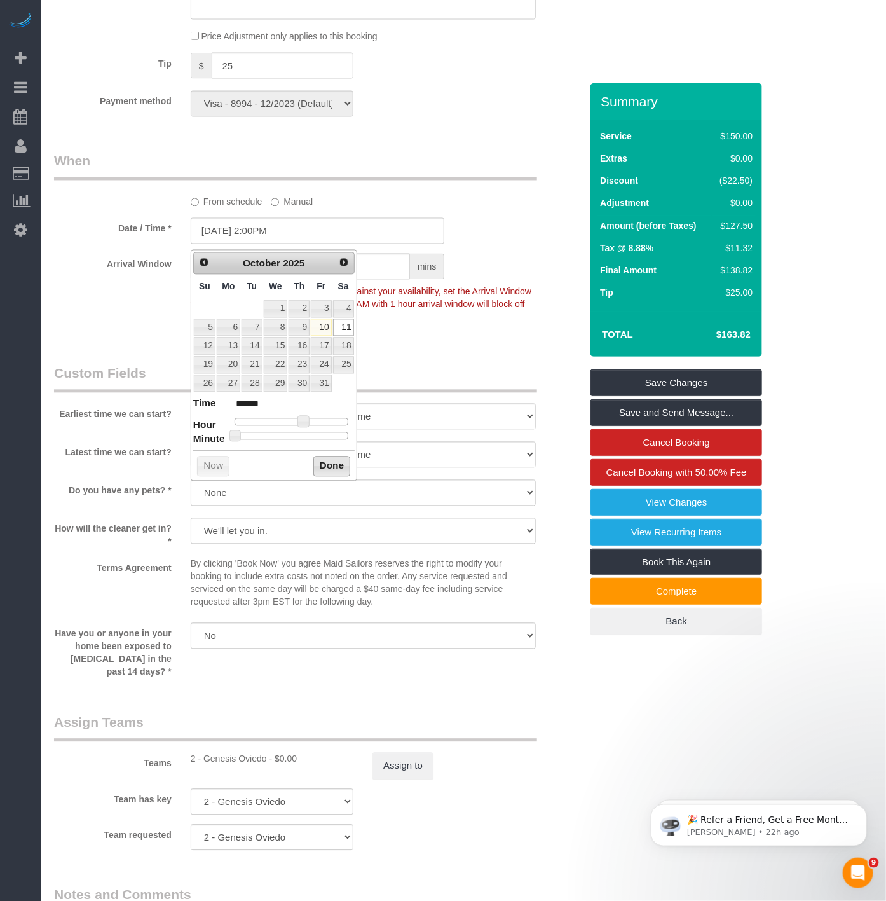
click at [335, 468] on button "Done" at bounding box center [332, 466] width 38 height 20
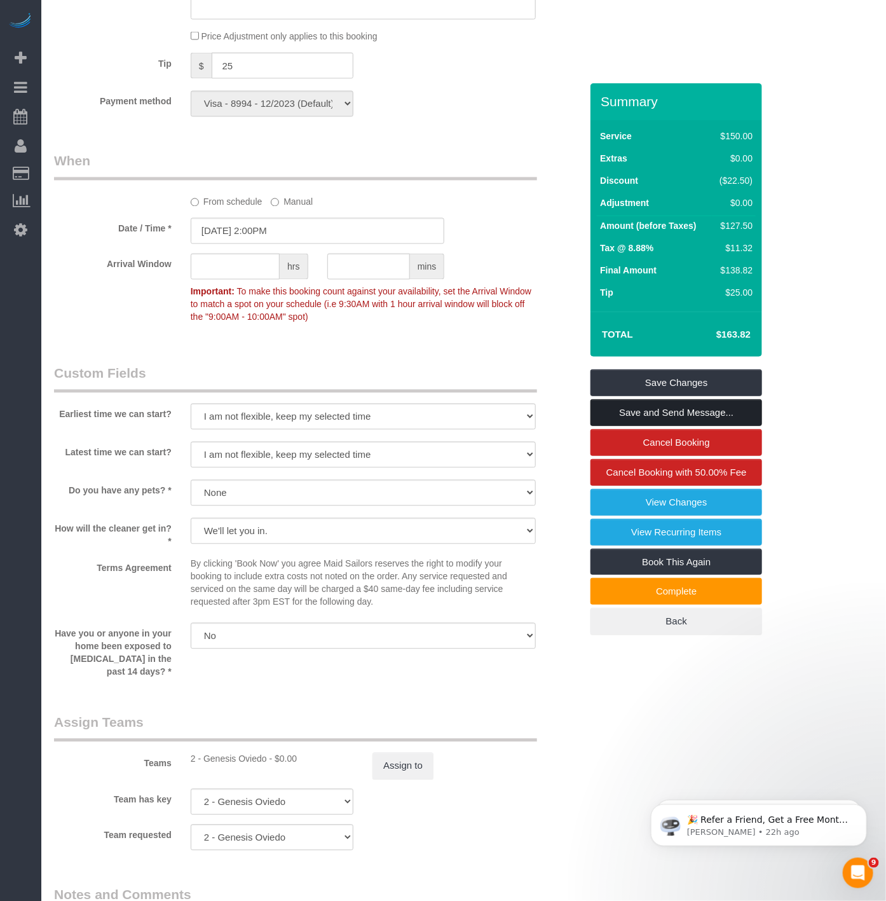
click at [491, 409] on link "Save and Send Message..." at bounding box center [677, 412] width 172 height 27
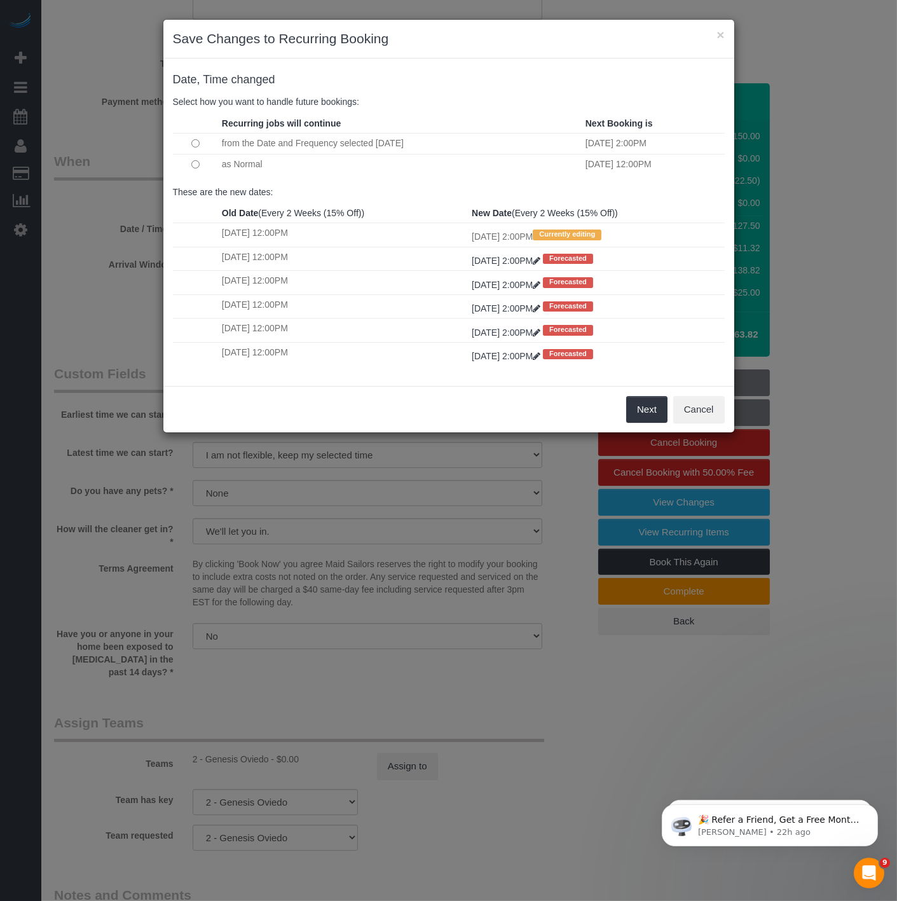
click at [202, 168] on td at bounding box center [196, 164] width 46 height 20
click at [491, 423] on button "Next" at bounding box center [646, 409] width 41 height 27
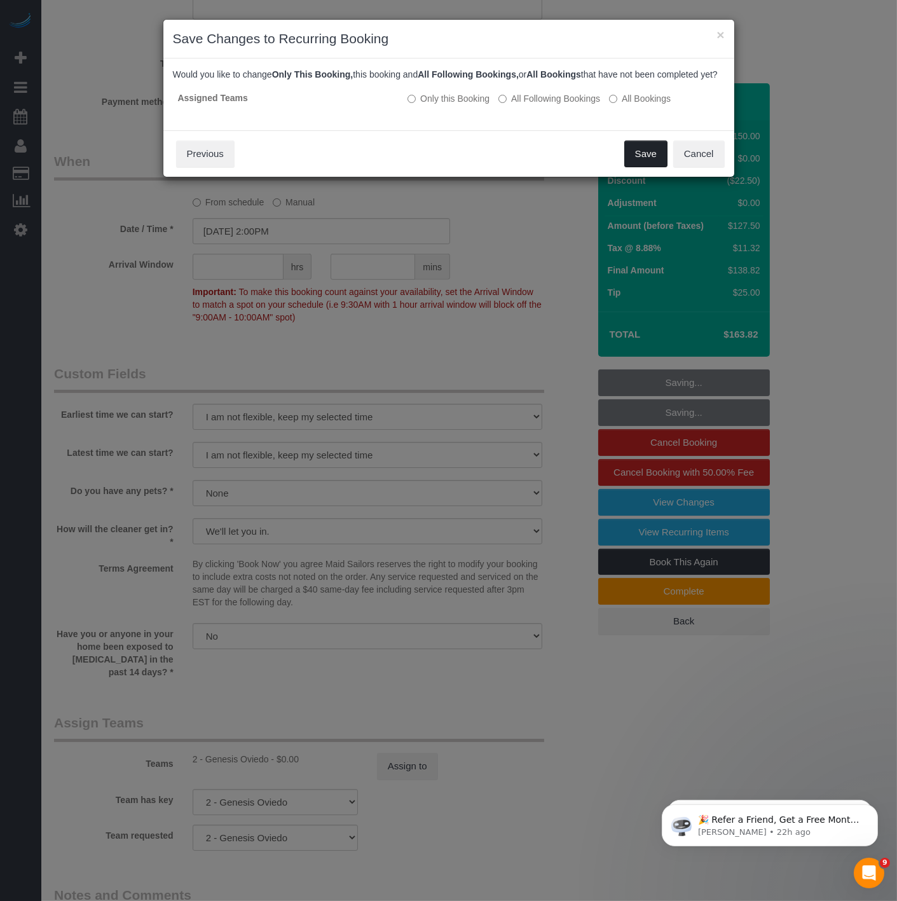
click at [491, 164] on button "Save" at bounding box center [645, 153] width 43 height 27
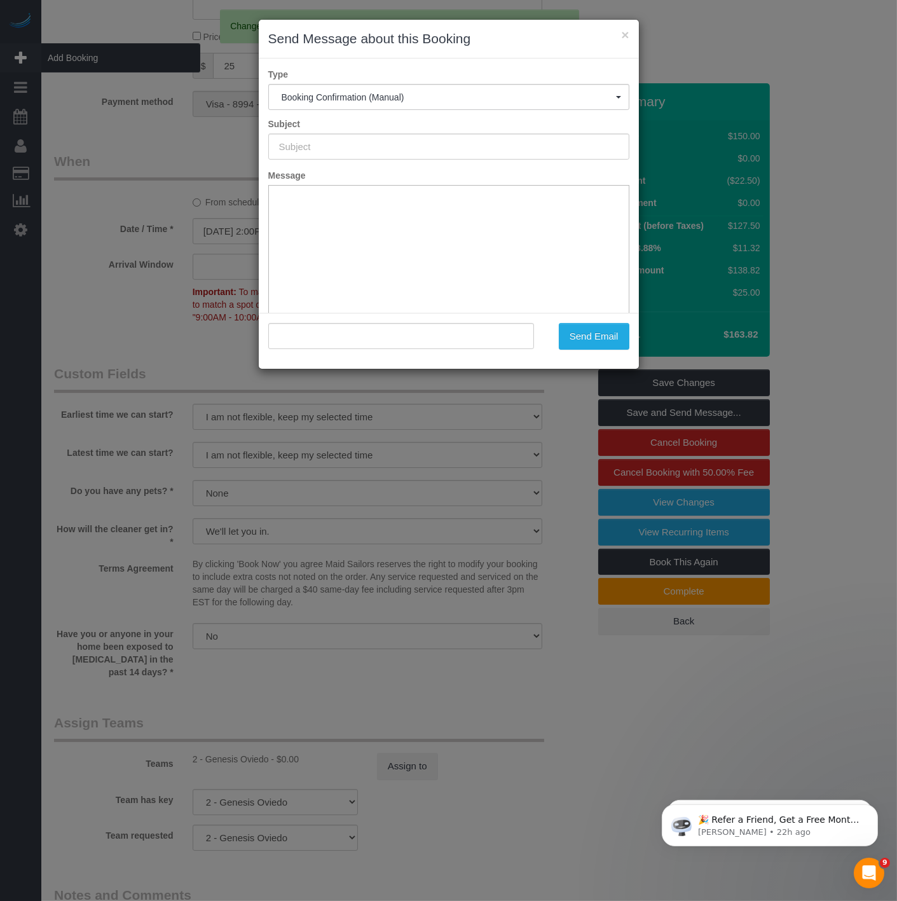
type input "Cleaning Confirmed for [DATE] 2:00pm"
type input ""[PERSON_NAME]" <[EMAIL_ADDRESS][DOMAIN_NAME]>"
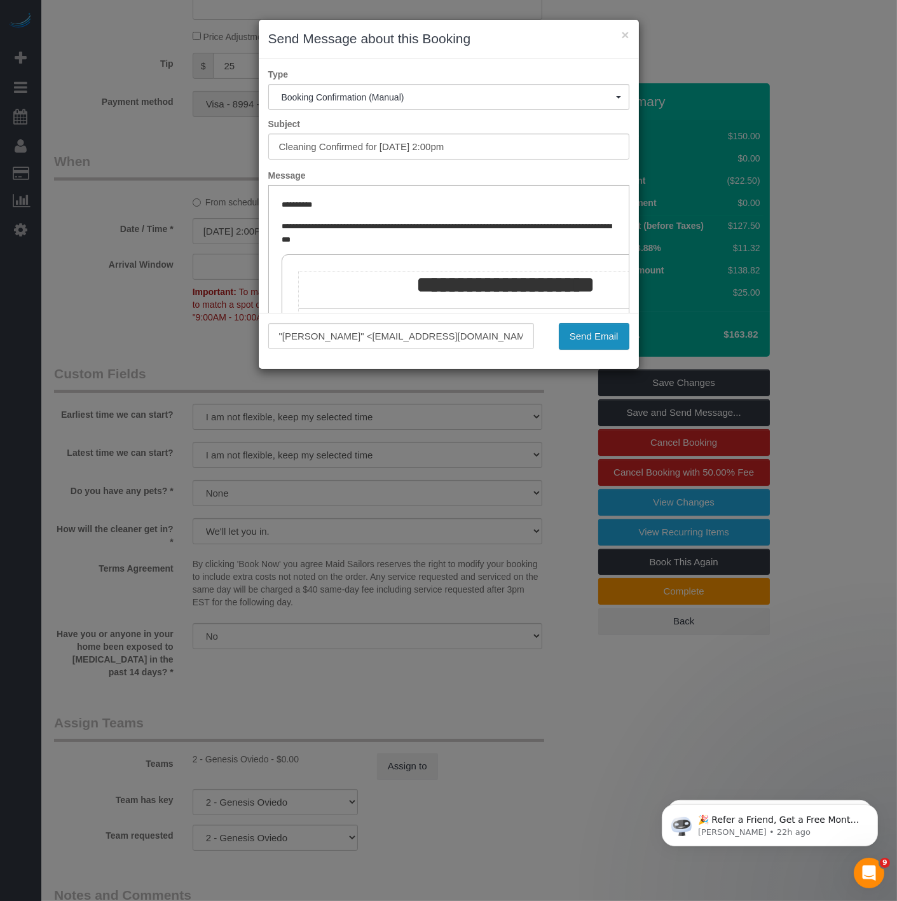
click at [491, 339] on button "Send Email" at bounding box center [594, 336] width 71 height 27
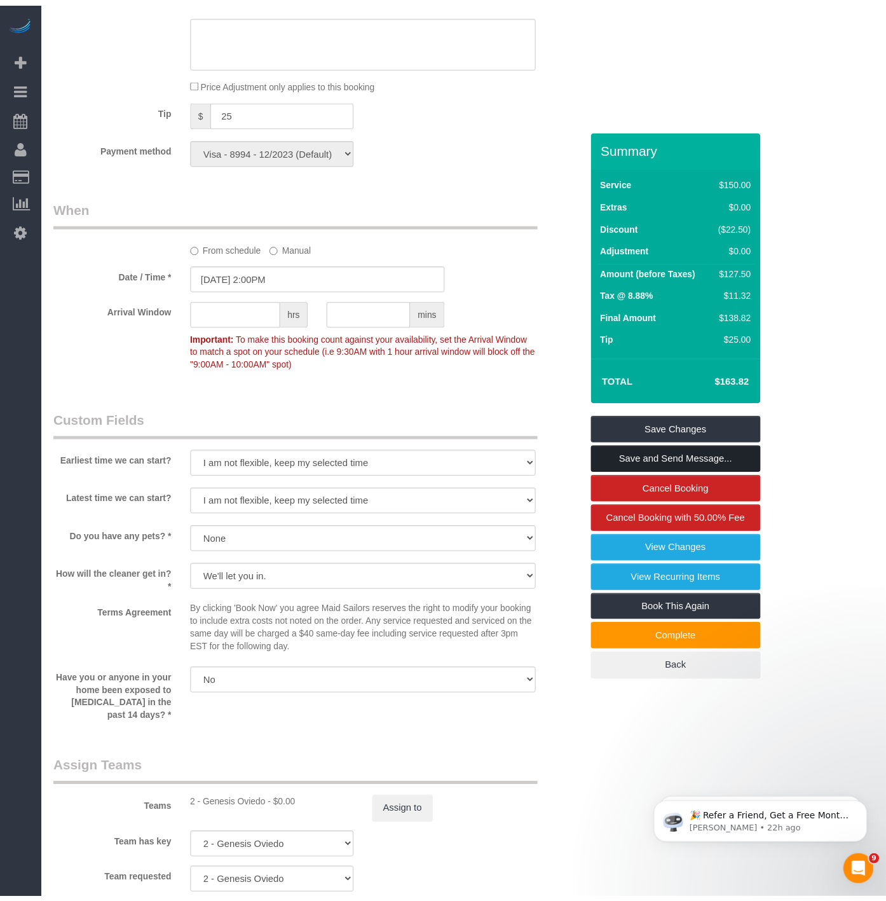
scroll to position [964, 0]
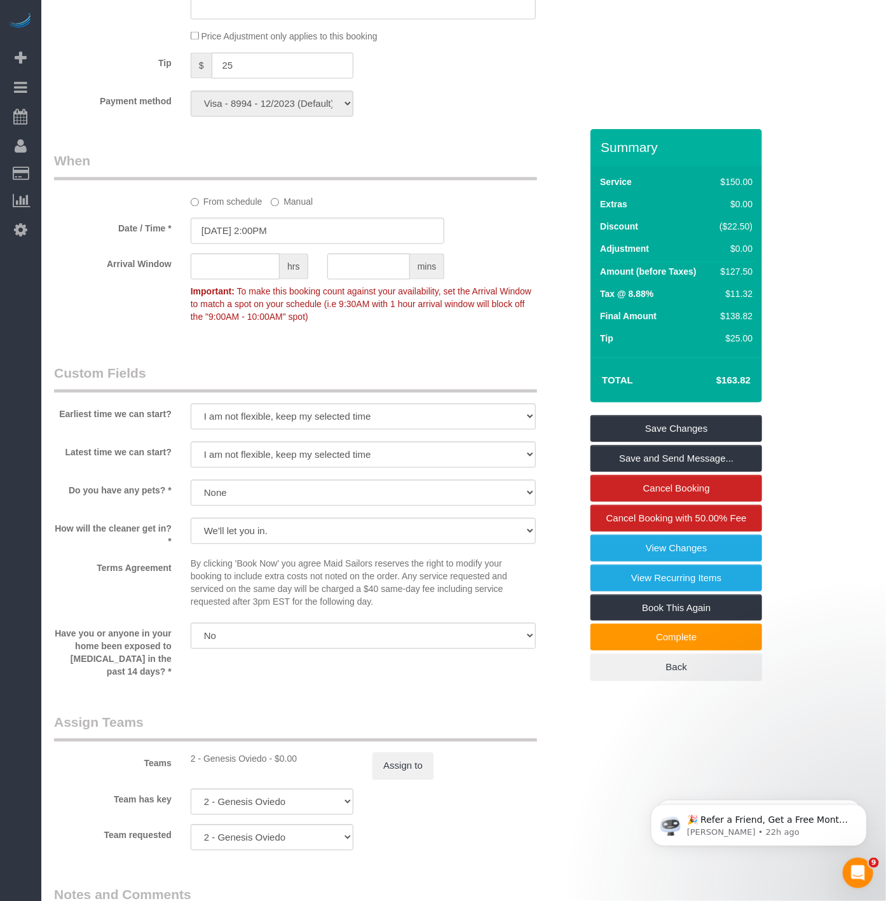
drag, startPoint x: 67, startPoint y: 1, endPoint x: 641, endPoint y: 98, distance: 582.1
click at [491, 98] on div "Who Email [EMAIL_ADDRESS][DOMAIN_NAME] Name * [PERSON_NAME][GEOGRAPHIC_DATA] Bi…" at bounding box center [463, 177] width 819 height 2024
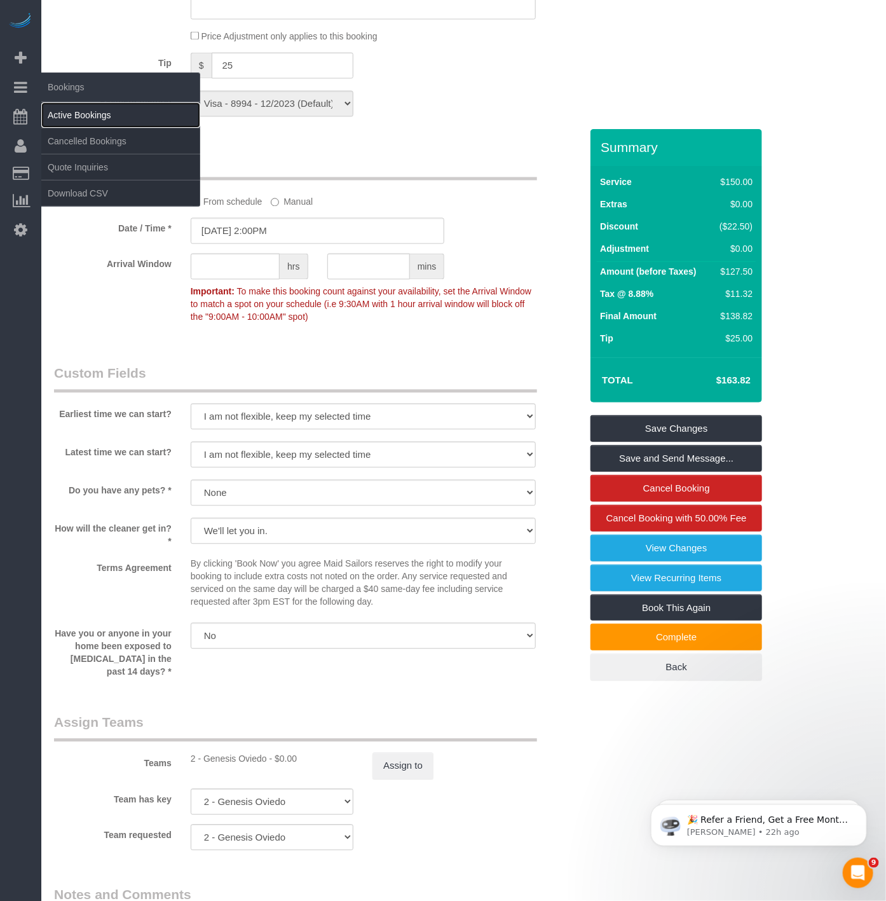
click at [83, 109] on link "Active Bookings" at bounding box center [120, 114] width 159 height 25
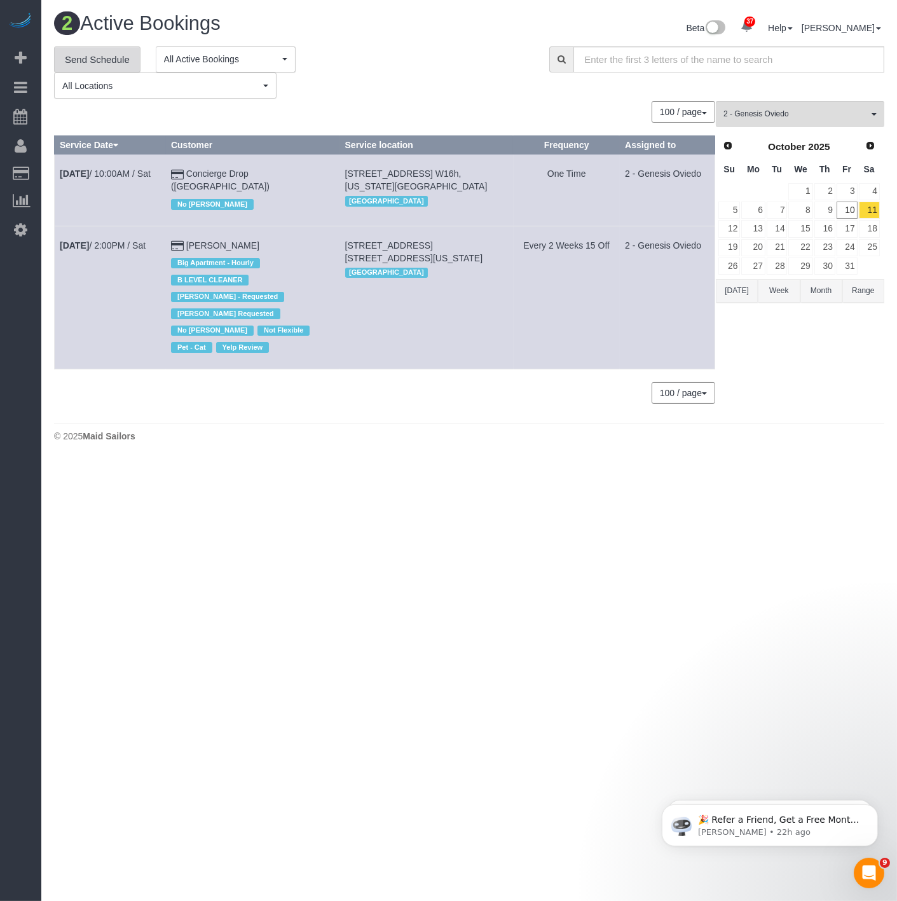
click at [113, 53] on link "Send Schedule" at bounding box center [97, 59] width 86 height 27
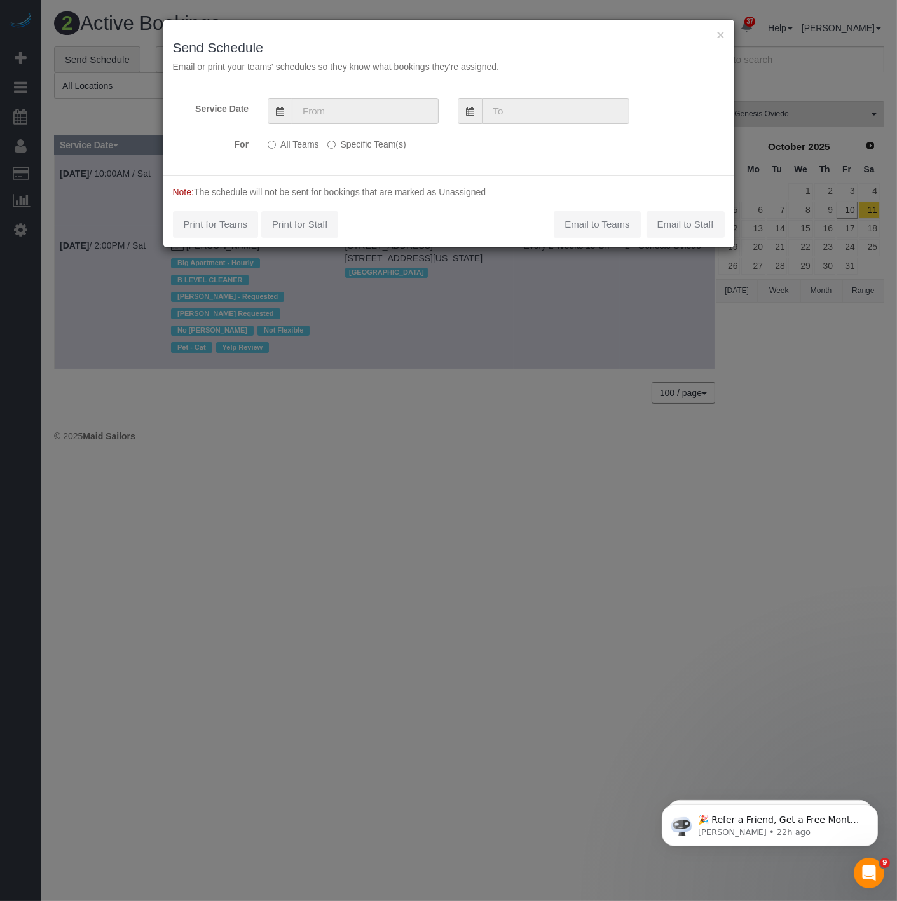
click at [358, 128] on div "Service Date For All Teams Specific Team(s) 2 - Genesis Oviedo Choose Team(s) *…" at bounding box center [448, 131] width 571 height 87
click at [358, 121] on input "text" at bounding box center [365, 111] width 147 height 26
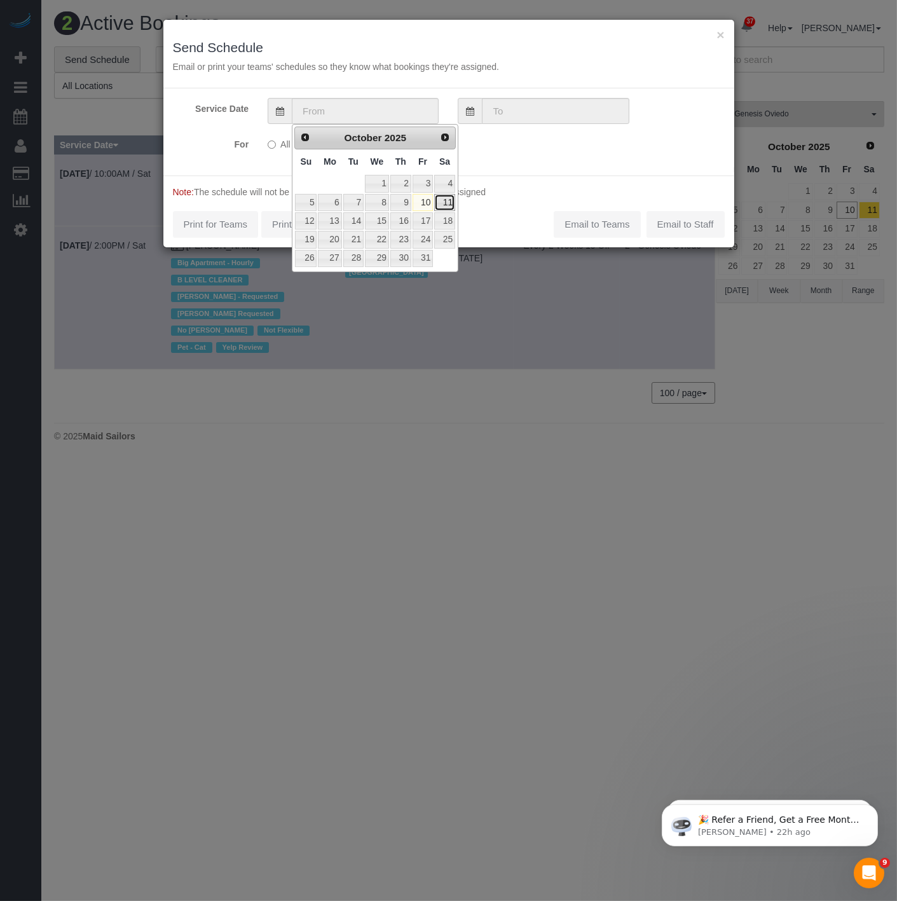
click at [446, 201] on link "11" at bounding box center [444, 202] width 21 height 17
type input "[DATE]"
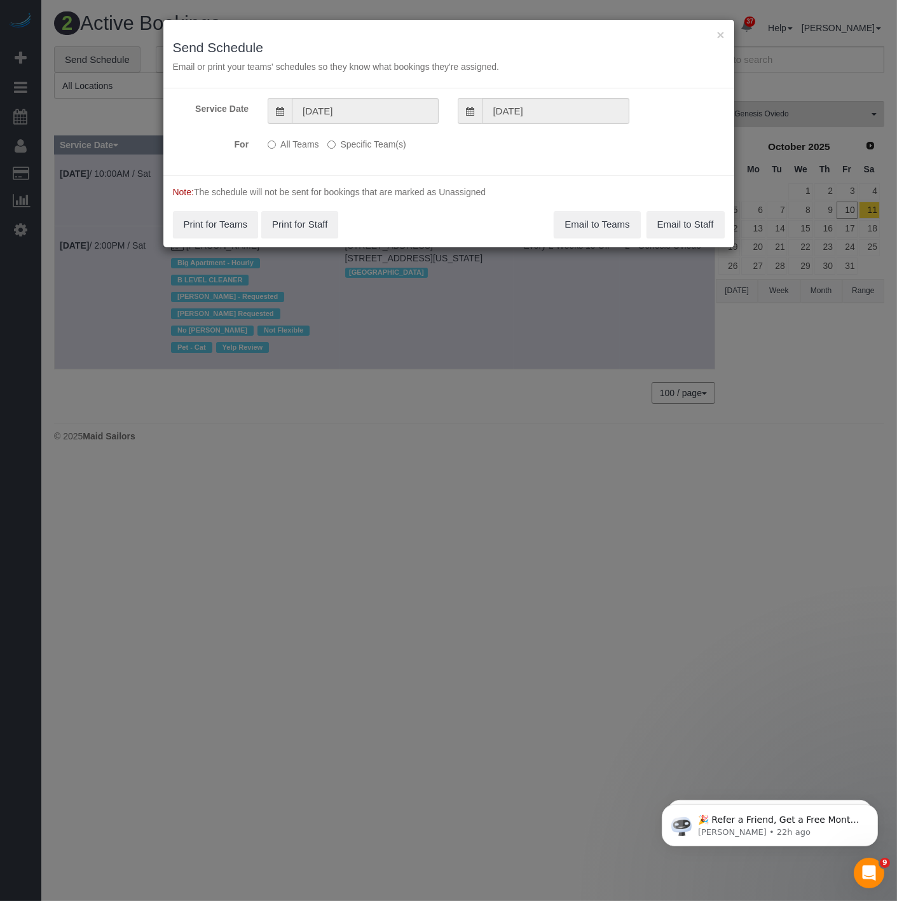
click at [327, 144] on p "All Teams Specific Team(s)" at bounding box center [401, 142] width 266 height 17
click at [334, 149] on label "Specific Team(s)" at bounding box center [366, 142] width 78 height 17
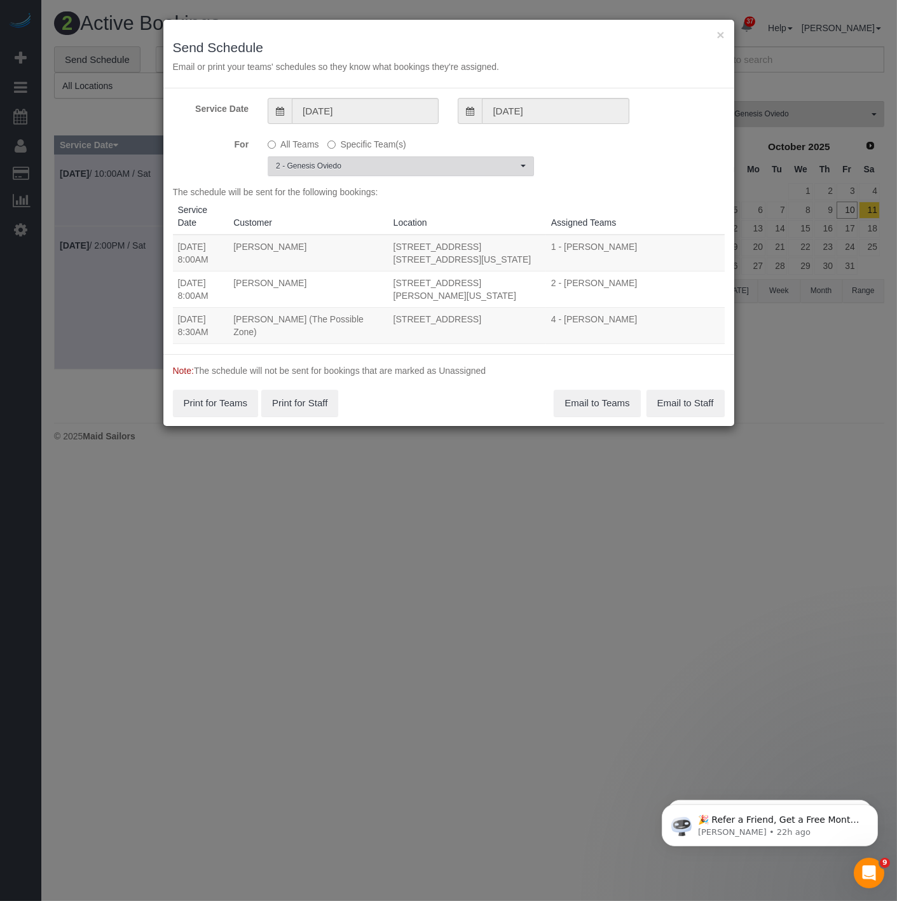
click at [334, 170] on span "2 - Genesis Oviedo" at bounding box center [397, 166] width 242 height 11
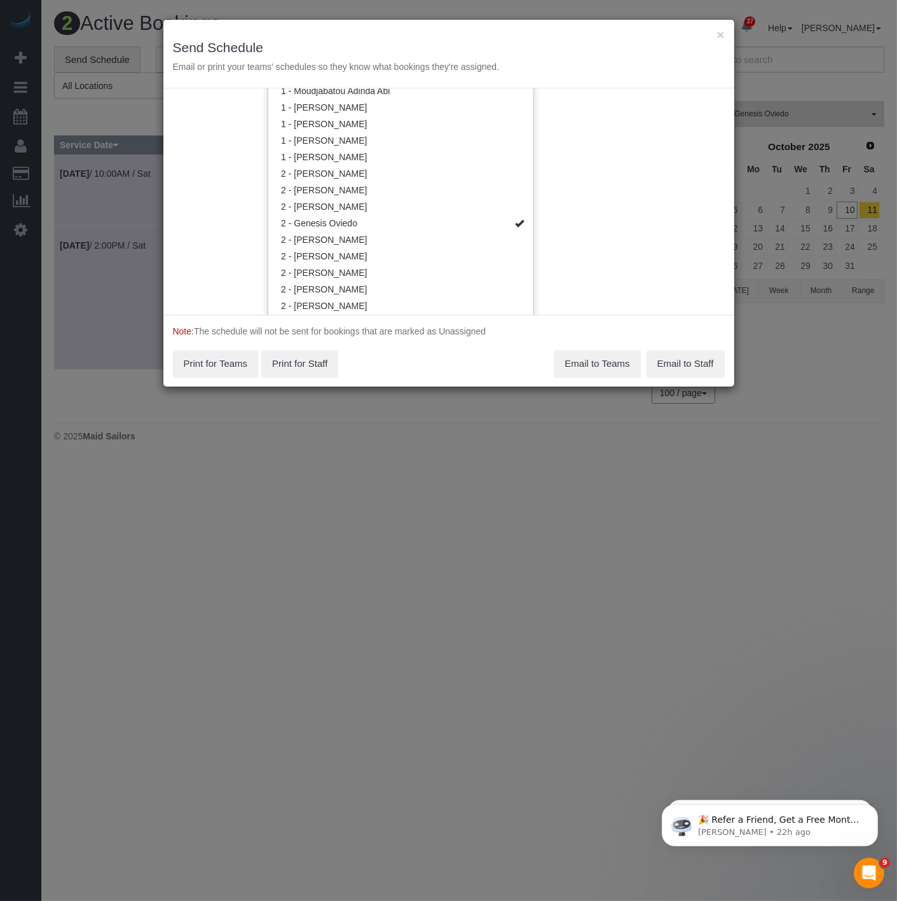
click at [491, 199] on div "Service Date [DATE] [DATE] For All Teams Specific Team(s) 2 - Genesis Oviedo Ch…" at bounding box center [448, 201] width 571 height 226
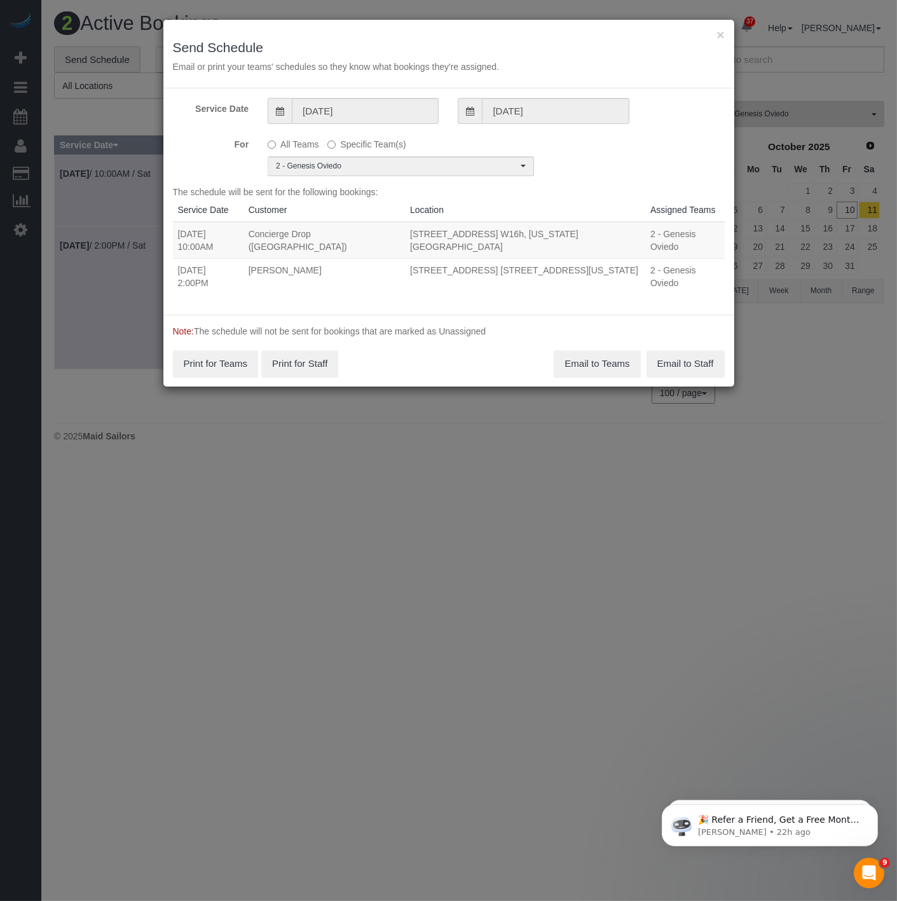
drag, startPoint x: 174, startPoint y: 251, endPoint x: 606, endPoint y: 253, distance: 432.3
click at [491, 258] on tr "[DATE] 2:00PM [PERSON_NAME] [STREET_ADDRESS] [STREET_ADDRESS][US_STATE] 2 - Gen…" at bounding box center [449, 276] width 552 height 36
copy tr "[DATE] 2:00PM [PERSON_NAME] [STREET_ADDRESS] [STREET_ADDRESS][US_STATE]"
click at [491, 350] on button "Email to Teams" at bounding box center [597, 363] width 86 height 27
